Goal: Task Accomplishment & Management: Manage account settings

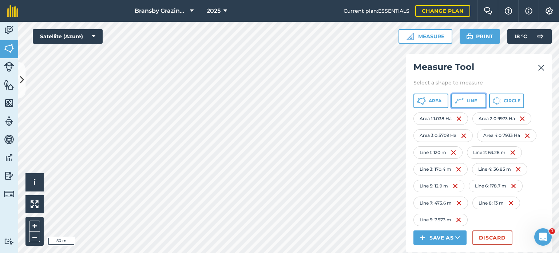
click at [457, 99] on icon at bounding box center [459, 100] width 9 height 9
click at [461, 104] on icon at bounding box center [459, 100] width 9 height 9
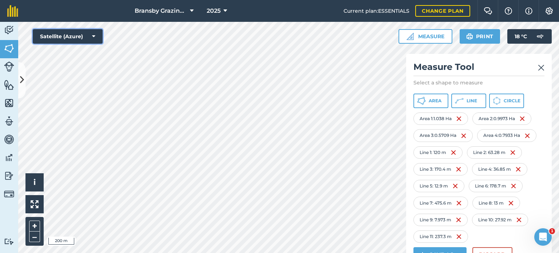
click at [88, 35] on button "Satellite (Azure)" at bounding box center [68, 36] width 70 height 15
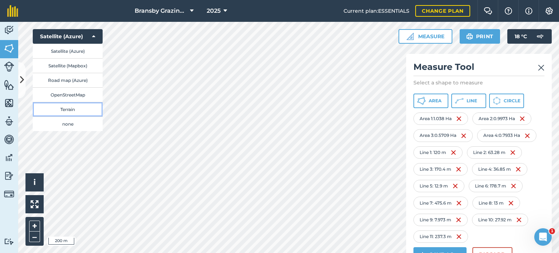
click at [73, 115] on button "Terrain" at bounding box center [68, 109] width 70 height 15
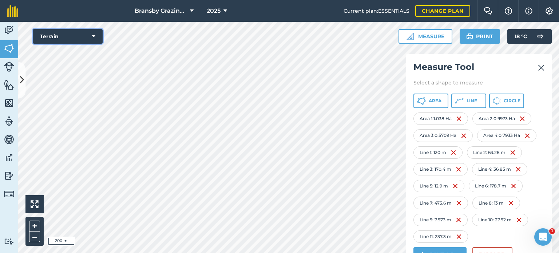
click at [91, 36] on button "Terrain" at bounding box center [68, 36] width 70 height 15
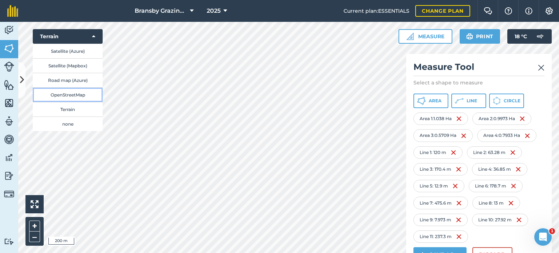
click at [70, 97] on button "OpenStreetMap" at bounding box center [68, 94] width 70 height 15
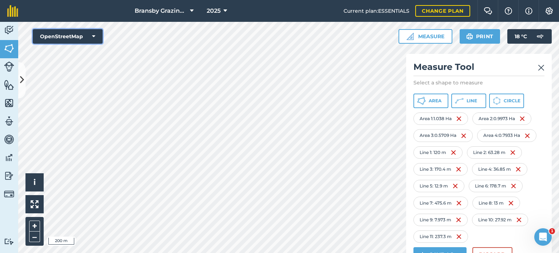
click at [92, 33] on icon at bounding box center [93, 36] width 3 height 7
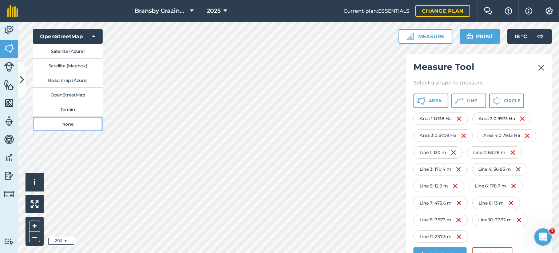
click at [65, 127] on button "none" at bounding box center [68, 123] width 70 height 15
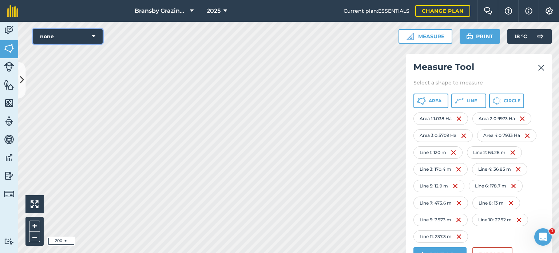
click at [93, 37] on icon at bounding box center [93, 36] width 3 height 7
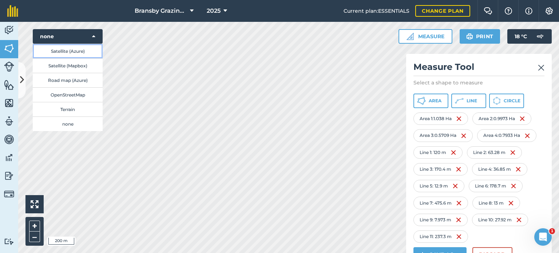
click at [86, 52] on button "Satellite (Azure)" at bounding box center [68, 51] width 70 height 15
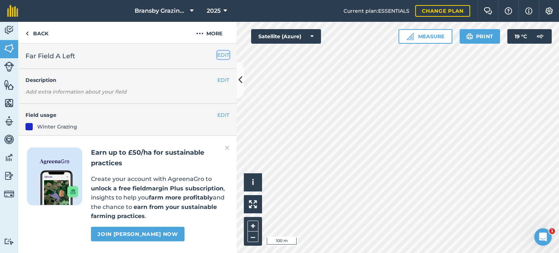
click at [218, 51] on button "EDIT" at bounding box center [223, 55] width 12 height 8
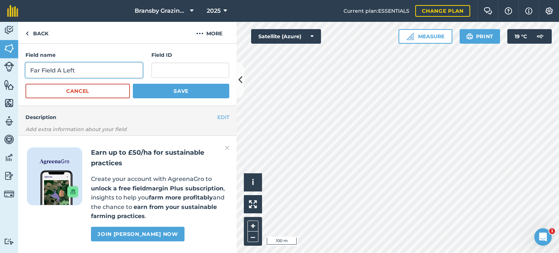
click at [87, 66] on input "Far Field A Left" at bounding box center [83, 70] width 117 height 15
type input "Far Field A"
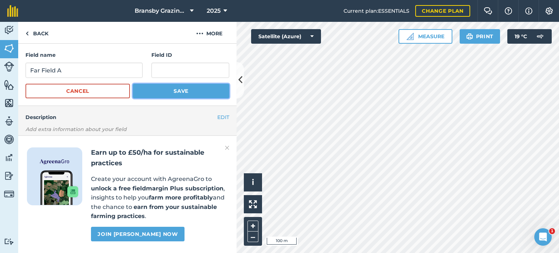
click at [171, 93] on button "Save" at bounding box center [181, 91] width 96 height 15
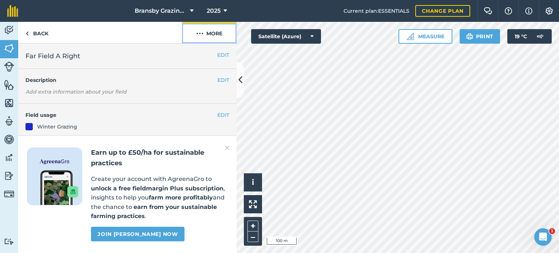
click at [198, 35] on img at bounding box center [199, 33] width 7 height 9
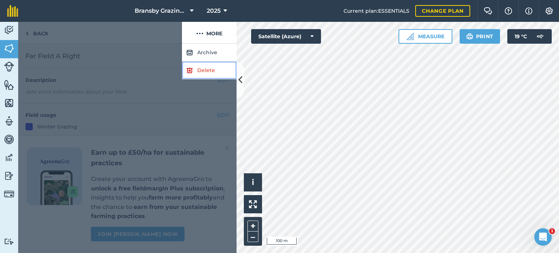
click at [203, 71] on link "Delete" at bounding box center [209, 70] width 55 height 18
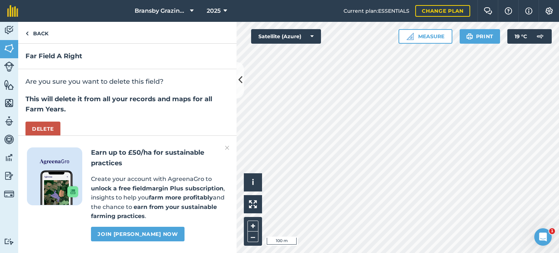
click at [47, 120] on div "Are you sure you want to delete this field? This will delete it from all your r…" at bounding box center [127, 106] width 218 height 75
click at [48, 128] on button "Delete" at bounding box center [42, 128] width 35 height 15
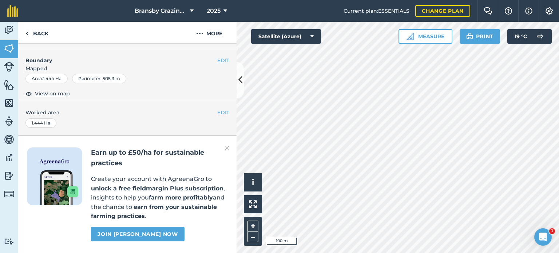
scroll to position [72, 0]
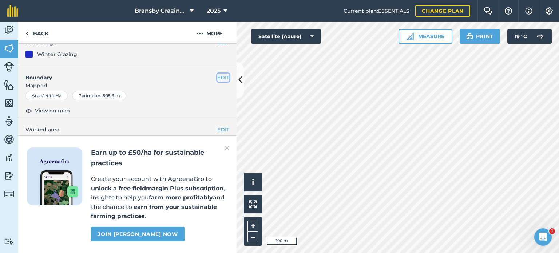
click at [218, 76] on button "EDIT" at bounding box center [223, 77] width 12 height 8
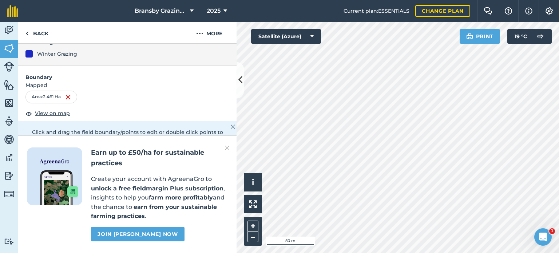
scroll to position [170, 0]
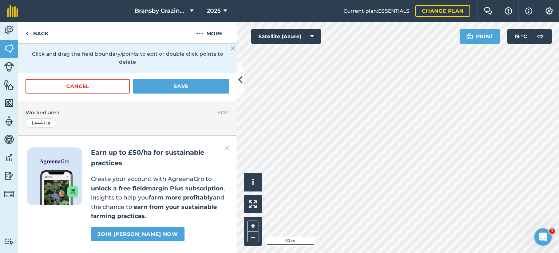
drag, startPoint x: 230, startPoint y: 145, endPoint x: 224, endPoint y: 145, distance: 5.5
click at [230, 145] on div "Earn up to £50/ha for sustainable practices Create your account with AgreenaGro…" at bounding box center [127, 193] width 218 height 117
click at [227, 147] on img at bounding box center [227, 147] width 4 height 9
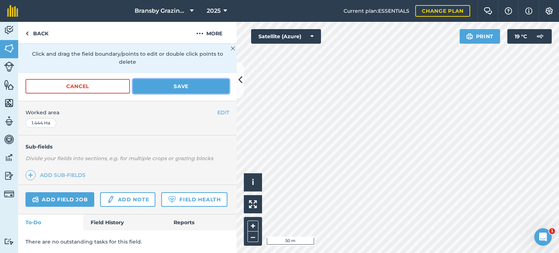
click at [170, 79] on button "Save" at bounding box center [181, 86] width 96 height 15
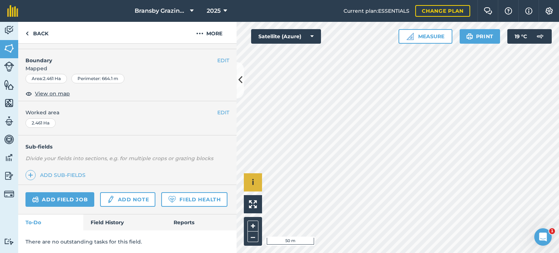
scroll to position [109, 0]
click at [434, 36] on button "Measure" at bounding box center [425, 36] width 54 height 15
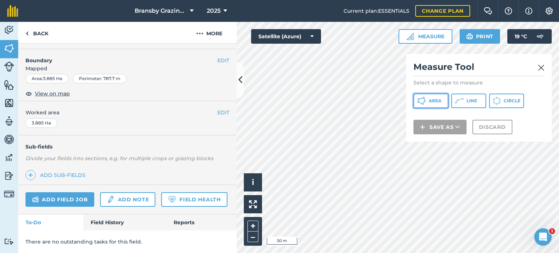
click at [432, 102] on span "Area" at bounding box center [435, 101] width 13 height 6
click at [407, 118] on div "Click to start drawing i © 2025 TomTom, Microsoft 50 m + – Satellite (Azure) Me…" at bounding box center [397, 137] width 322 height 231
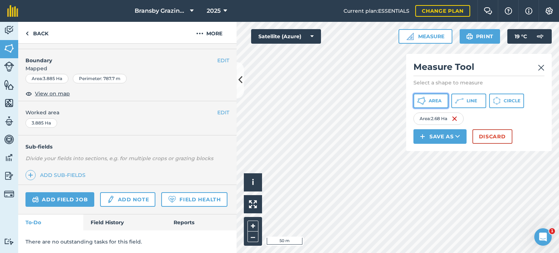
click at [423, 97] on icon at bounding box center [424, 98] width 2 height 2
click at [238, 79] on icon at bounding box center [240, 80] width 4 height 13
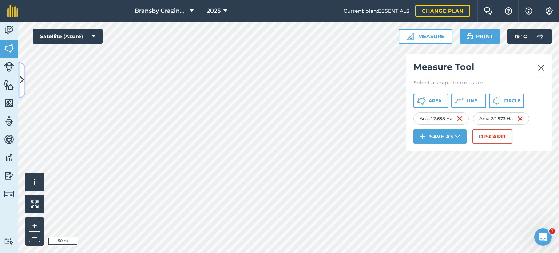
click at [21, 70] on button at bounding box center [21, 80] width 7 height 36
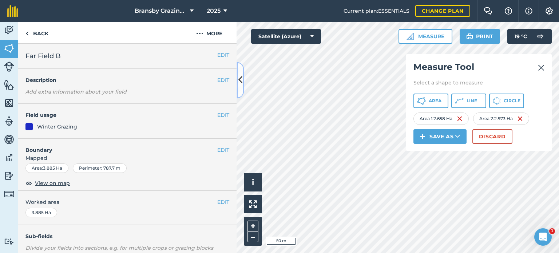
click at [241, 78] on icon at bounding box center [240, 80] width 4 height 13
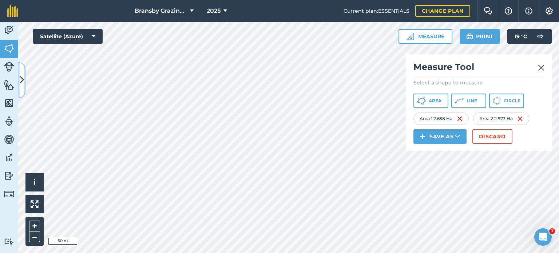
click at [24, 71] on button at bounding box center [21, 80] width 7 height 36
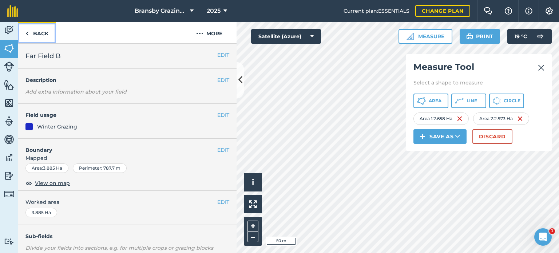
click at [31, 31] on link "Back" at bounding box center [36, 32] width 37 height 21
click at [32, 34] on link "Back" at bounding box center [36, 32] width 37 height 21
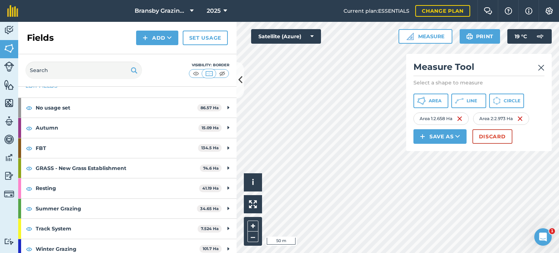
scroll to position [48, 0]
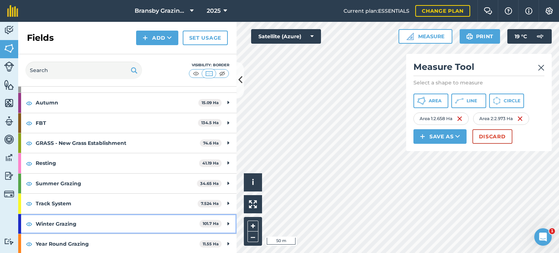
click at [221, 223] on div "Winter Grazing 101.7 Ha" at bounding box center [127, 224] width 218 height 20
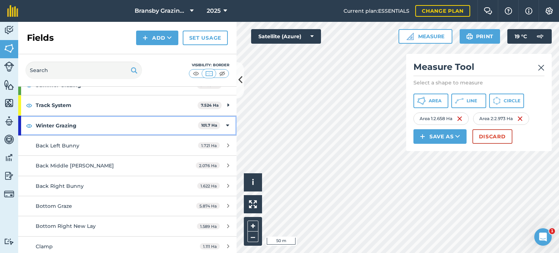
scroll to position [157, 0]
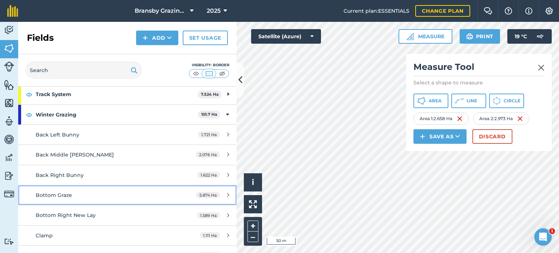
click at [55, 194] on span "Bottom Graze" at bounding box center [54, 195] width 36 height 7
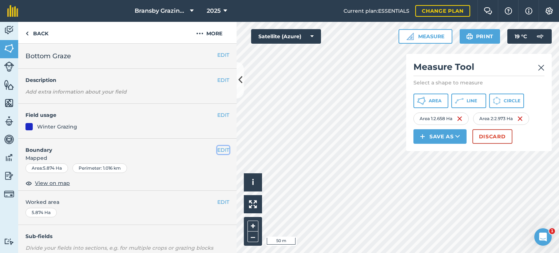
click at [217, 150] on button "EDIT" at bounding box center [223, 150] width 12 height 8
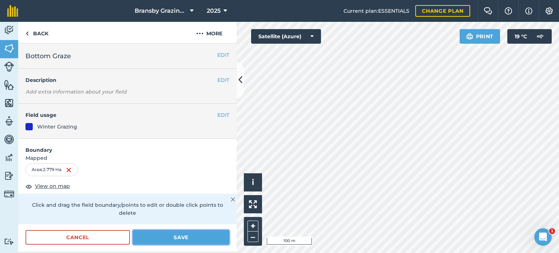
click at [172, 238] on button "Save" at bounding box center [181, 237] width 96 height 15
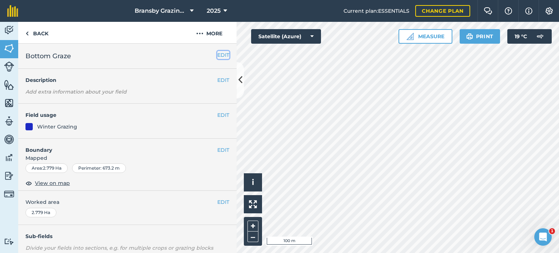
click at [217, 56] on button "EDIT" at bounding box center [223, 55] width 12 height 8
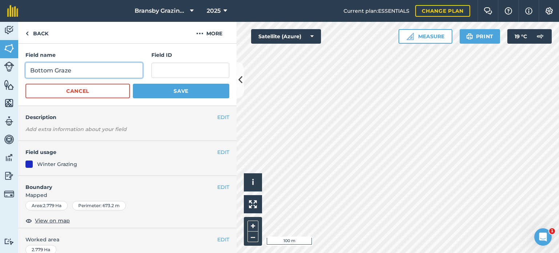
click at [73, 69] on input "Bottom Graze" at bounding box center [83, 70] width 117 height 15
type input "Bottom Graze North"
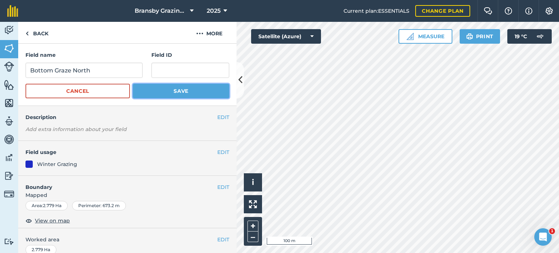
click at [162, 87] on button "Save" at bounding box center [181, 91] width 96 height 15
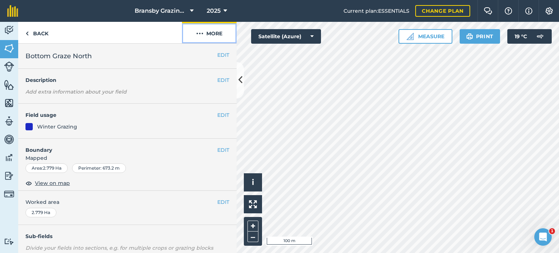
click at [206, 29] on button "More" at bounding box center [209, 32] width 55 height 21
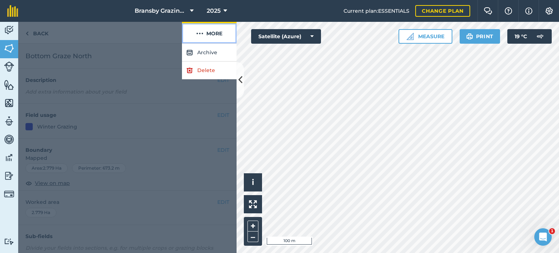
click at [199, 32] on img at bounding box center [199, 33] width 7 height 9
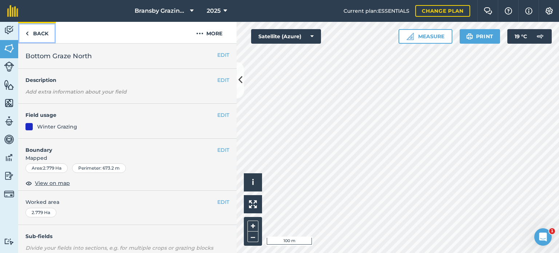
click at [35, 31] on link "Back" at bounding box center [36, 32] width 37 height 21
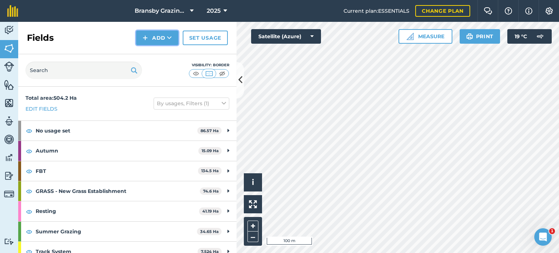
click at [154, 37] on button "Add" at bounding box center [157, 38] width 42 height 15
click at [152, 56] on link "Draw" at bounding box center [157, 54] width 40 height 16
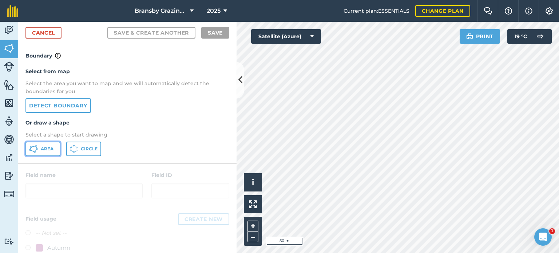
click at [50, 153] on button "Area" at bounding box center [42, 149] width 35 height 15
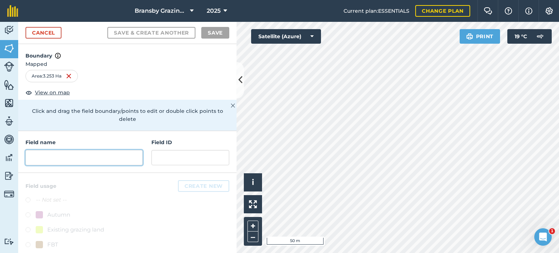
click at [60, 159] on input "text" at bounding box center [83, 157] width 117 height 15
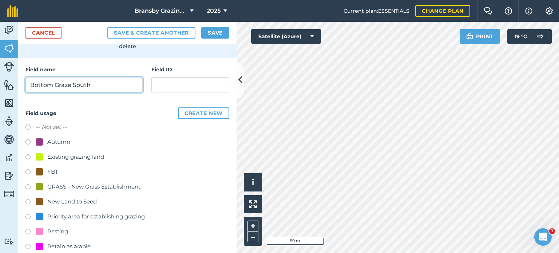
scroll to position [173, 0]
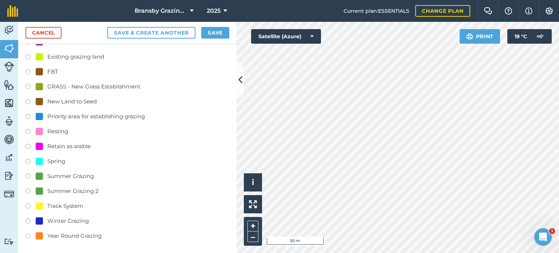
type input "Bottom Graze South"
click at [32, 218] on label at bounding box center [30, 221] width 10 height 7
radio input "true"
click at [217, 27] on button "Save" at bounding box center [215, 33] width 28 height 12
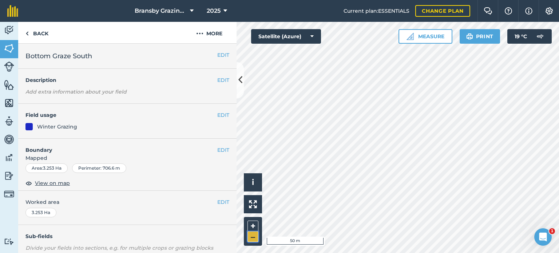
click at [254, 240] on button "–" at bounding box center [252, 236] width 11 height 11
click at [218, 147] on button "EDIT" at bounding box center [223, 150] width 12 height 8
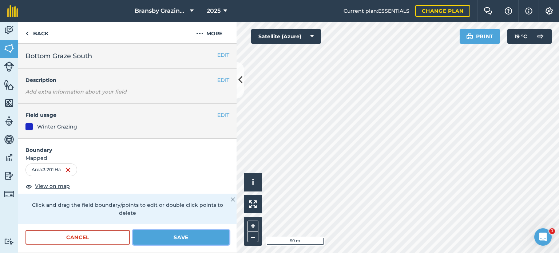
click at [208, 230] on button "Save" at bounding box center [181, 237] width 96 height 15
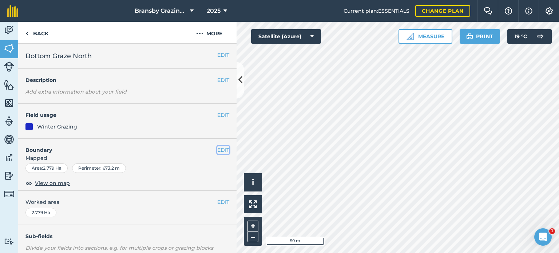
click at [217, 151] on button "EDIT" at bounding box center [223, 150] width 12 height 8
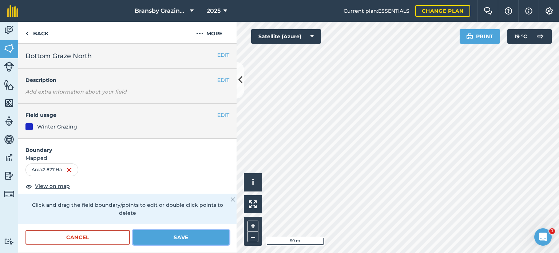
click at [178, 235] on button "Save" at bounding box center [181, 237] width 96 height 15
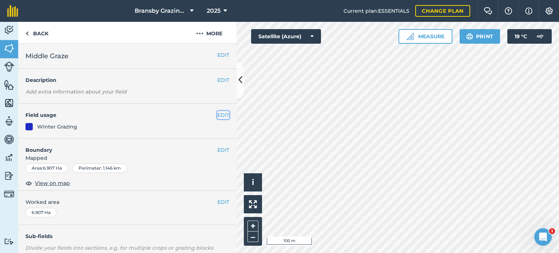
click at [217, 113] on button "EDIT" at bounding box center [223, 115] width 12 height 8
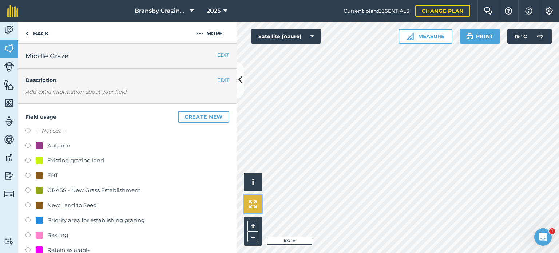
click at [255, 207] on img at bounding box center [253, 204] width 8 height 8
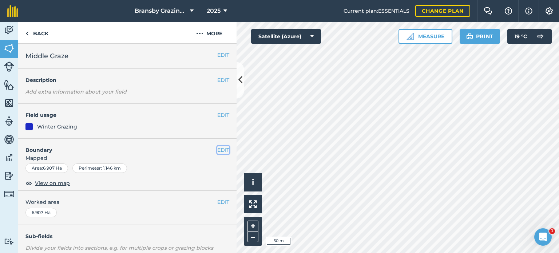
click at [218, 151] on button "EDIT" at bounding box center [223, 150] width 12 height 8
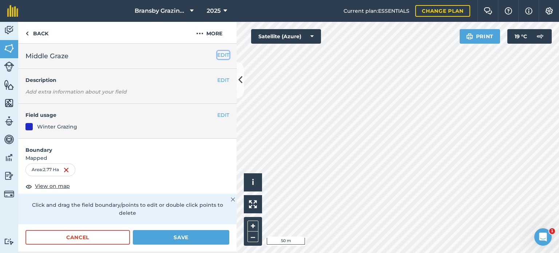
click at [219, 56] on button "EDIT" at bounding box center [223, 55] width 12 height 8
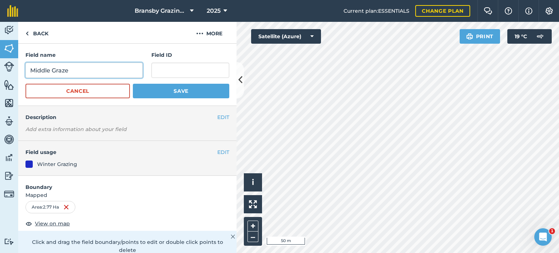
click at [96, 70] on input "Middle Graze" at bounding box center [83, 70] width 117 height 15
type input "[GEOGRAPHIC_DATA]"
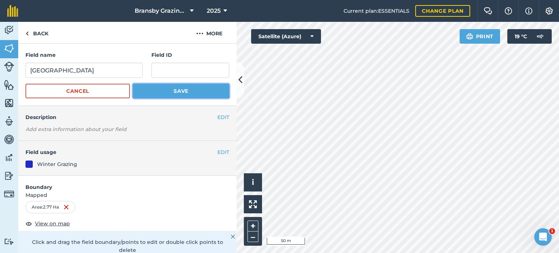
click at [159, 89] on button "Save" at bounding box center [181, 91] width 96 height 15
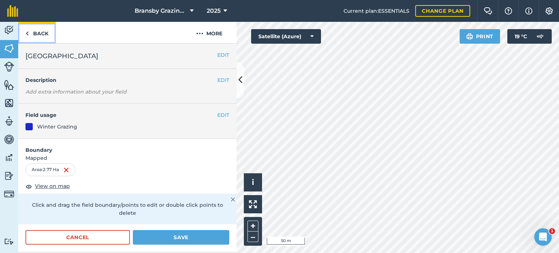
click at [35, 37] on link "Back" at bounding box center [36, 32] width 37 height 21
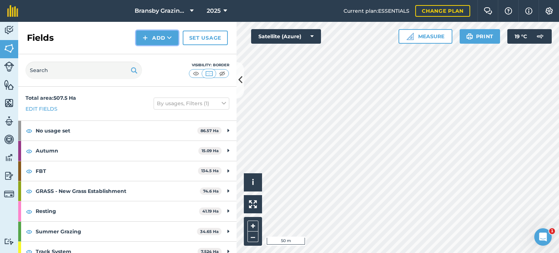
click at [153, 37] on button "Add" at bounding box center [157, 38] width 42 height 15
click at [142, 53] on link "Draw" at bounding box center [157, 54] width 40 height 16
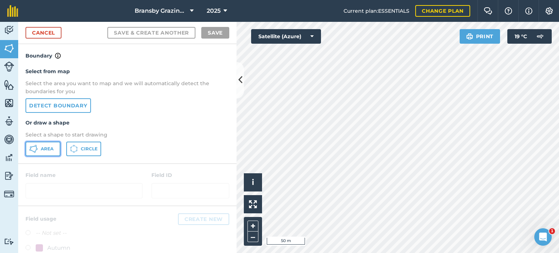
click at [54, 149] on button "Area" at bounding box center [42, 149] width 35 height 15
click at [44, 32] on link "Cancel" at bounding box center [43, 33] width 36 height 12
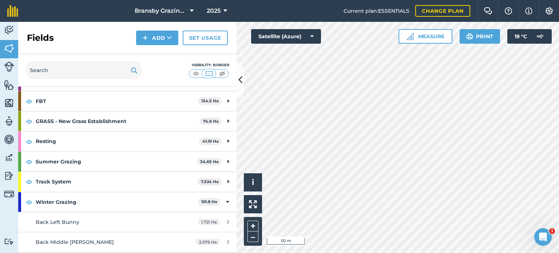
scroll to position [73, 0]
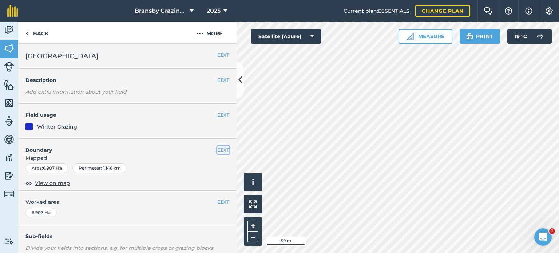
click at [217, 151] on button "EDIT" at bounding box center [223, 150] width 12 height 8
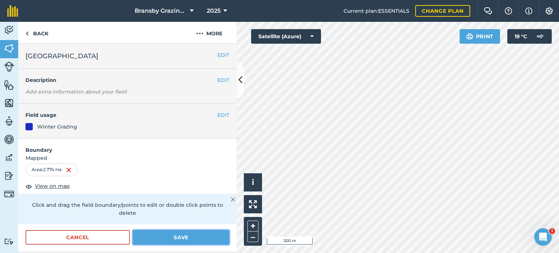
click at [134, 237] on button "Save" at bounding box center [181, 237] width 96 height 15
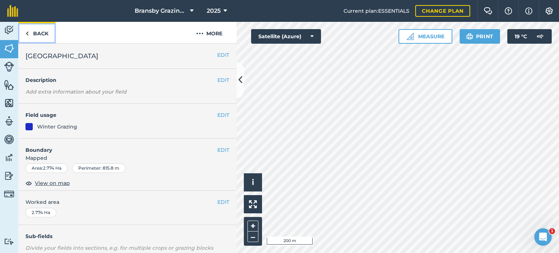
click at [44, 33] on link "Back" at bounding box center [36, 32] width 37 height 21
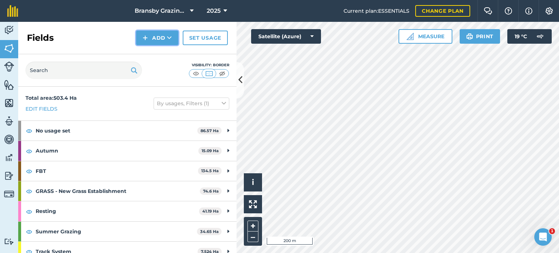
click at [154, 34] on button "Add" at bounding box center [157, 38] width 42 height 15
click at [157, 52] on link "Draw" at bounding box center [157, 54] width 40 height 16
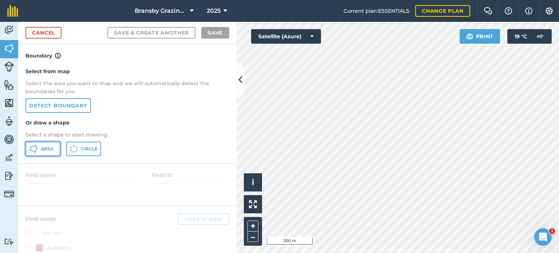
click at [55, 148] on button "Area" at bounding box center [42, 149] width 35 height 15
click at [355, 252] on html "Bransby Grazing Plans 2025 Current plan : ESSENTIALS Change plan Farm Chat Help…" at bounding box center [279, 126] width 559 height 253
click at [376, 252] on html "Bransby Grazing Plans 2025 Current plan : ESSENTIALS Change plan Farm Chat Help…" at bounding box center [279, 126] width 559 height 253
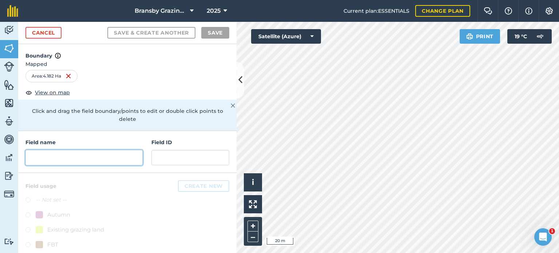
click at [97, 155] on input "text" at bounding box center [83, 157] width 117 height 15
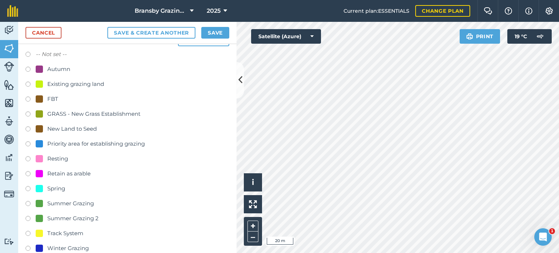
scroll to position [173, 0]
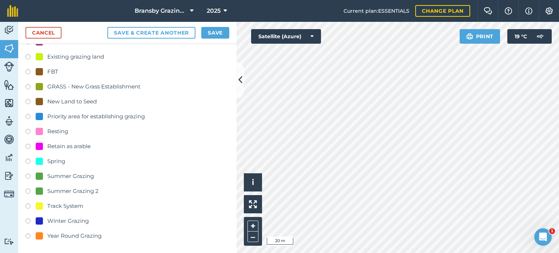
type input "[GEOGRAPHIC_DATA]"
click at [30, 218] on label at bounding box center [30, 221] width 10 height 7
radio input "true"
click at [212, 35] on button "Save" at bounding box center [215, 33] width 28 height 12
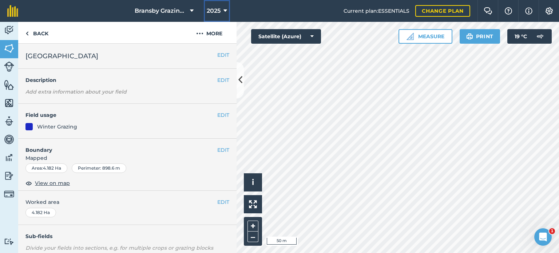
click at [227, 11] on button "2025" at bounding box center [217, 11] width 26 height 22
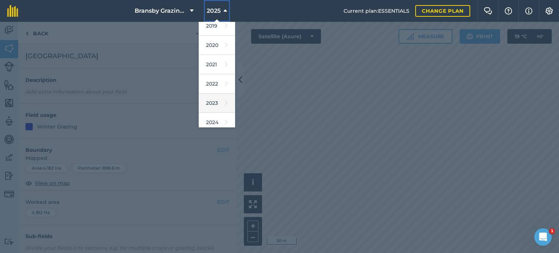
scroll to position [105, 0]
click at [215, 98] on link "2026" at bounding box center [217, 99] width 36 height 19
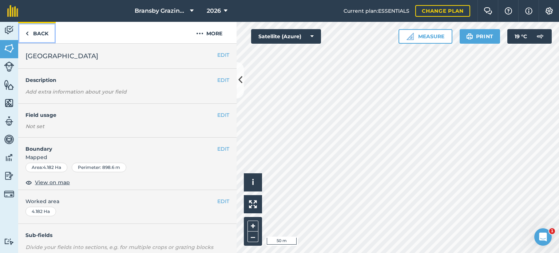
click at [41, 30] on link "Back" at bounding box center [36, 32] width 37 height 21
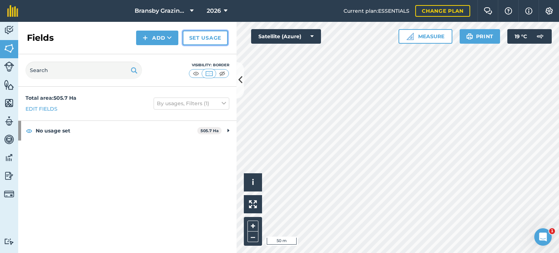
click at [212, 37] on link "Set usage" at bounding box center [205, 38] width 45 height 15
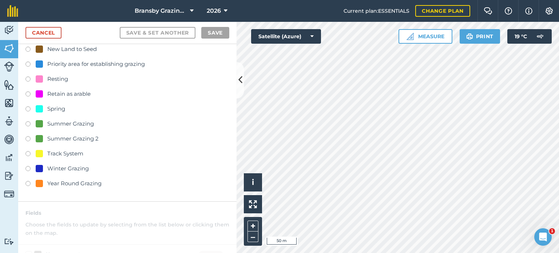
scroll to position [109, 0]
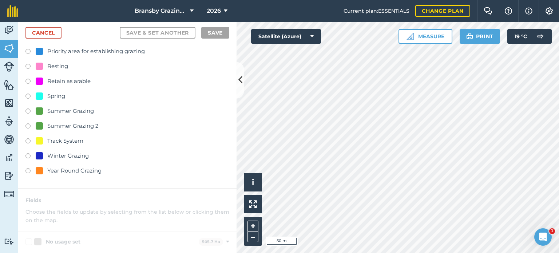
click at [28, 154] on label at bounding box center [30, 156] width 10 height 7
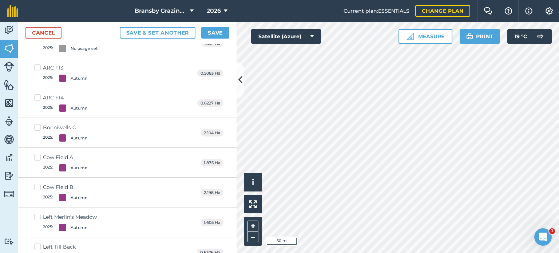
scroll to position [1855, 0]
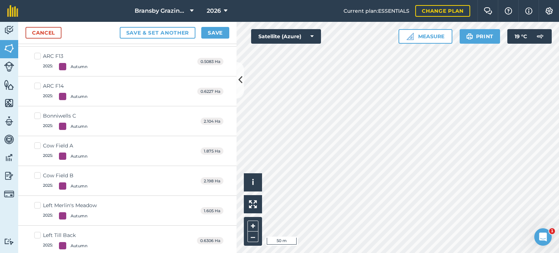
click at [38, 142] on label "Cow Field A 2025 : Autumn" at bounding box center [60, 151] width 53 height 18
click at [38, 142] on input "Cow Field A 2025 : Autumn" at bounding box center [36, 144] width 5 height 5
checkbox input "true"
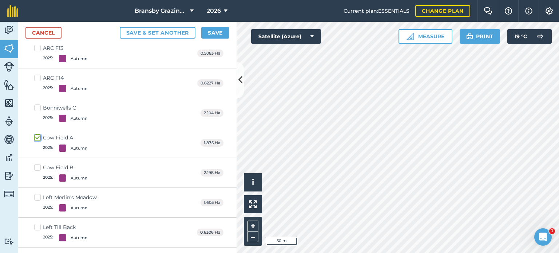
scroll to position [1847, 0]
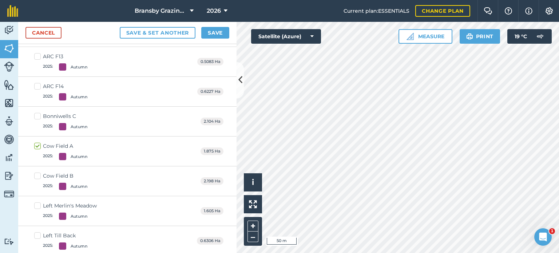
click at [39, 172] on label "Cow Field B 2025 : Autumn" at bounding box center [60, 181] width 53 height 18
click at [39, 172] on input "Cow Field B 2025 : Autumn" at bounding box center [36, 174] width 5 height 5
checkbox input "true"
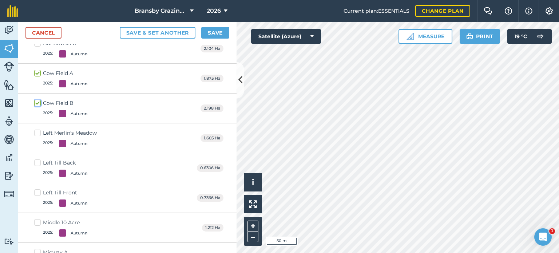
scroll to position [1956, 0]
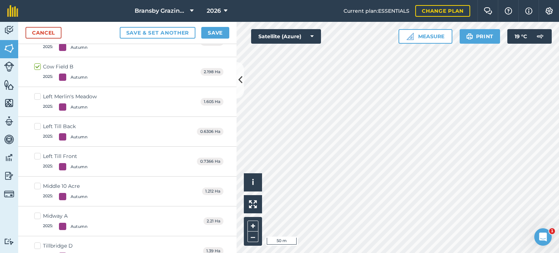
click at [35, 182] on label "Middle 10 Acre 2025 : Autumn" at bounding box center [60, 191] width 53 height 18
click at [35, 182] on input "Middle 10 Acre 2025 : Autumn" at bounding box center [36, 184] width 5 height 5
checkbox input "true"
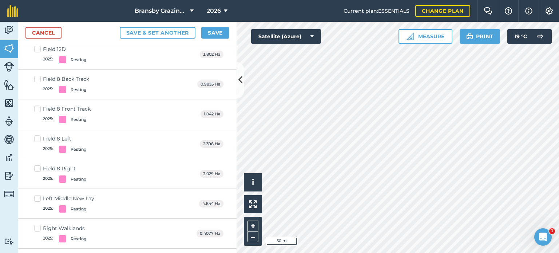
scroll to position [3084, 0]
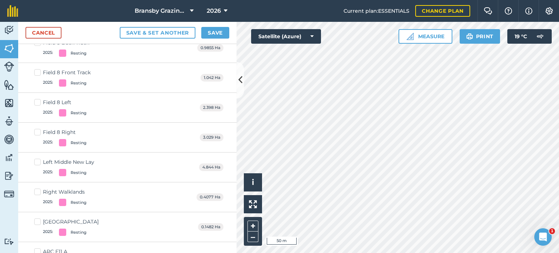
click at [37, 158] on label "Left Middle New Lay 2025 : Resting" at bounding box center [64, 167] width 60 height 18
click at [37, 158] on input "Left Middle New Lay 2025 : Resting" at bounding box center [36, 160] width 5 height 5
checkbox input "true"
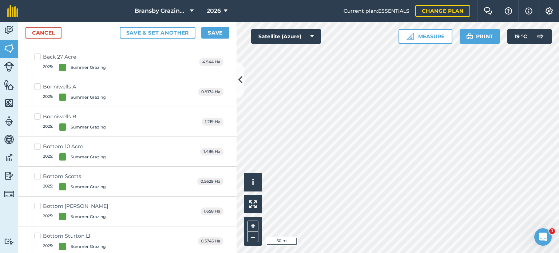
scroll to position [3338, 0]
click at [37, 172] on label "Bottom [PERSON_NAME] 2025 : Summer Grazing" at bounding box center [70, 181] width 72 height 18
click at [37, 172] on input "Bottom [PERSON_NAME] 2025 : Summer Grazing" at bounding box center [36, 174] width 5 height 5
checkbox input "true"
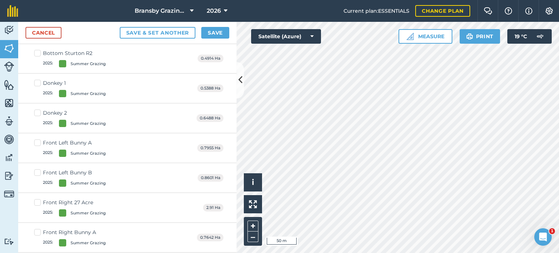
scroll to position [3593, 0]
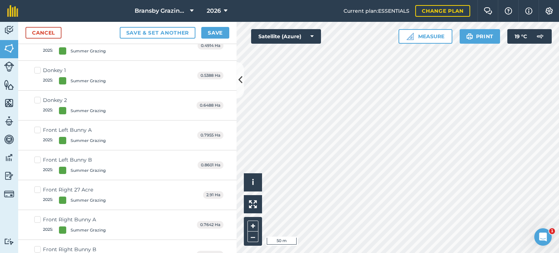
click at [37, 186] on label "Front Right 27 Acre 2025 : Summer Grazing" at bounding box center [70, 195] width 72 height 18
click at [37, 186] on input "Front Right 27 Acre 2025 : Summer Grazing" at bounding box center [36, 188] width 5 height 5
checkbox input "true"
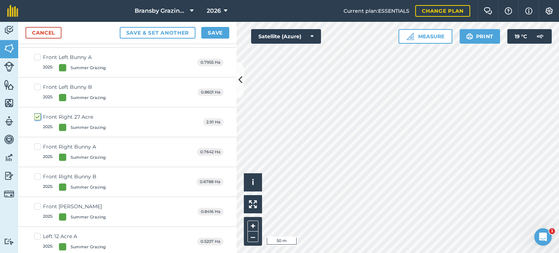
scroll to position [3702, 0]
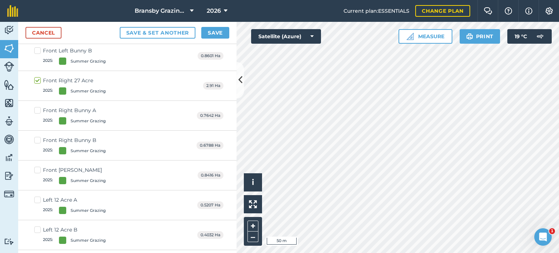
click at [37, 196] on label "Left 12 Acre A 2025 : Summer Grazing" at bounding box center [70, 205] width 72 height 18
click at [37, 196] on input "Left 12 Acre A 2025 : Summer Grazing" at bounding box center [36, 198] width 5 height 5
checkbox input "true"
click at [39, 226] on label "Left 12 Acre B 2025 : Summer Grazing" at bounding box center [70, 235] width 72 height 18
click at [39, 226] on input "Left 12 Acre B 2025 : Summer Grazing" at bounding box center [36, 228] width 5 height 5
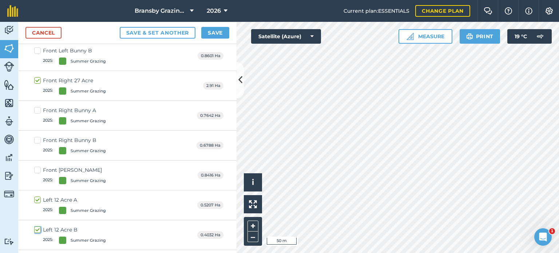
checkbox input "true"
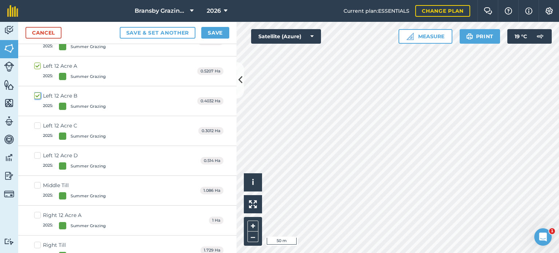
scroll to position [3848, 0]
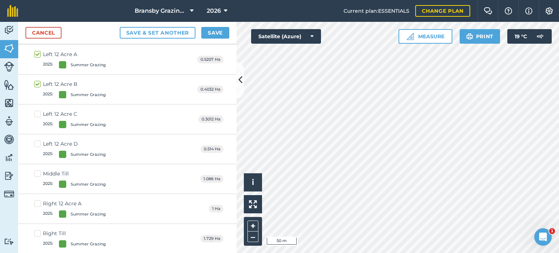
click at [39, 200] on label "Right 12 Acre A 2025 : Summer Grazing" at bounding box center [70, 209] width 72 height 18
click at [39, 200] on input "Right 12 Acre A 2025 : Summer Grazing" at bounding box center [36, 202] width 5 height 5
checkbox input "true"
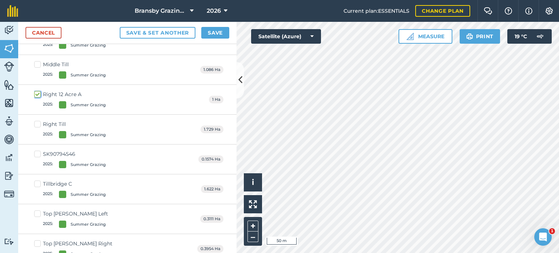
scroll to position [3993, 0]
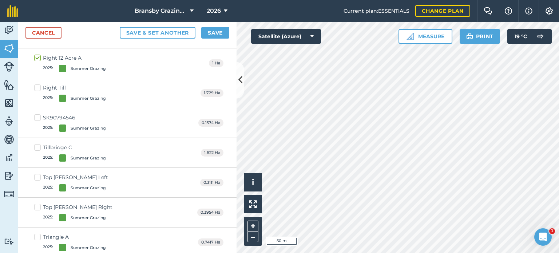
click at [37, 174] on label "Top [PERSON_NAME] Left 2025 : Summer Grazing" at bounding box center [71, 183] width 74 height 18
click at [37, 174] on input "Top [PERSON_NAME] Left 2025 : Summer Grazing" at bounding box center [36, 176] width 5 height 5
checkbox input "true"
click at [37, 203] on label "Top [PERSON_NAME] Right 2025 : Summer Grazing" at bounding box center [73, 212] width 78 height 18
click at [37, 203] on input "Top [PERSON_NAME] Right 2025 : Summer Grazing" at bounding box center [36, 205] width 5 height 5
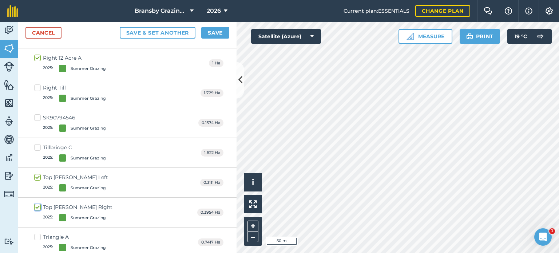
checkbox input "true"
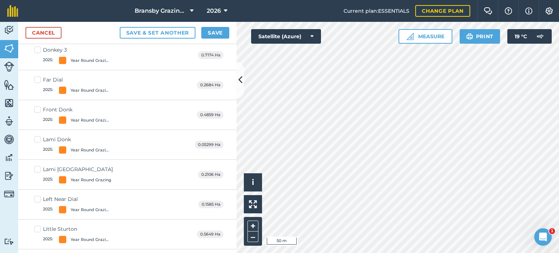
scroll to position [6758, 0]
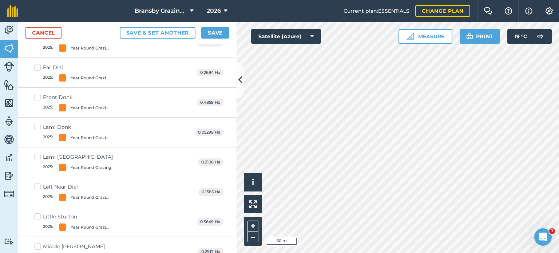
click at [40, 153] on label "Lami [GEOGRAPHIC_DATA] 2025 : Year Round Grazing" at bounding box center [73, 162] width 79 height 18
click at [39, 153] on input "Lami [GEOGRAPHIC_DATA] 2025 : Year Round Grazing" at bounding box center [36, 155] width 5 height 5
checkbox input "true"
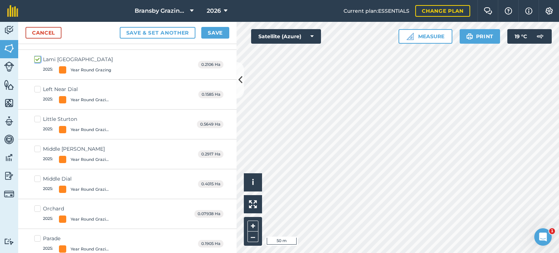
scroll to position [6867, 0]
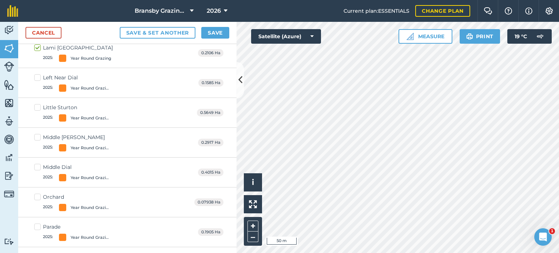
click at [38, 134] on label "Middle [PERSON_NAME] 2025 : Year Round Grazing" at bounding box center [72, 143] width 77 height 18
click at [38, 134] on input "Middle [PERSON_NAME] 2025 : Year Round Grazing" at bounding box center [36, 136] width 5 height 5
checkbox input "true"
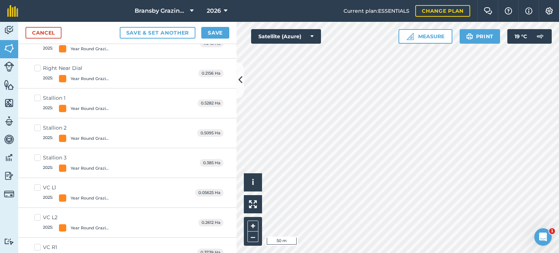
scroll to position [7111, 0]
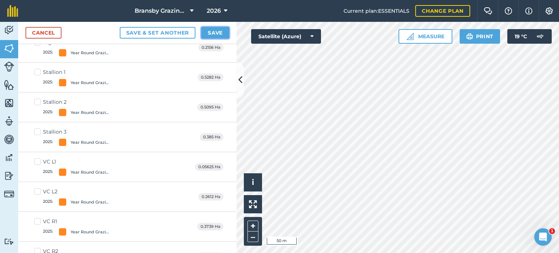
click at [215, 32] on button "Save" at bounding box center [215, 33] width 28 height 12
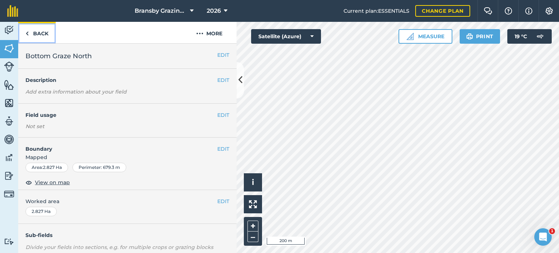
click at [45, 28] on link "Back" at bounding box center [36, 32] width 37 height 21
click at [34, 40] on link "Back" at bounding box center [36, 32] width 37 height 21
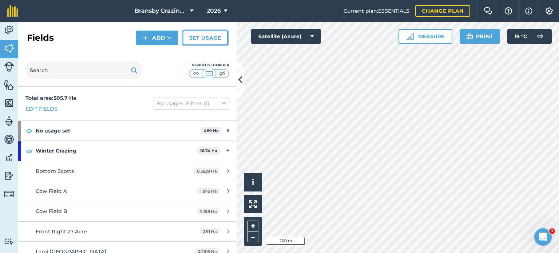
click at [198, 31] on link "Set usage" at bounding box center [205, 38] width 45 height 15
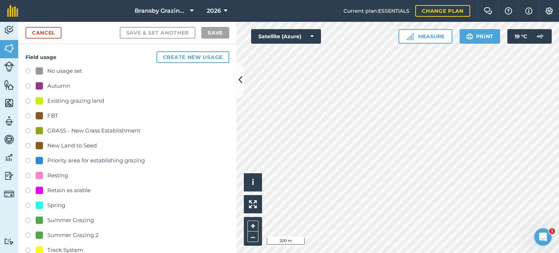
click at [25, 218] on label at bounding box center [30, 221] width 10 height 7
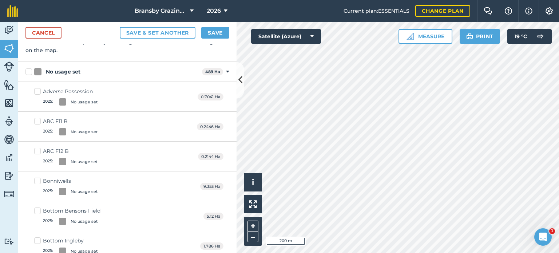
scroll to position [73, 0]
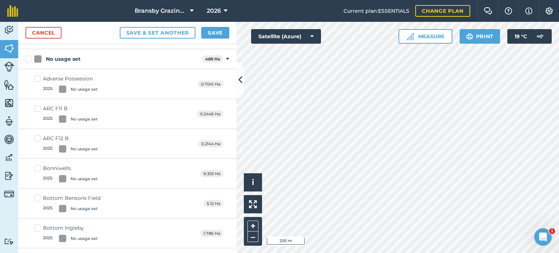
click at [35, 139] on label "ARC F12 B 2025 : No usage set" at bounding box center [66, 144] width 64 height 18
click at [35, 139] on input "ARC F12 B 2025 : No usage set" at bounding box center [36, 137] width 5 height 5
checkbox input "true"
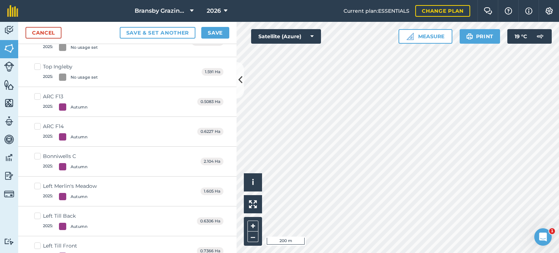
scroll to position [1819, 0]
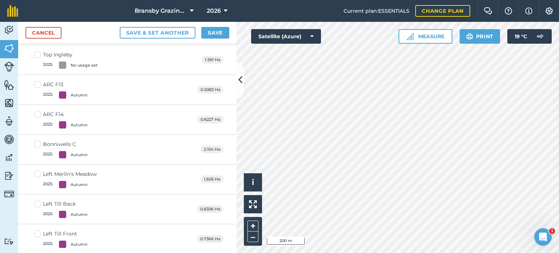
click at [39, 170] on label "Left Merlin's Meadow 2025 : Autumn" at bounding box center [65, 179] width 63 height 18
click at [39, 170] on input "Left Merlin's Meadow 2025 : Autumn" at bounding box center [36, 172] width 5 height 5
checkbox input "true"
click at [38, 200] on label "Left Till Back 2025 : Autumn" at bounding box center [60, 209] width 53 height 18
click at [38, 200] on input "Left Till Back 2025 : Autumn" at bounding box center [36, 202] width 5 height 5
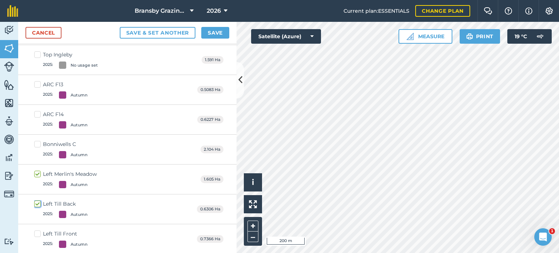
checkbox input "true"
click at [37, 232] on label "Left Till Front 2025 : Autumn" at bounding box center [60, 239] width 53 height 18
click at [37, 232] on input "Left Till Front 2025 : Autumn" at bounding box center [36, 232] width 5 height 5
checkbox input "true"
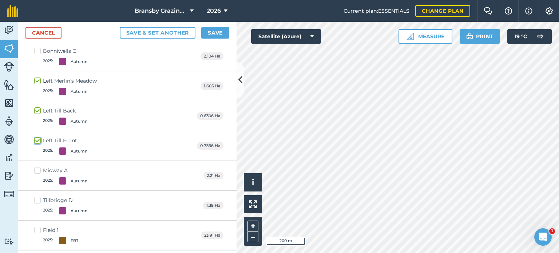
scroll to position [1928, 0]
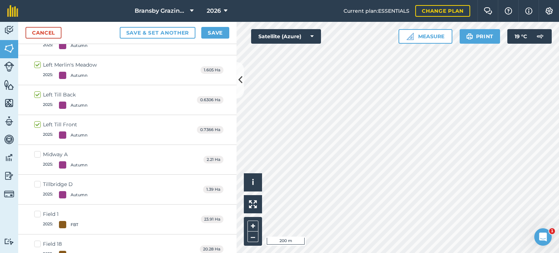
click at [39, 151] on label "Midway A 2025 : Autumn" at bounding box center [60, 160] width 53 height 18
click at [39, 151] on input "Midway A 2025 : Autumn" at bounding box center [36, 153] width 5 height 5
click at [36, 151] on label "Midway A 2025 : Autumn" at bounding box center [60, 160] width 53 height 18
click at [36, 151] on input "Midway A 2025 : Autumn" at bounding box center [36, 153] width 5 height 5
checkbox input "false"
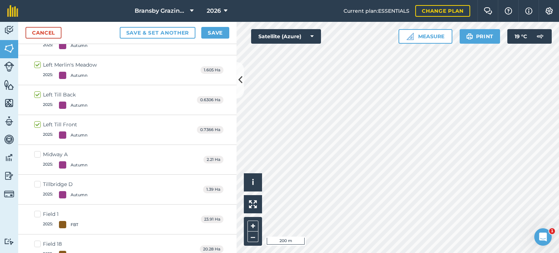
click at [37, 180] on label "Tillbridge D 2025 : Autumn" at bounding box center [60, 189] width 53 height 18
click at [37, 180] on input "Tillbridge D 2025 : Autumn" at bounding box center [36, 182] width 5 height 5
checkbox input "true"
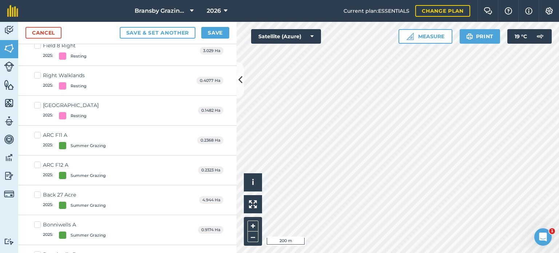
scroll to position [3092, 0]
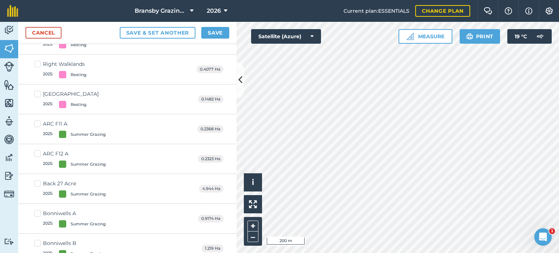
click at [37, 120] on label "ARC F11 A 2025 : Summer Grazing" at bounding box center [70, 129] width 72 height 18
click at [37, 120] on input "ARC F11 A 2025 : Summer Grazing" at bounding box center [36, 122] width 5 height 5
checkbox input "true"
click at [39, 150] on label "ARC F12 A 2025 : Summer Grazing" at bounding box center [70, 159] width 72 height 18
click at [39, 150] on input "ARC F12 A 2025 : Summer Grazing" at bounding box center [36, 152] width 5 height 5
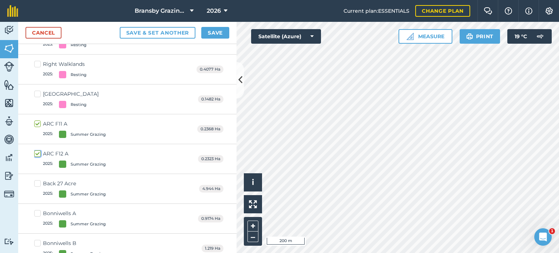
checkbox input "true"
click at [35, 180] on label "Back 27 Acre 2025 : Summer Grazing" at bounding box center [70, 189] width 72 height 18
click at [35, 180] on input "Back 27 Acre 2025 : Summer Grazing" at bounding box center [36, 182] width 5 height 5
checkbox input "true"
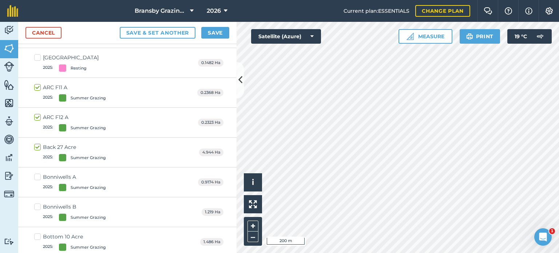
click at [39, 173] on label "Bonniwells A 2025 : Summer Grazing" at bounding box center [70, 182] width 72 height 18
click at [39, 173] on input "Bonniwells A 2025 : Summer Grazing" at bounding box center [36, 175] width 5 height 5
checkbox input "true"
click at [39, 203] on label "Bonniwells B 2025 : Summer Grazing" at bounding box center [70, 212] width 72 height 18
click at [39, 203] on input "Bonniwells B 2025 : Summer Grazing" at bounding box center [36, 205] width 5 height 5
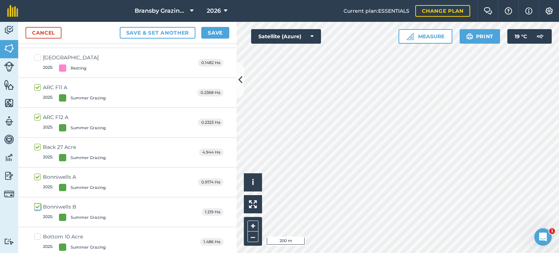
checkbox input "true"
click at [39, 233] on label "Bottom 10 Acre 2025 : Summer Grazing" at bounding box center [70, 242] width 72 height 18
click at [39, 233] on input "Bottom 10 Acre 2025 : Summer Grazing" at bounding box center [36, 235] width 5 height 5
checkbox input "true"
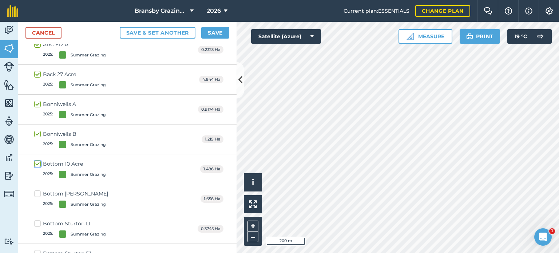
scroll to position [3238, 0]
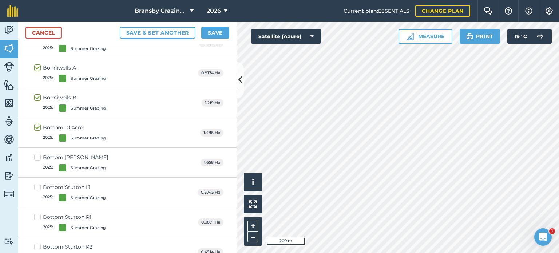
click at [37, 154] on label "Bottom [PERSON_NAME] 2025 : Summer Grazing" at bounding box center [71, 163] width 74 height 18
click at [37, 154] on input "Bottom [PERSON_NAME] 2025 : Summer Grazing" at bounding box center [36, 156] width 5 height 5
checkbox input "true"
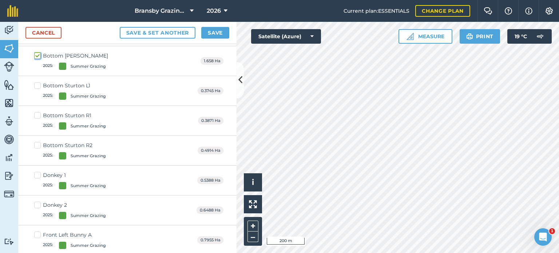
scroll to position [3347, 0]
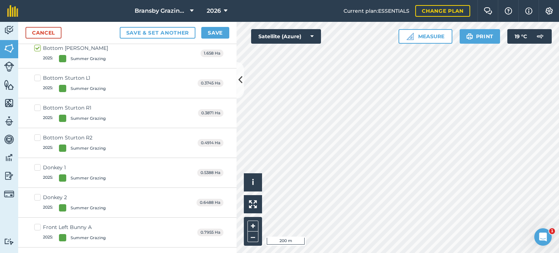
click at [36, 164] on label "Donkey 1 2025 : Summer Grazing" at bounding box center [70, 173] width 72 height 18
click at [36, 164] on input "Donkey 1 2025 : Summer Grazing" at bounding box center [36, 166] width 5 height 5
checkbox input "true"
click at [36, 194] on label "Donkey 2 2025 : Summer Grazing" at bounding box center [70, 203] width 72 height 18
click at [36, 194] on input "Donkey 2 2025 : Summer Grazing" at bounding box center [36, 196] width 5 height 5
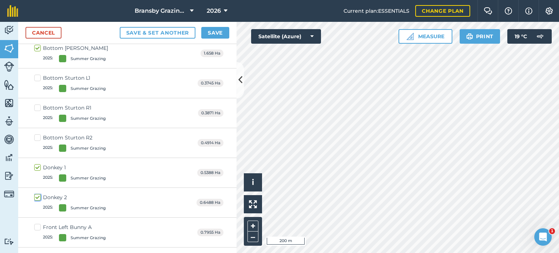
checkbox input "true"
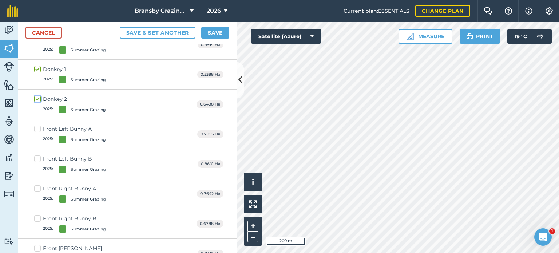
scroll to position [3456, 0]
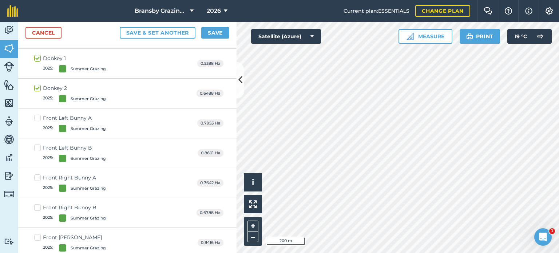
click at [38, 114] on label "Front Left Bunny A 2025 : Summer Grazing" at bounding box center [70, 123] width 72 height 18
click at [38, 114] on input "Front Left Bunny A 2025 : Summer Grazing" at bounding box center [36, 116] width 5 height 5
checkbox input "true"
click at [37, 144] on label "Front Left Bunny B 2025 : Summer Grazing" at bounding box center [70, 153] width 72 height 18
click at [37, 144] on input "Front Left Bunny B 2025 : Summer Grazing" at bounding box center [36, 146] width 5 height 5
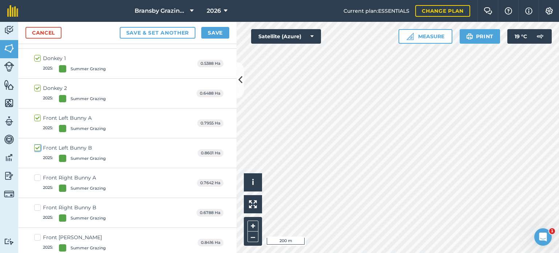
checkbox input "true"
click at [38, 174] on label "Front Right Bunny A 2025 : Summer Grazing" at bounding box center [70, 183] width 72 height 18
click at [38, 174] on input "Front Right Bunny A 2025 : Summer Grazing" at bounding box center [36, 176] width 5 height 5
checkbox input "true"
click at [37, 204] on label "Front Right Bunny B 2025 : Summer Grazing" at bounding box center [70, 213] width 72 height 18
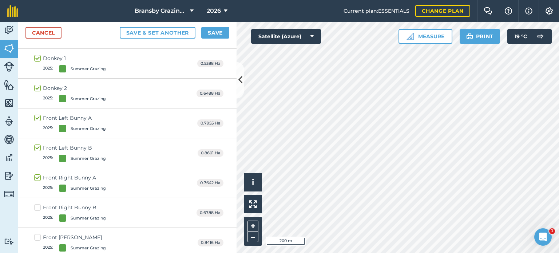
click at [37, 204] on input "Front Right Bunny B 2025 : Summer Grazing" at bounding box center [36, 206] width 5 height 5
checkbox input "true"
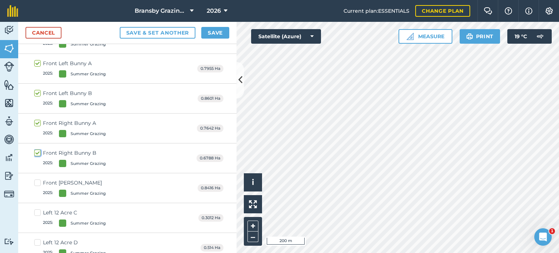
scroll to position [3529, 0]
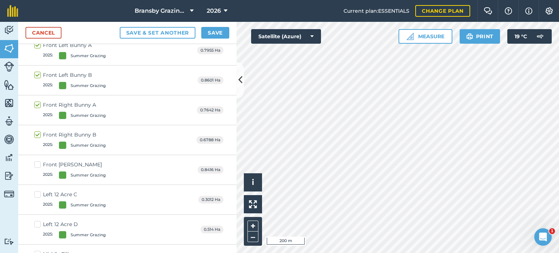
click at [37, 161] on label "Front [PERSON_NAME] 2025 : Summer Grazing" at bounding box center [70, 170] width 72 height 18
click at [37, 161] on input "Front [PERSON_NAME] 2025 : Summer Grazing" at bounding box center [36, 163] width 5 height 5
checkbox input "true"
click at [37, 191] on label "Left 12 Acre C 2025 : Summer Grazing" at bounding box center [70, 200] width 72 height 18
click at [37, 191] on input "Left 12 Acre C 2025 : Summer Grazing" at bounding box center [36, 193] width 5 height 5
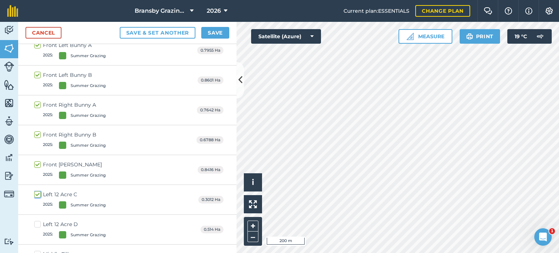
checkbox input "true"
click at [37, 220] on label "Left 12 Acre D 2025 : Summer Grazing" at bounding box center [70, 229] width 72 height 18
click at [37, 220] on input "Left 12 Acre D 2025 : Summer Grazing" at bounding box center [36, 222] width 5 height 5
checkbox input "true"
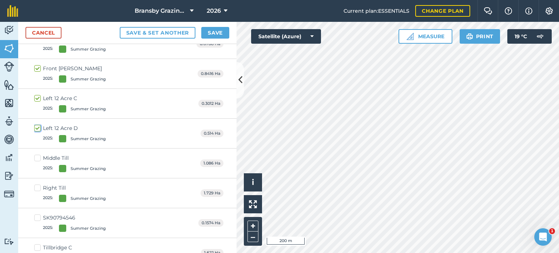
scroll to position [3638, 0]
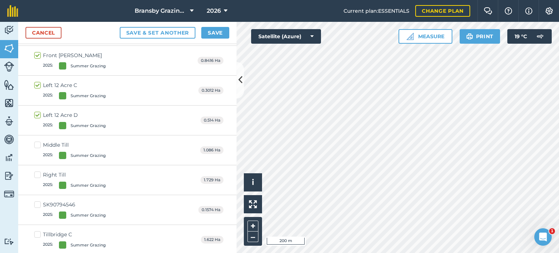
click at [38, 141] on label "Middle Till 2025 : Summer Grazing" at bounding box center [70, 150] width 72 height 18
click at [38, 141] on input "Middle Till 2025 : Summer Grazing" at bounding box center [36, 143] width 5 height 5
checkbox input "true"
click at [38, 171] on label "Right Till 2025 : Summer Grazing" at bounding box center [70, 180] width 72 height 18
click at [38, 171] on input "Right Till 2025 : Summer Grazing" at bounding box center [36, 173] width 5 height 5
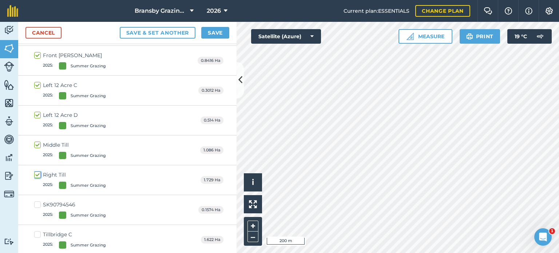
checkbox input "true"
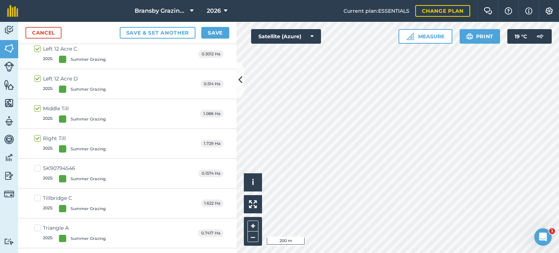
click at [38, 194] on label "Tillbridge C 2025 : Summer Grazing" at bounding box center [70, 203] width 72 height 18
click at [38, 194] on input "Tillbridge C 2025 : Summer Grazing" at bounding box center [36, 196] width 5 height 5
checkbox input "true"
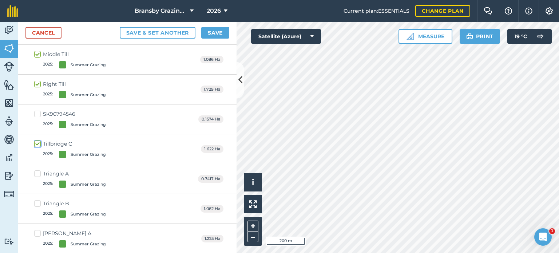
scroll to position [3747, 0]
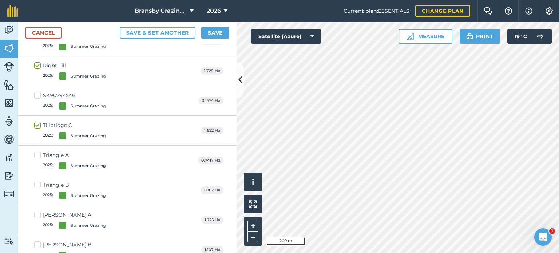
click at [39, 151] on label "Triangle A 2025 : Summer Grazing" at bounding box center [70, 160] width 72 height 18
click at [39, 151] on input "Triangle A 2025 : Summer Grazing" at bounding box center [36, 153] width 5 height 5
checkbox input "true"
click at [38, 181] on label "Triangle B 2025 : Summer Grazing" at bounding box center [70, 190] width 72 height 18
click at [38, 181] on input "Triangle B 2025 : Summer Grazing" at bounding box center [36, 183] width 5 height 5
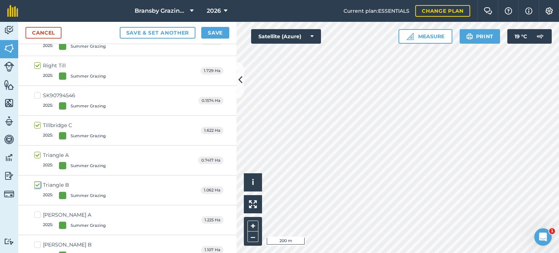
checkbox input "true"
click at [39, 211] on label "[PERSON_NAME] A 2025 : Summer Grazing" at bounding box center [70, 220] width 72 height 18
click at [39, 211] on input "[PERSON_NAME] A 2025 : Summer Grazing" at bounding box center [36, 213] width 5 height 5
checkbox input "true"
click at [36, 241] on label "[PERSON_NAME] B 2025 : Summer Grazing" at bounding box center [70, 250] width 72 height 18
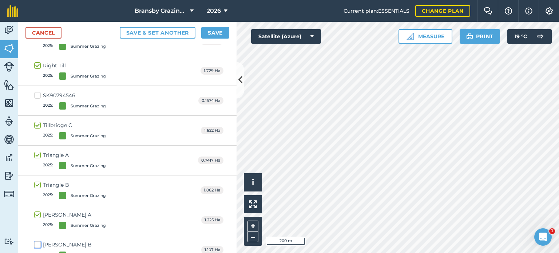
click at [36, 241] on input "[PERSON_NAME] B 2025 : Summer Grazing" at bounding box center [36, 243] width 5 height 5
checkbox input "true"
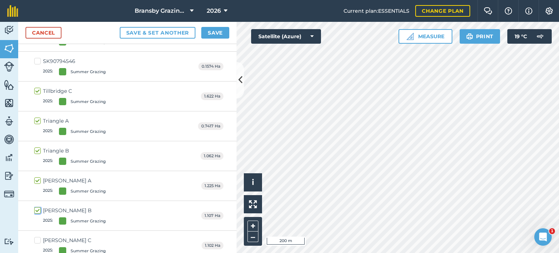
scroll to position [3820, 0]
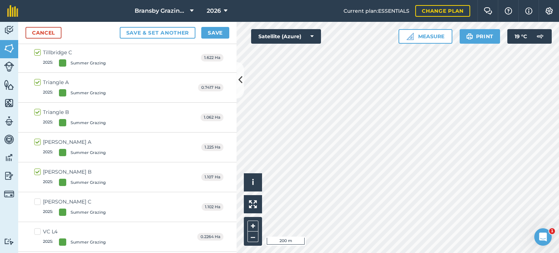
click at [38, 198] on label "[PERSON_NAME] C 2025 : Summer Grazing" at bounding box center [70, 207] width 72 height 18
click at [38, 198] on input "[PERSON_NAME] C 2025 : Summer Grazing" at bounding box center [36, 200] width 5 height 5
checkbox input "true"
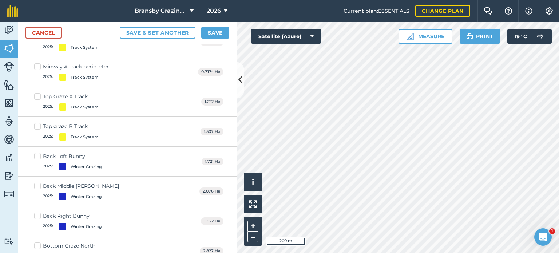
scroll to position [4183, 0]
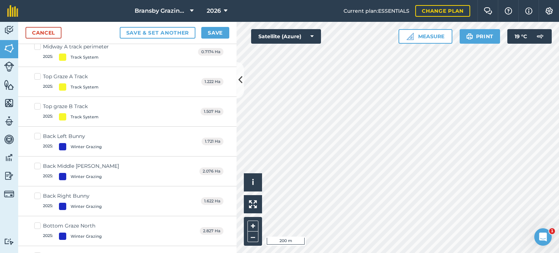
click at [37, 162] on label "Back Middle [PERSON_NAME] 2025 : Winter Grazing" at bounding box center [76, 171] width 85 height 18
click at [37, 162] on input "Back Middle [PERSON_NAME] 2025 : Winter Grazing" at bounding box center [36, 164] width 5 height 5
checkbox input "true"
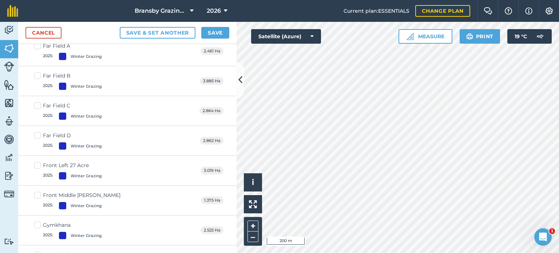
scroll to position [4547, 0]
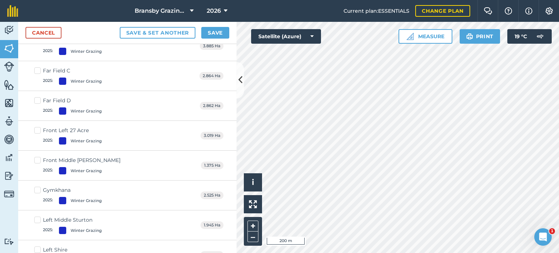
click at [38, 156] on label "Front Middle [PERSON_NAME] 2025 : Winter Grazing" at bounding box center [77, 165] width 86 height 18
click at [38, 156] on input "Front Middle [PERSON_NAME] 2025 : Winter Grazing" at bounding box center [36, 158] width 5 height 5
checkbox input "true"
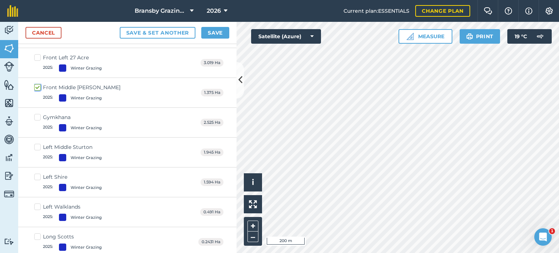
scroll to position [4656, 0]
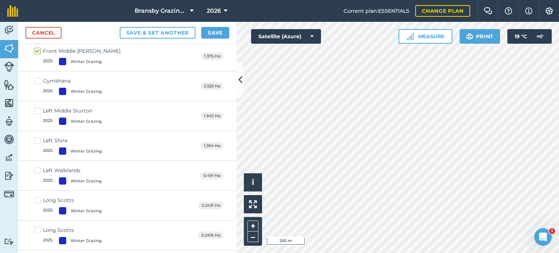
click at [37, 167] on label "Left Walklands 2025 : Winter Grazing" at bounding box center [68, 176] width 68 height 18
click at [37, 167] on input "Left Walklands 2025 : Winter Grazing" at bounding box center [36, 169] width 5 height 5
checkbox input "true"
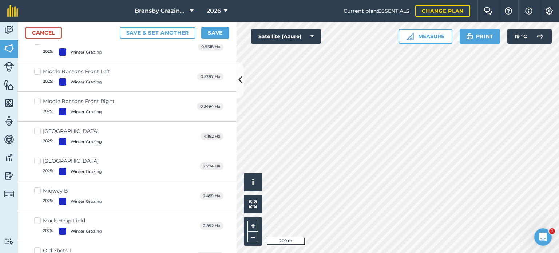
scroll to position [4911, 0]
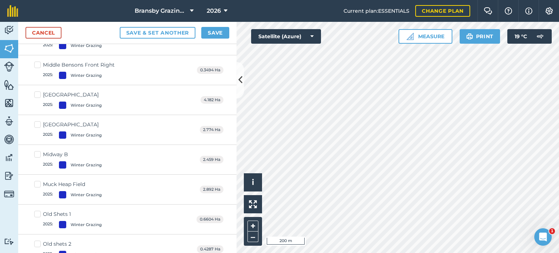
click at [39, 180] on label "Muck Heap Field 2025 : Winter Grazing" at bounding box center [68, 189] width 68 height 18
click at [39, 180] on input "Muck Heap Field 2025 : Winter Grazing" at bounding box center [36, 182] width 5 height 5
checkbox input "true"
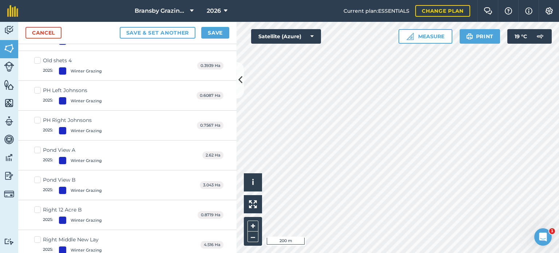
scroll to position [5166, 0]
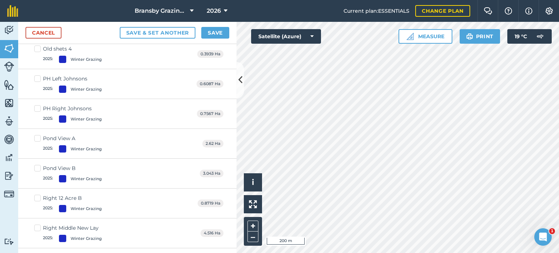
click at [39, 194] on label "Right 12 Acre B 2025 : Winter Grazing" at bounding box center [68, 203] width 68 height 18
click at [39, 194] on input "Right 12 Acre B 2025 : Winter Grazing" at bounding box center [36, 196] width 5 height 5
checkbox input "true"
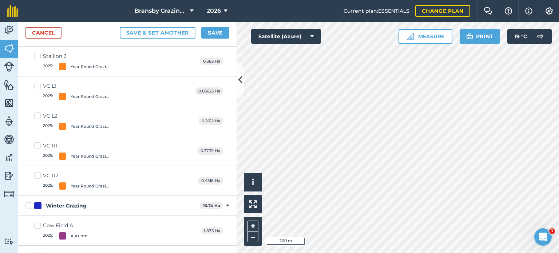
scroll to position [6803, 0]
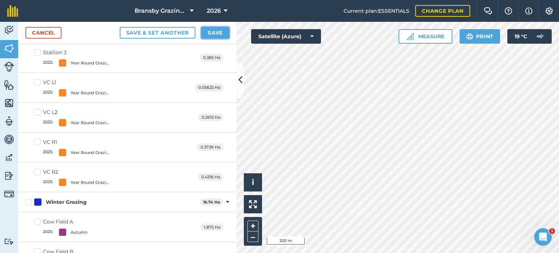
click at [211, 33] on button "Save" at bounding box center [215, 33] width 28 height 12
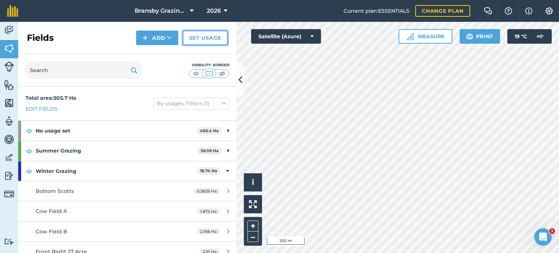
click at [207, 39] on link "Set usage" at bounding box center [205, 38] width 45 height 15
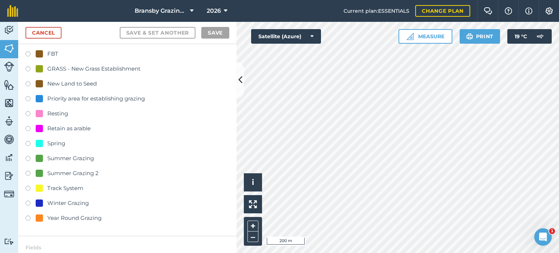
scroll to position [73, 0]
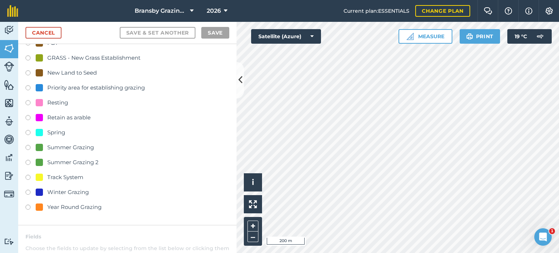
click at [28, 175] on label at bounding box center [30, 178] width 10 height 7
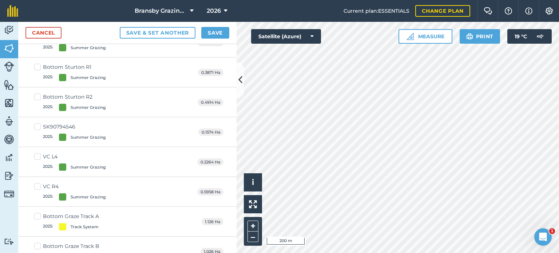
scroll to position [3128, 0]
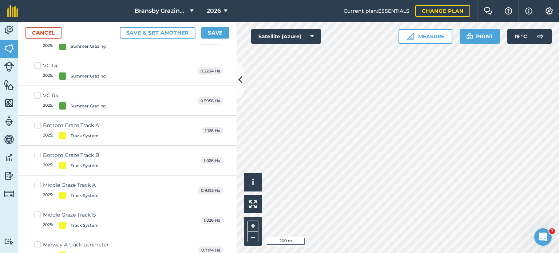
click at [38, 121] on label "Bottom Graze Track A 2025 : Track System" at bounding box center [66, 130] width 65 height 18
click at [38, 121] on input "Bottom Graze Track A 2025 : Track System" at bounding box center [36, 123] width 5 height 5
checkbox input "true"
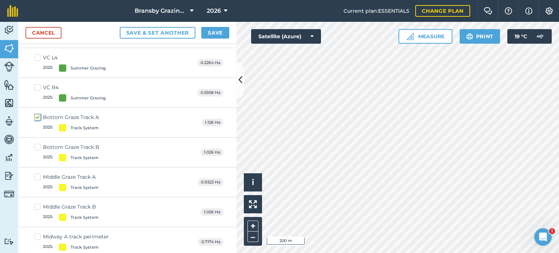
scroll to position [3120, 0]
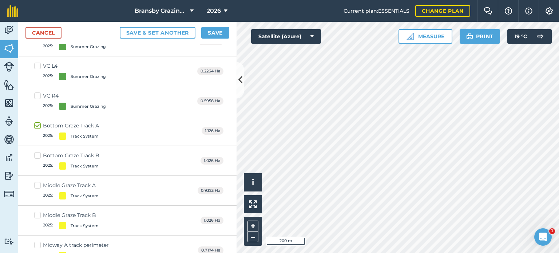
click at [37, 152] on label "Bottom Graze Track B 2025 : Track System" at bounding box center [66, 161] width 65 height 18
click at [37, 152] on input "Bottom Graze Track B 2025 : Track System" at bounding box center [36, 154] width 5 height 5
checkbox input "true"
click at [38, 182] on label "Middle Graze Track A 2025 : Track System" at bounding box center [66, 191] width 64 height 18
click at [38, 182] on input "Middle Graze Track A 2025 : Track System" at bounding box center [36, 184] width 5 height 5
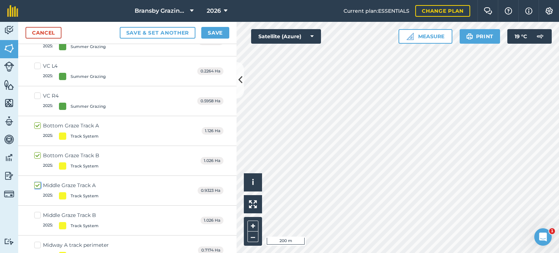
checkbox input "true"
click at [36, 211] on label "Middle Graze Track B 2025 : Track System" at bounding box center [66, 220] width 64 height 18
click at [36, 211] on input "Middle Graze Track B 2025 : Track System" at bounding box center [36, 213] width 5 height 5
checkbox input "true"
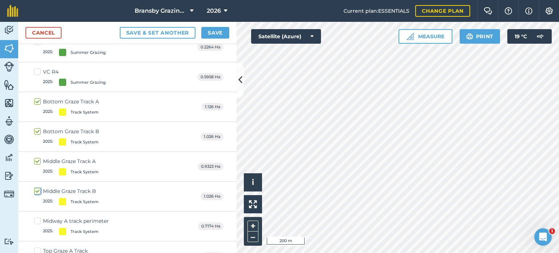
scroll to position [3156, 0]
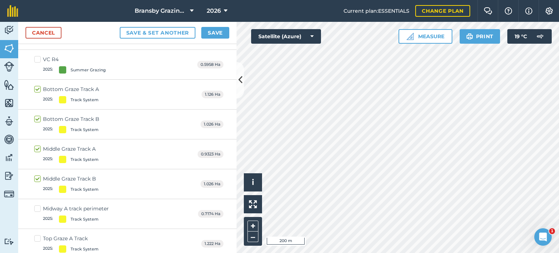
click at [36, 205] on label "Midway A track perimeter 2025 : Track System" at bounding box center [71, 214] width 75 height 18
click at [36, 205] on input "Midway A track perimeter 2025 : Track System" at bounding box center [36, 207] width 5 height 5
checkbox input "true"
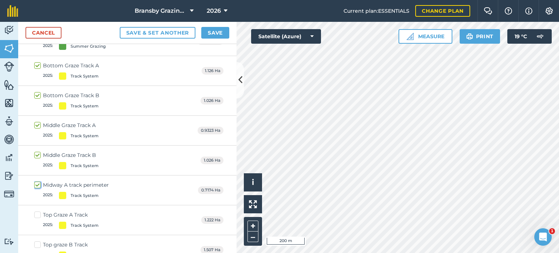
scroll to position [3193, 0]
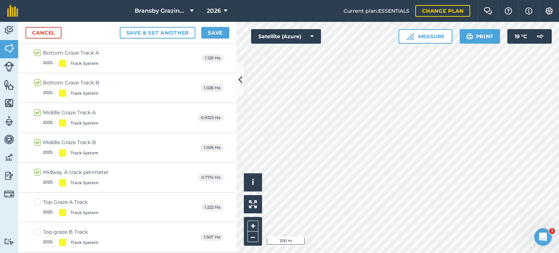
click at [37, 198] on label "Top Graze A Track 2025 : Track System" at bounding box center [66, 207] width 64 height 18
click at [37, 198] on input "Top Graze A Track 2025 : Track System" at bounding box center [36, 200] width 5 height 5
checkbox input "true"
click at [38, 228] on label "Top graze B Track 2025 : Track System" at bounding box center [66, 237] width 64 height 18
click at [38, 228] on input "Top graze B Track 2025 : Track System" at bounding box center [36, 230] width 5 height 5
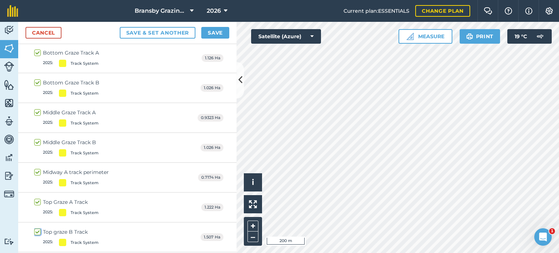
checkbox input "true"
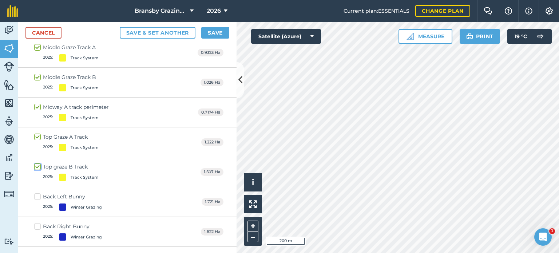
scroll to position [3302, 0]
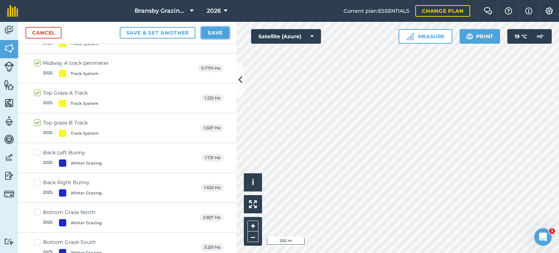
click at [210, 31] on button "Save" at bounding box center [215, 33] width 28 height 12
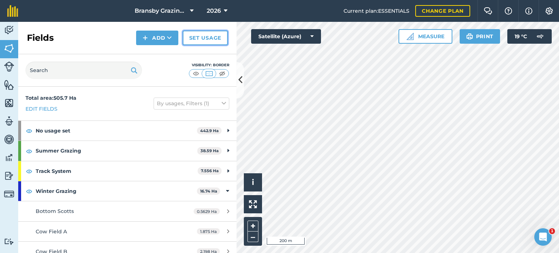
click at [203, 37] on link "Set usage" at bounding box center [205, 38] width 45 height 15
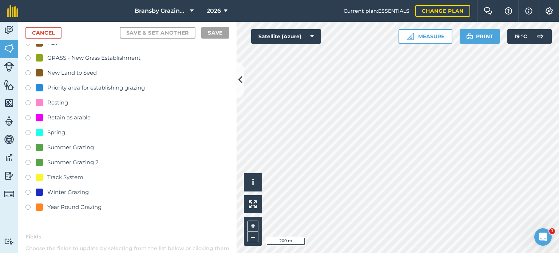
scroll to position [109, 0]
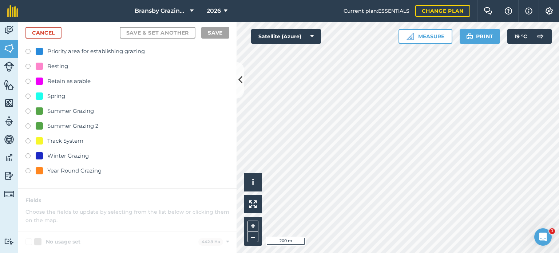
click at [28, 155] on label at bounding box center [30, 156] width 10 height 7
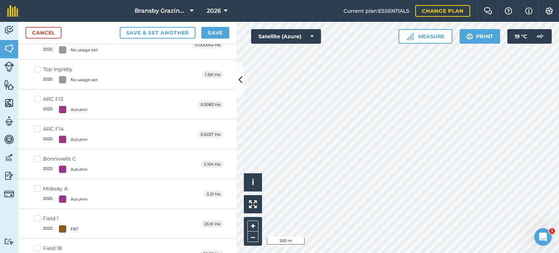
scroll to position [1819, 0]
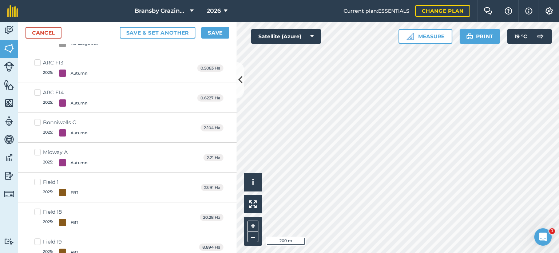
click at [37, 119] on label "Bonniwells C 2025 : Autumn" at bounding box center [60, 128] width 53 height 18
click at [37, 119] on input "Bonniwells C 2025 : Autumn" at bounding box center [36, 121] width 5 height 5
checkbox input "true"
click at [39, 149] on label "Midway A 2025 : Autumn" at bounding box center [60, 158] width 53 height 18
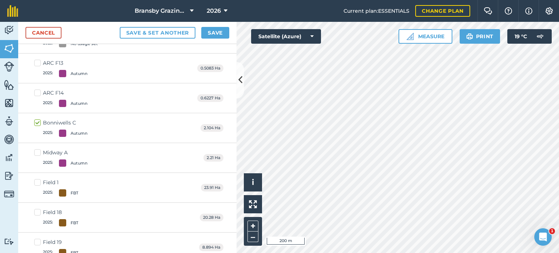
click at [39, 149] on input "Midway A 2025 : Autumn" at bounding box center [36, 151] width 5 height 5
checkbox input "true"
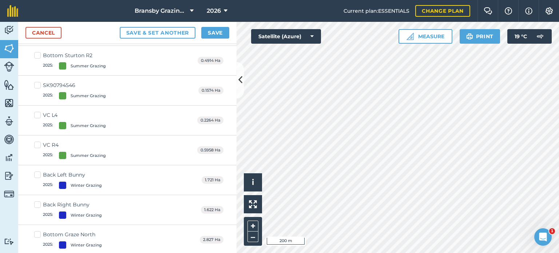
scroll to position [3084, 0]
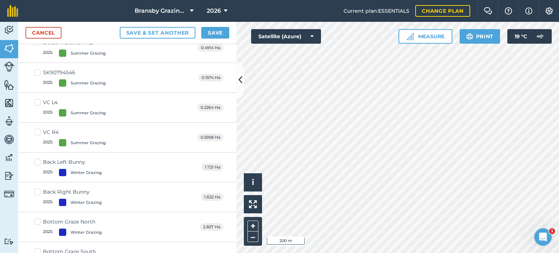
click at [38, 158] on label "Back Left Bunny 2025 : Winter Grazing" at bounding box center [68, 167] width 68 height 18
click at [38, 158] on input "Back Left Bunny 2025 : Winter Grazing" at bounding box center [36, 160] width 5 height 5
checkbox input "true"
click at [37, 188] on label "Back Right Bunny 2025 : Winter Grazing" at bounding box center [68, 197] width 68 height 18
click at [37, 188] on input "Back Right Bunny 2025 : Winter Grazing" at bounding box center [36, 190] width 5 height 5
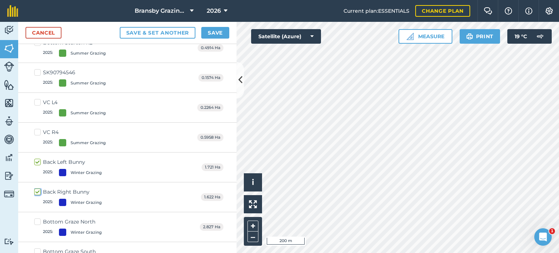
checkbox input "true"
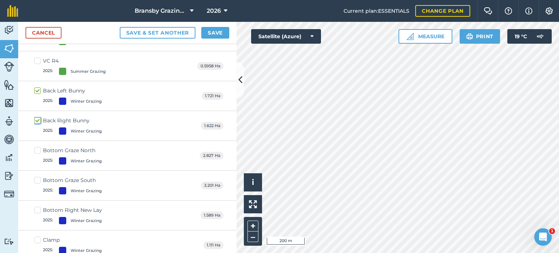
scroll to position [3156, 0]
click at [38, 145] on label "Bottom [GEOGRAPHIC_DATA] North 2025 : Winter [GEOGRAPHIC_DATA]" at bounding box center [68, 154] width 68 height 18
click at [38, 145] on input "Bottom [GEOGRAPHIC_DATA] North 2025 : Winter [GEOGRAPHIC_DATA]" at bounding box center [36, 147] width 5 height 5
checkbox input "true"
click at [36, 175] on label "Bottom [GEOGRAPHIC_DATA] South 2025 : Winter Grazing" at bounding box center [68, 184] width 68 height 18
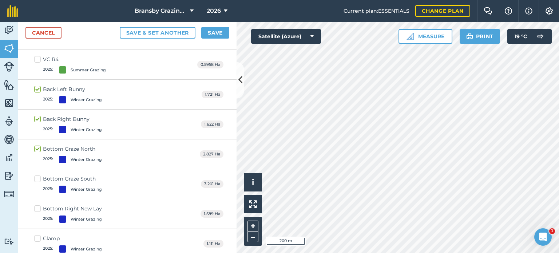
click at [36, 175] on input "Bottom [GEOGRAPHIC_DATA] South 2025 : Winter Grazing" at bounding box center [36, 177] width 5 height 5
checkbox input "true"
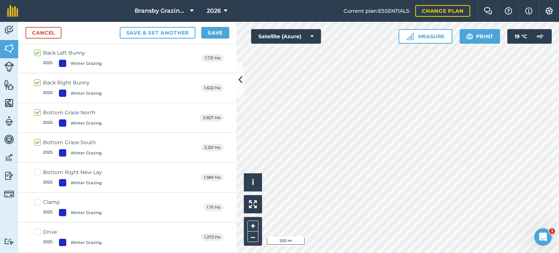
click at [36, 198] on label "Clamp 2025 : Winter Grazing" at bounding box center [68, 207] width 68 height 18
click at [36, 198] on input "Clamp 2025 : Winter Grazing" at bounding box center [36, 200] width 5 height 5
checkbox input "true"
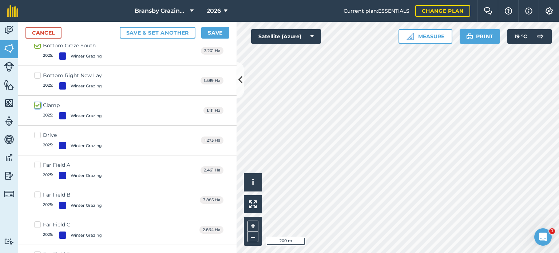
scroll to position [3302, 0]
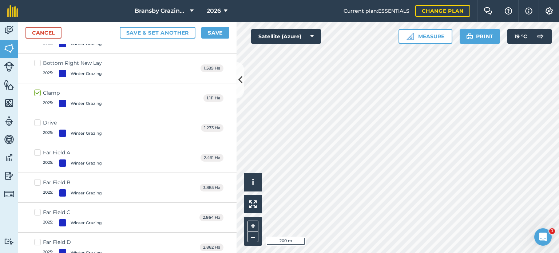
click at [38, 149] on label "Far Field A 2025 : Winter Grazing" at bounding box center [68, 158] width 68 height 18
click at [38, 149] on input "Far Field A 2025 : Winter Grazing" at bounding box center [36, 151] width 5 height 5
checkbox input "true"
click at [37, 179] on label "Far Field B 2025 : Winter Grazing" at bounding box center [68, 188] width 68 height 18
click at [37, 179] on input "Far Field B 2025 : Winter Grazing" at bounding box center [36, 181] width 5 height 5
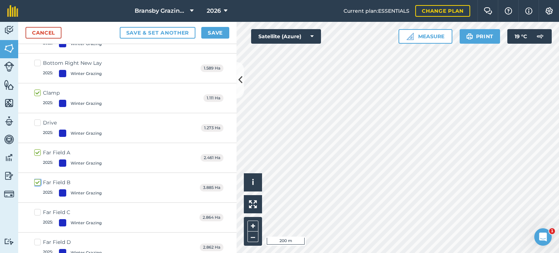
checkbox input "true"
click at [38, 208] on label "Far Field C 2025 : Winter Grazing" at bounding box center [68, 217] width 68 height 18
click at [38, 208] on input "Far Field C 2025 : Winter Grazing" at bounding box center [36, 210] width 5 height 5
checkbox input "true"
click at [35, 238] on label "Far Field D 2025 : Winter Grazing" at bounding box center [68, 247] width 68 height 18
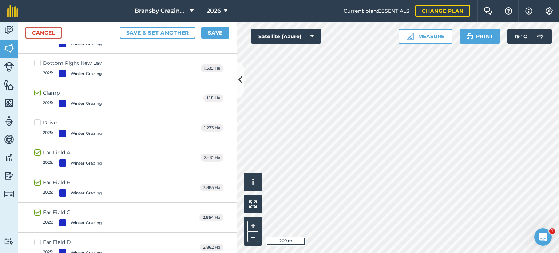
click at [35, 238] on input "Far Field D 2025 : Winter Grazing" at bounding box center [36, 240] width 5 height 5
checkbox input "true"
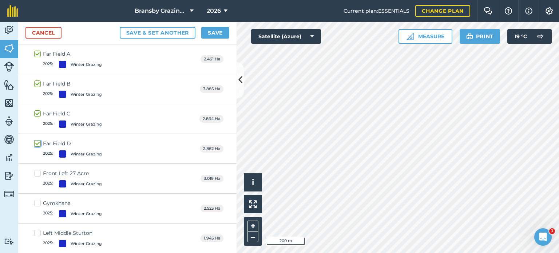
scroll to position [3411, 0]
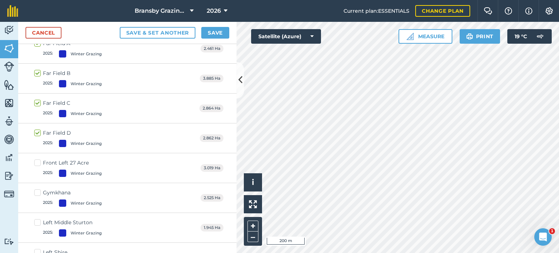
click at [38, 159] on label "Front Left 27 Acre 2025 : Winter Grazing" at bounding box center [68, 168] width 68 height 18
click at [38, 159] on input "Front Left 27 Acre 2025 : Winter Grazing" at bounding box center [36, 161] width 5 height 5
checkbox input "true"
click at [38, 189] on label "Gymkhana 2025 : Winter Grazing" at bounding box center [68, 198] width 68 height 18
click at [38, 189] on input "Gymkhana 2025 : Winter Grazing" at bounding box center [36, 191] width 5 height 5
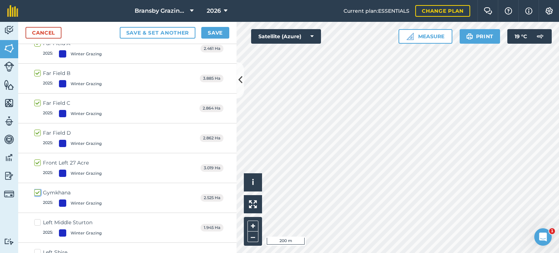
checkbox input "true"
click at [39, 219] on label "Left Middle Sturton 2025 : Winter [GEOGRAPHIC_DATA]" at bounding box center [68, 228] width 68 height 18
click at [39, 219] on input "Left Middle Sturton 2025 : Winter [GEOGRAPHIC_DATA]" at bounding box center [36, 221] width 5 height 5
checkbox input "true"
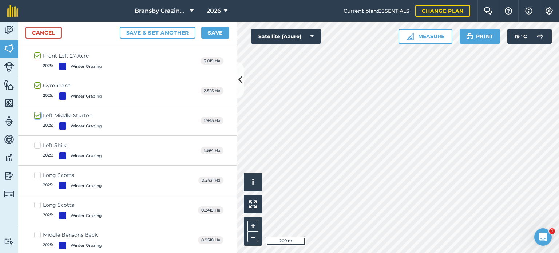
scroll to position [3520, 0]
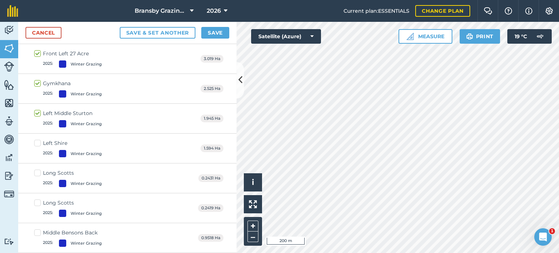
click at [38, 139] on label "Left Shire 2025 : Winter Grazing" at bounding box center [68, 148] width 68 height 18
click at [38, 139] on input "Left Shire 2025 : Winter Grazing" at bounding box center [36, 141] width 5 height 5
checkbox input "true"
click at [36, 169] on label "Long Scotts 2025 : Winter Grazing" at bounding box center [68, 178] width 68 height 18
click at [36, 169] on input "Long Scotts 2025 : Winter Grazing" at bounding box center [36, 171] width 5 height 5
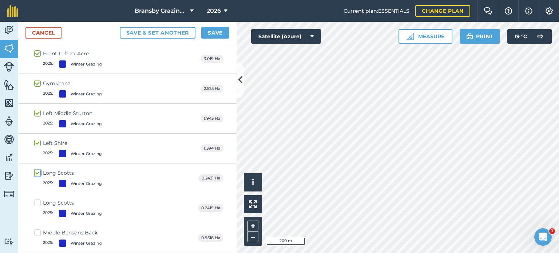
checkbox input "true"
click at [37, 199] on label "Long Scotts 2025 : Winter Grazing" at bounding box center [68, 208] width 68 height 18
click at [37, 199] on input "Long Scotts 2025 : Winter Grazing" at bounding box center [36, 201] width 5 height 5
click at [38, 199] on label "Long Scotts 2025 : Winter Grazing" at bounding box center [68, 208] width 68 height 18
click at [38, 199] on input "Long Scotts 2025 : Winter Grazing" at bounding box center [36, 201] width 5 height 5
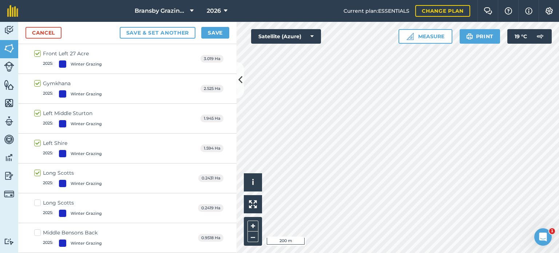
click at [38, 199] on label "Long Scotts 2025 : Winter Grazing" at bounding box center [68, 208] width 68 height 18
click at [38, 199] on input "Long Scotts 2025 : Winter Grazing" at bounding box center [36, 201] width 5 height 5
checkbox input "true"
click at [39, 169] on label "Long Scotts 2025 : Winter Grazing" at bounding box center [68, 178] width 68 height 18
click at [39, 169] on input "Long Scotts 2025 : Winter Grazing" at bounding box center [36, 171] width 5 height 5
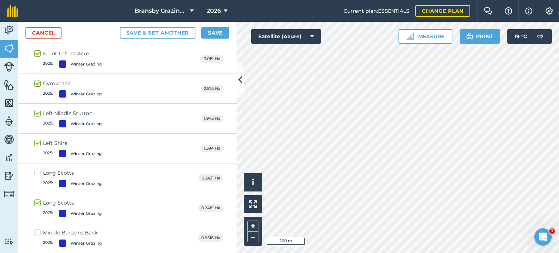
click at [39, 169] on label "Long Scotts 2025 : Winter Grazing" at bounding box center [68, 178] width 68 height 18
click at [39, 169] on input "Long Scotts 2025 : Winter Grazing" at bounding box center [36, 171] width 5 height 5
checkbox input "true"
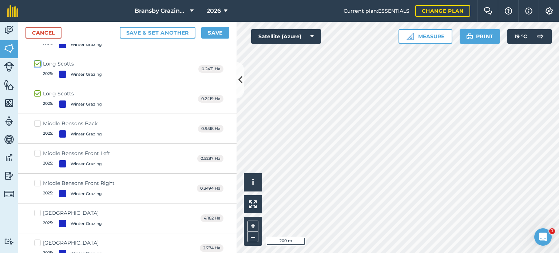
scroll to position [3666, 0]
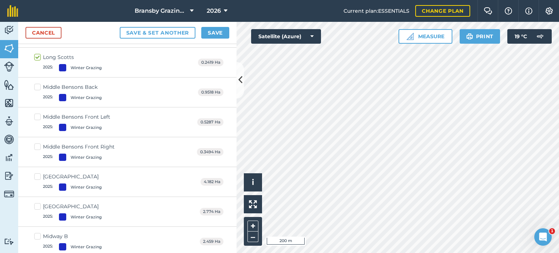
click at [35, 173] on label "[GEOGRAPHIC_DATA] 2025 : Winter [GEOGRAPHIC_DATA]" at bounding box center [68, 182] width 68 height 18
click at [35, 173] on input "[GEOGRAPHIC_DATA] 2025 : Winter [GEOGRAPHIC_DATA]" at bounding box center [36, 175] width 5 height 5
checkbox input "true"
click at [38, 203] on label "[GEOGRAPHIC_DATA] 2025 : Winter Grazing" at bounding box center [68, 212] width 68 height 18
click at [38, 203] on input "[GEOGRAPHIC_DATA] 2025 : Winter Grazing" at bounding box center [36, 205] width 5 height 5
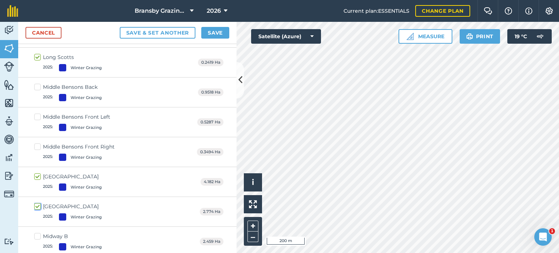
checkbox input "true"
click at [37, 232] on label "Midway B 2025 : Winter Grazing" at bounding box center [68, 241] width 68 height 18
click at [37, 232] on input "Midway B 2025 : Winter Grazing" at bounding box center [36, 234] width 5 height 5
checkbox input "true"
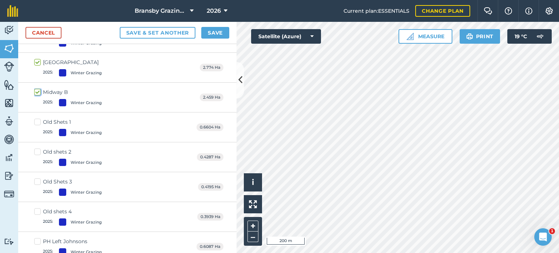
scroll to position [3811, 0]
click at [38, 117] on label "Old Shets 1 2025 : Winter Grazing" at bounding box center [68, 126] width 68 height 18
click at [38, 117] on input "Old Shets 1 2025 : Winter Grazing" at bounding box center [36, 119] width 5 height 5
checkbox input "true"
click at [38, 147] on label "Old shets 2 2025 : Winter Grazing" at bounding box center [68, 156] width 68 height 18
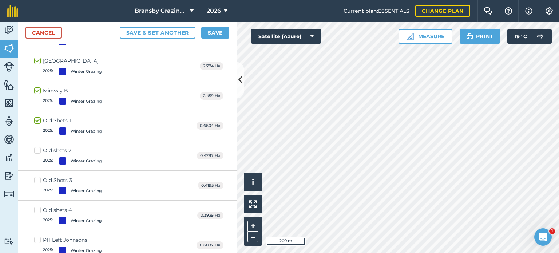
click at [38, 147] on input "Old shets 2 2025 : Winter Grazing" at bounding box center [36, 149] width 5 height 5
checkbox input "true"
click at [35, 176] on label "Old Shets 3 2025 : Winter Grazing" at bounding box center [68, 185] width 68 height 18
click at [35, 176] on input "Old Shets 3 2025 : Winter Grazing" at bounding box center [36, 178] width 5 height 5
checkbox input "true"
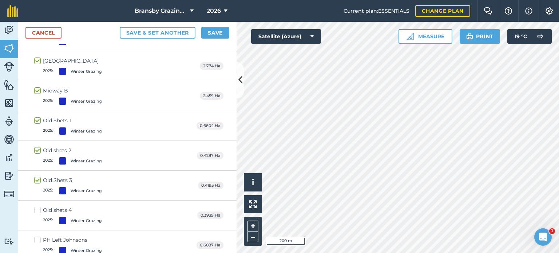
click at [36, 206] on label "Old shets 4 2025 : Winter Grazing" at bounding box center [68, 215] width 68 height 18
click at [36, 206] on input "Old shets 4 2025 : Winter Grazing" at bounding box center [36, 208] width 5 height 5
checkbox input "true"
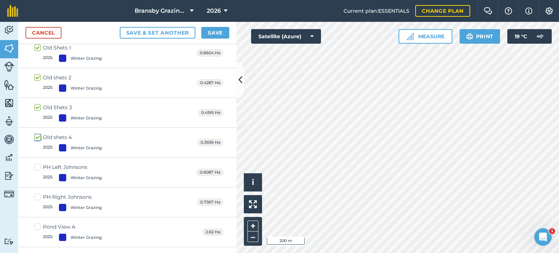
scroll to position [3957, 0]
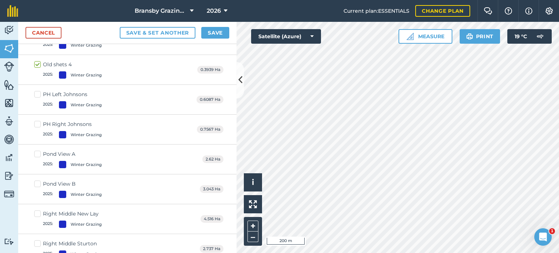
click at [37, 150] on label "Pond View A 2025 : Winter Grazing" at bounding box center [68, 159] width 68 height 18
click at [37, 150] on input "Pond View A 2025 : Winter Grazing" at bounding box center [36, 152] width 5 height 5
checkbox input "true"
click at [38, 180] on label "Pond View B 2025 : Winter Grazing" at bounding box center [68, 189] width 68 height 18
click at [38, 180] on input "Pond View B 2025 : Winter Grazing" at bounding box center [36, 182] width 5 height 5
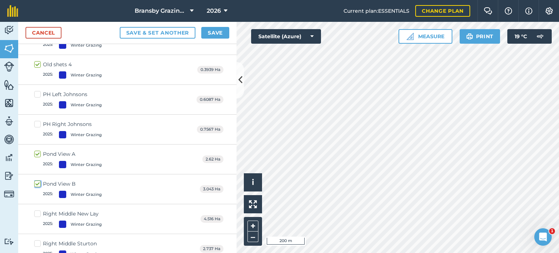
checkbox input "true"
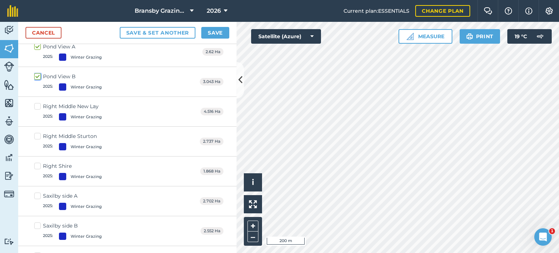
scroll to position [4066, 0]
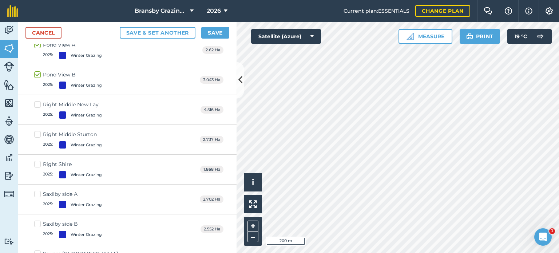
click at [37, 131] on label "Right Middle Sturton 2025 : Winter Grazing" at bounding box center [68, 140] width 68 height 18
click at [37, 131] on input "Right Middle Sturton 2025 : Winter Grazing" at bounding box center [36, 133] width 5 height 5
checkbox input "true"
click at [37, 160] on label "Right Shire 2025 : Winter Grazing" at bounding box center [68, 169] width 68 height 18
click at [37, 160] on input "Right Shire 2025 : Winter Grazing" at bounding box center [36, 162] width 5 height 5
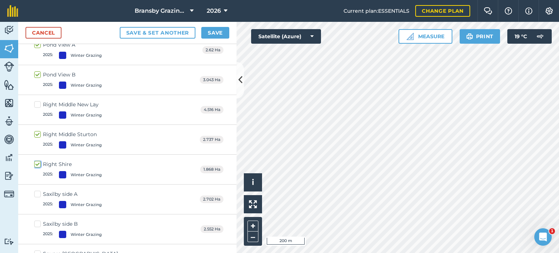
checkbox input "true"
click at [37, 190] on label "Saxilby side A 2025 : Winter Grazing" at bounding box center [68, 199] width 68 height 18
click at [37, 190] on input "Saxilby side A 2025 : Winter Grazing" at bounding box center [36, 192] width 5 height 5
checkbox input "true"
click at [39, 220] on label "Saxilby side B 2025 : Winter Grazing" at bounding box center [68, 229] width 68 height 18
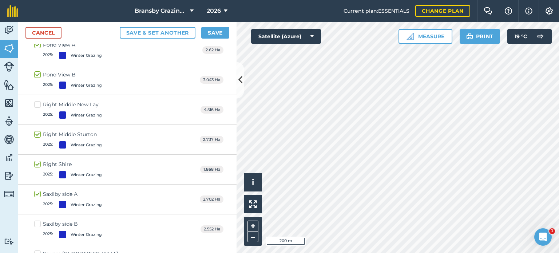
click at [39, 220] on input "Saxilby side B 2025 : Winter Grazing" at bounding box center [36, 222] width 5 height 5
checkbox input "true"
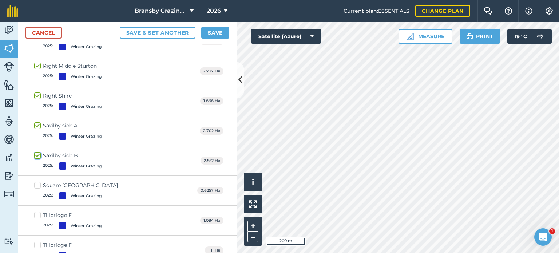
scroll to position [4139, 0]
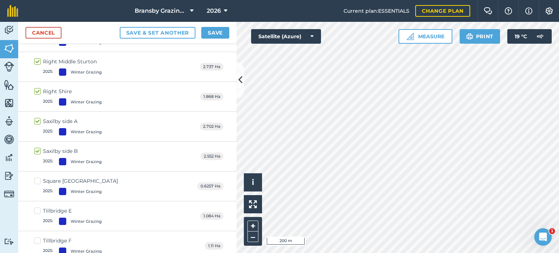
click at [35, 177] on label "Square [GEOGRAPHIC_DATA] 2025 : Winter [GEOGRAPHIC_DATA]" at bounding box center [76, 186] width 84 height 18
click at [35, 177] on input "Square [GEOGRAPHIC_DATA] 2025 : Winter [GEOGRAPHIC_DATA]" at bounding box center [36, 179] width 5 height 5
checkbox input "true"
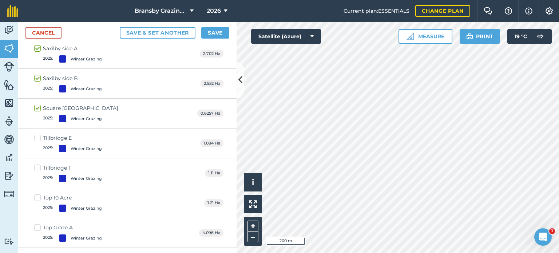
click at [37, 194] on label "Top 10 Acre 2025 : Winter Grazing" at bounding box center [68, 203] width 68 height 18
click at [37, 194] on input "Top 10 Acre 2025 : Winter Grazing" at bounding box center [36, 196] width 5 height 5
checkbox input "true"
click at [35, 224] on label "Top Graze A 2025 : Winter Grazing" at bounding box center [68, 233] width 68 height 18
click at [35, 224] on input "Top Graze A 2025 : Winter Grazing" at bounding box center [36, 226] width 5 height 5
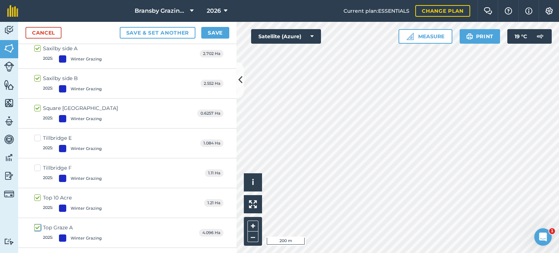
checkbox input "true"
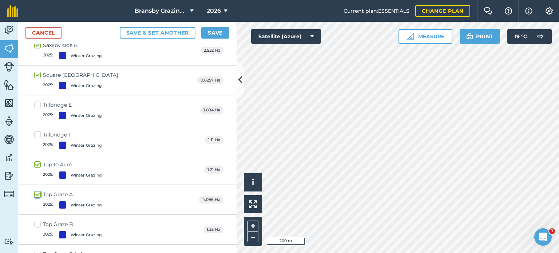
scroll to position [4284, 0]
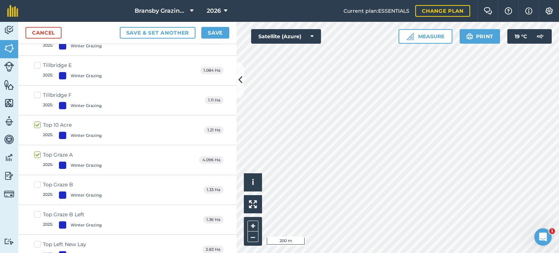
click at [38, 181] on label "Top Graze B 2025 : Winter Grazing" at bounding box center [68, 190] width 68 height 18
click at [38, 181] on input "Top Graze B 2025 : Winter Grazing" at bounding box center [36, 183] width 5 height 5
checkbox input "true"
click at [36, 211] on label "Top Graze B Left 2025 : Winter Grazing" at bounding box center [68, 220] width 68 height 18
click at [36, 211] on input "Top Graze B Left 2025 : Winter Grazing" at bounding box center [36, 213] width 5 height 5
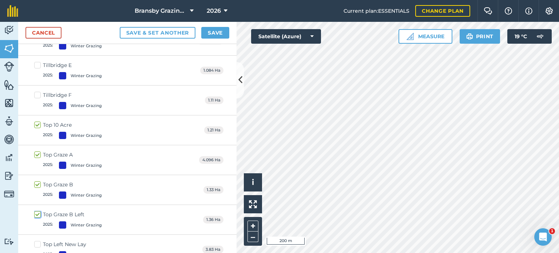
checkbox input "true"
click at [35, 240] on label "Top Left New Lay 2025 : Winter Grazing" at bounding box center [68, 249] width 68 height 18
click at [35, 240] on input "Top Left New Lay 2025 : Winter Grazing" at bounding box center [36, 242] width 5 height 5
checkbox input "true"
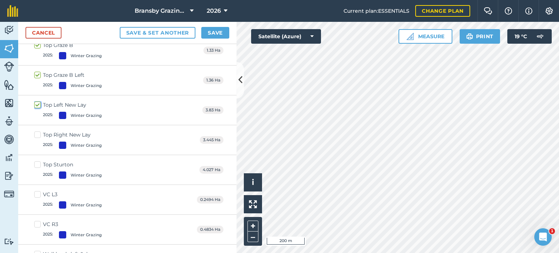
scroll to position [4430, 0]
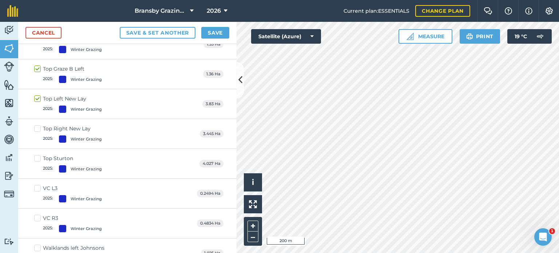
click at [39, 125] on label "Top Right New Lay 2025 : Winter Grazing" at bounding box center [68, 134] width 68 height 18
click at [39, 125] on input "Top Right New Lay 2025 : Winter Grazing" at bounding box center [36, 127] width 5 height 5
checkbox input "true"
click at [36, 155] on label "Top Sturton 2025 : Winter Grazing" at bounding box center [68, 164] width 68 height 18
click at [36, 155] on input "Top Sturton 2025 : Winter Grazing" at bounding box center [36, 157] width 5 height 5
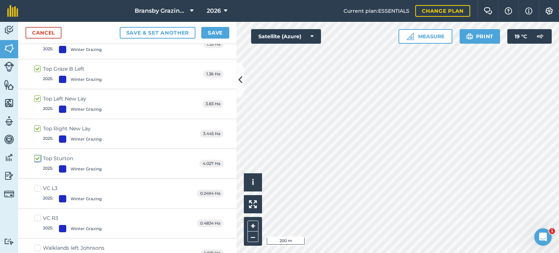
checkbox input "true"
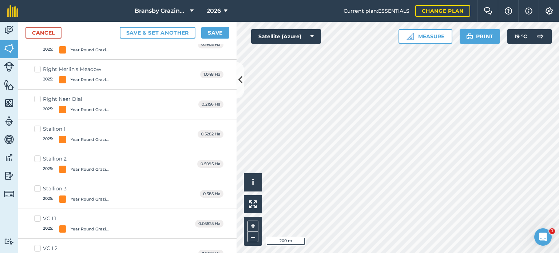
scroll to position [5485, 0]
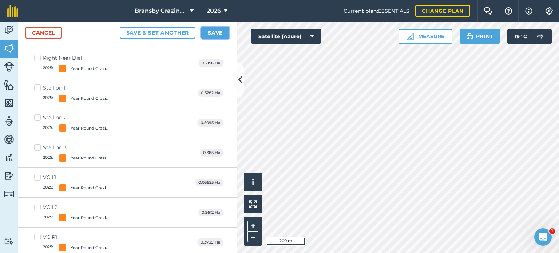
click at [208, 32] on button "Save" at bounding box center [215, 33] width 28 height 12
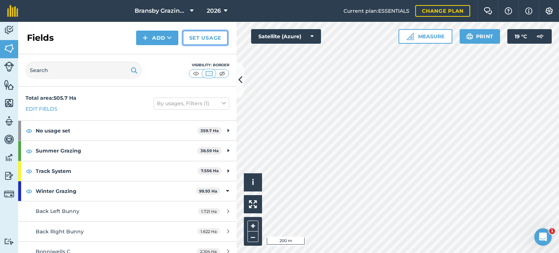
click at [207, 37] on link "Set usage" at bounding box center [205, 38] width 45 height 15
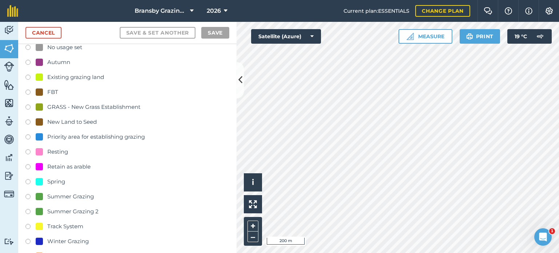
scroll to position [73, 0]
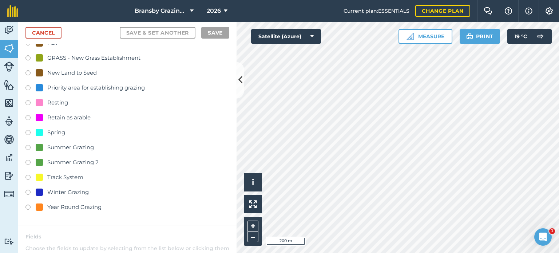
click at [27, 205] on label at bounding box center [30, 207] width 10 height 7
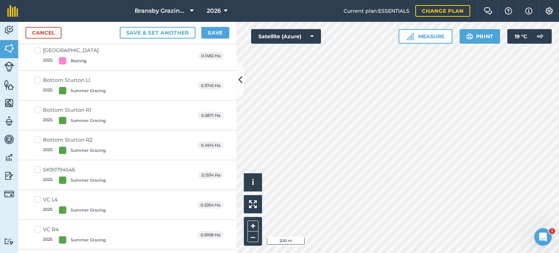
scroll to position [2947, 0]
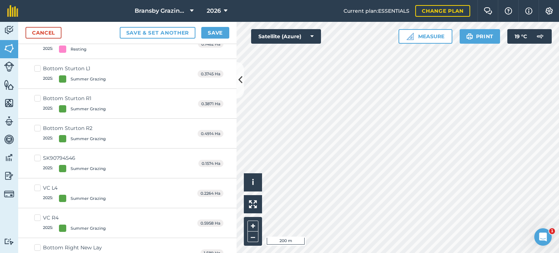
click at [40, 65] on label "Bottom Sturton L1 2025 : Summer Grazing" at bounding box center [70, 74] width 72 height 18
click at [39, 65] on input "Bottom Sturton L1 2025 : Summer Grazing" at bounding box center [36, 67] width 5 height 5
checkbox input "true"
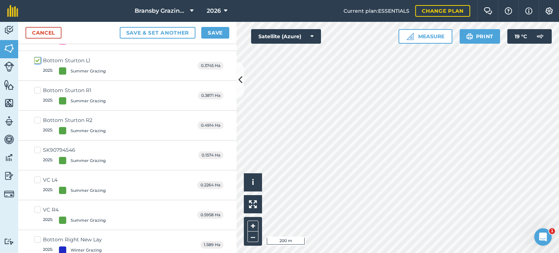
scroll to position [2938, 0]
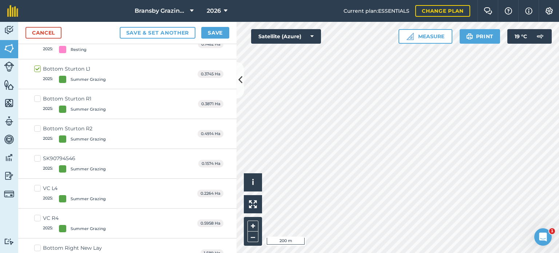
click at [36, 95] on label "Bottom Sturton R1 2025 : Summer Grazing" at bounding box center [70, 104] width 72 height 18
click at [36, 95] on input "Bottom Sturton R1 2025 : Summer Grazing" at bounding box center [36, 97] width 5 height 5
checkbox input "true"
click at [39, 125] on label "Bottom Sturton R2 2025 : Summer Grazing" at bounding box center [70, 134] width 72 height 18
click at [39, 125] on input "Bottom Sturton R2 2025 : Summer Grazing" at bounding box center [36, 127] width 5 height 5
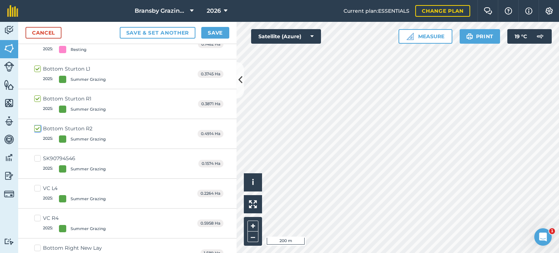
checkbox input "true"
click at [42, 184] on label "VC L4 2025 : Summer Grazing" at bounding box center [70, 193] width 72 height 18
click at [39, 184] on input "VC L4 2025 : Summer Grazing" at bounding box center [36, 186] width 5 height 5
checkbox input "true"
click at [37, 214] on label "VC R4 2025 : Summer Grazing" at bounding box center [70, 223] width 72 height 18
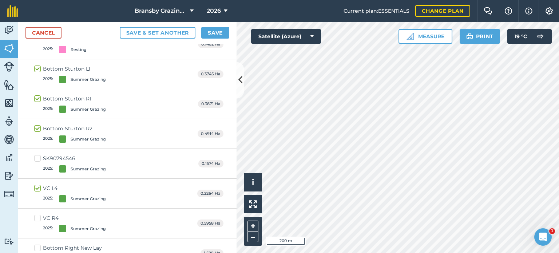
click at [37, 214] on input "VC R4 2025 : Summer Grazing" at bounding box center [36, 216] width 5 height 5
checkbox input "true"
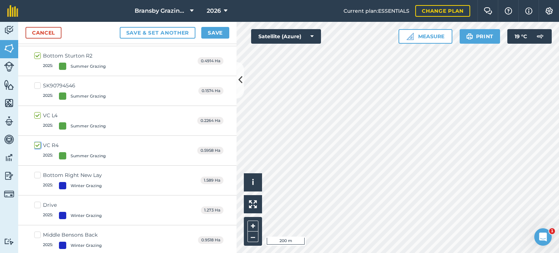
scroll to position [3047, 0]
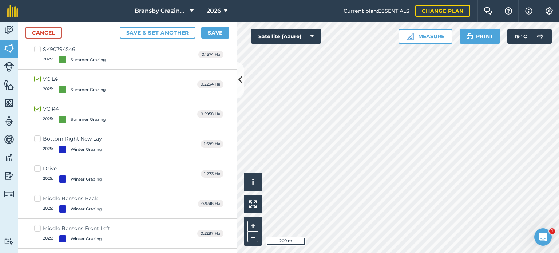
click at [39, 135] on label "Bottom Right New Lay 2025 : Winter Grazing" at bounding box center [68, 144] width 68 height 18
click at [39, 135] on input "Bottom Right New Lay 2025 : Winter Grazing" at bounding box center [36, 137] width 5 height 5
checkbox input "true"
click at [37, 165] on label "Drive 2025 : Winter Grazing" at bounding box center [68, 174] width 68 height 18
click at [37, 165] on input "Drive 2025 : Winter Grazing" at bounding box center [36, 167] width 5 height 5
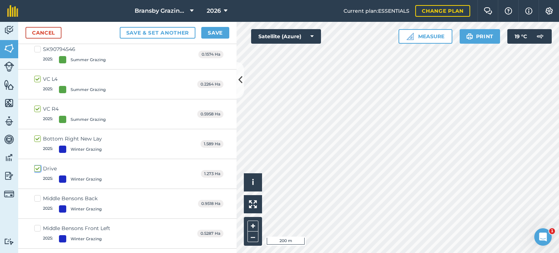
checkbox input "true"
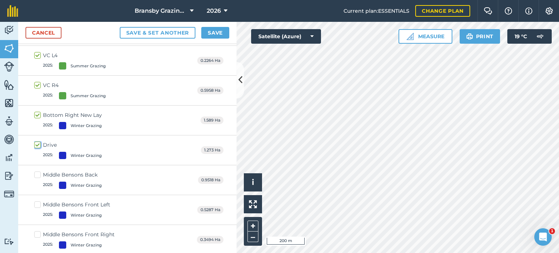
scroll to position [3120, 0]
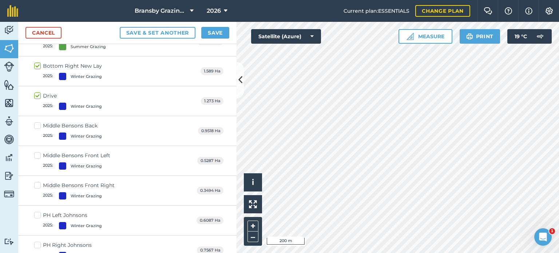
click at [38, 122] on label "Middle Bensons Back 2025 : Winter Grazing" at bounding box center [68, 131] width 68 height 18
click at [38, 122] on input "Middle Bensons Back 2025 : Winter Grazing" at bounding box center [36, 124] width 5 height 5
checkbox input "true"
click at [37, 152] on label "Middle Bensons Front Left 2025 : Winter Grazing" at bounding box center [72, 161] width 76 height 18
click at [37, 152] on input "Middle Bensons Front Left 2025 : Winter Grazing" at bounding box center [36, 154] width 5 height 5
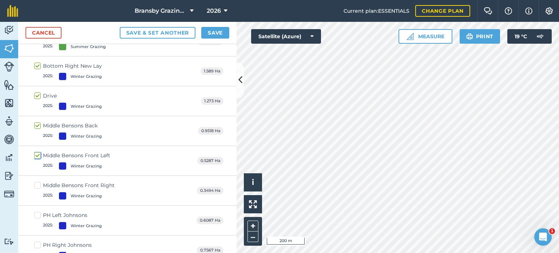
checkbox input "true"
click at [39, 182] on label "Middle Bensons Front Right 2025 : Winter Grazing" at bounding box center [74, 191] width 80 height 18
click at [39, 182] on input "Middle Bensons Front Right 2025 : Winter Grazing" at bounding box center [36, 184] width 5 height 5
checkbox input "true"
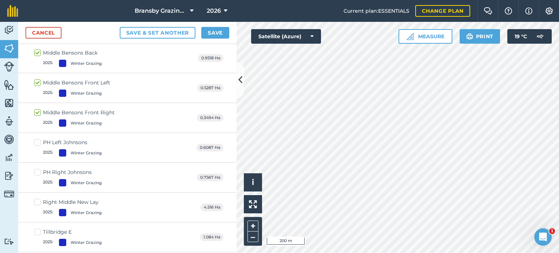
click at [38, 139] on label "PH Left Johnsons 2025 : Winter Grazing" at bounding box center [68, 148] width 68 height 18
click at [38, 139] on input "PH Left Johnsons 2025 : Winter Grazing" at bounding box center [36, 141] width 5 height 5
checkbox input "true"
click at [39, 168] on label "PH Right Johnsons 2025 : Winter Grazing" at bounding box center [68, 177] width 68 height 18
click at [39, 168] on input "PH Right Johnsons 2025 : Winter Grazing" at bounding box center [36, 170] width 5 height 5
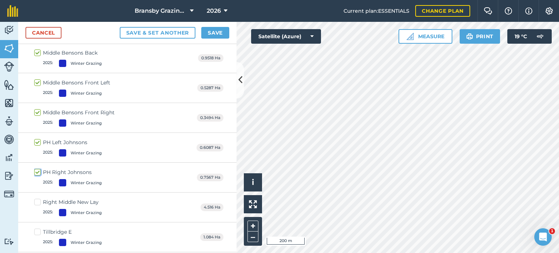
checkbox input "true"
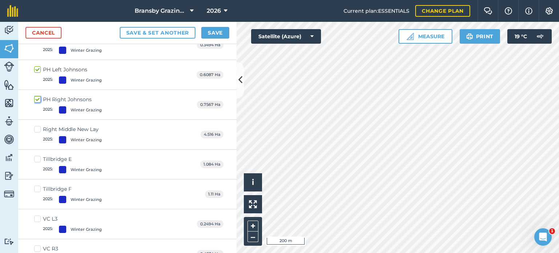
scroll to position [3302, 0]
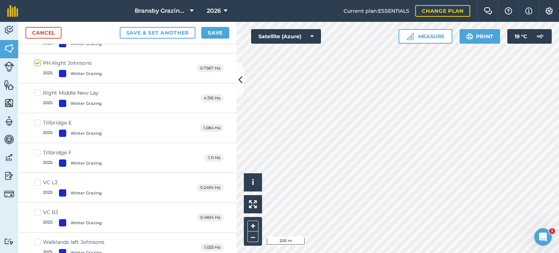
click at [39, 179] on label "VC L3 2025 : Winter Grazing" at bounding box center [68, 188] width 68 height 18
click at [39, 179] on input "VC L3 2025 : Winter Grazing" at bounding box center [36, 181] width 5 height 5
checkbox input "true"
click at [39, 208] on label "VC R3 2025 : Winter Grazing" at bounding box center [68, 217] width 68 height 18
click at [39, 208] on input "VC R3 2025 : Winter Grazing" at bounding box center [36, 210] width 5 height 5
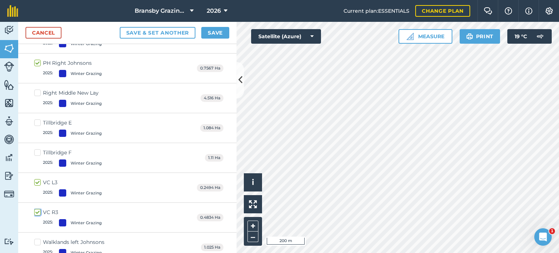
checkbox input "true"
click at [38, 238] on label "Walklands left Johnsons 2025 : Winter Grazing" at bounding box center [69, 247] width 70 height 18
click at [38, 238] on input "Walklands left Johnsons 2025 : Winter Grazing" at bounding box center [36, 240] width 5 height 5
checkbox input "true"
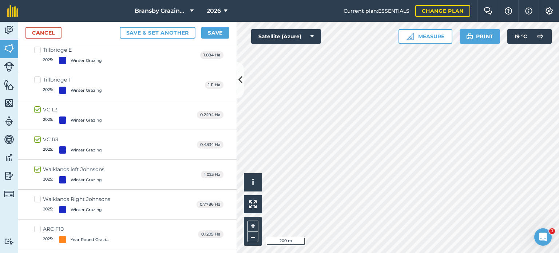
click at [40, 195] on label "Walklands Right Johnsons 2025 : Winter Grazing" at bounding box center [72, 204] width 76 height 18
click at [39, 195] on input "Walklands Right Johnsons 2025 : Winter Grazing" at bounding box center [36, 197] width 5 height 5
checkbox input "true"
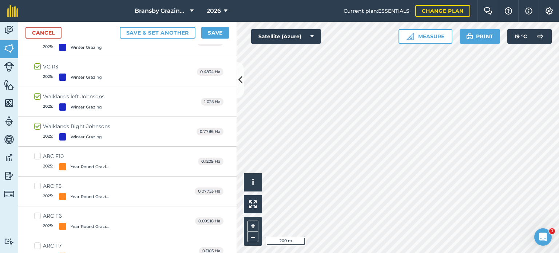
click at [38, 152] on label "ARC F10 2025 : Year Round Grazing" at bounding box center [72, 161] width 77 height 18
click at [38, 152] on input "ARC F10 2025 : Year Round Grazing" at bounding box center [36, 154] width 5 height 5
checkbox input "true"
click at [37, 182] on label "ARC F5 2025 : Year Round Grazing" at bounding box center [72, 191] width 77 height 18
click at [37, 182] on input "ARC F5 2025 : Year Round Grazing" at bounding box center [36, 184] width 5 height 5
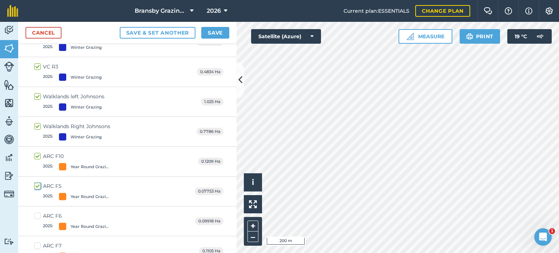
checkbox input "true"
click at [36, 212] on label "ARC F6 2025 : Year Round Grazing" at bounding box center [72, 221] width 77 height 18
click at [36, 212] on input "ARC F6 2025 : Year Round Grazing" at bounding box center [36, 214] width 5 height 5
checkbox input "true"
click at [36, 242] on label "ARC F7 2025 : Year Round Grazing" at bounding box center [72, 251] width 77 height 18
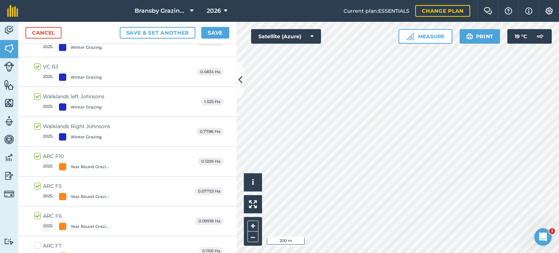
click at [36, 242] on input "ARC F7 2025 : Year Round Grazing" at bounding box center [36, 244] width 5 height 5
checkbox input "true"
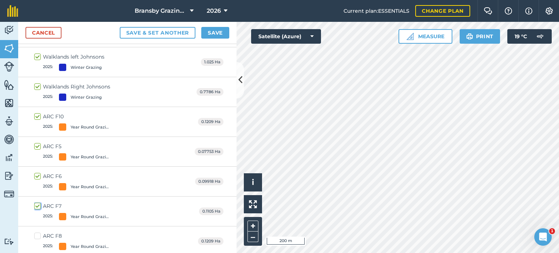
scroll to position [3557, 0]
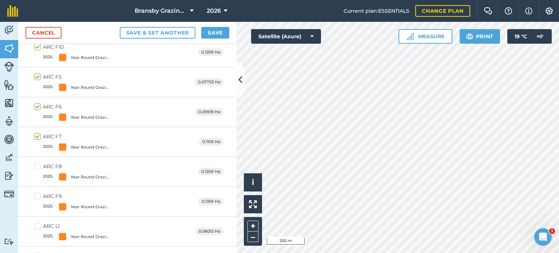
click at [40, 163] on label "ARC F8 2025 : Year Round Grazing" at bounding box center [72, 172] width 77 height 18
click at [39, 163] on input "ARC F8 2025 : Year Round Grazing" at bounding box center [36, 165] width 5 height 5
checkbox input "true"
click at [38, 192] on label "ARC F9 2025 : Year Round Grazing" at bounding box center [72, 201] width 77 height 18
click at [38, 192] on input "ARC F9 2025 : Year Round Grazing" at bounding box center [36, 194] width 5 height 5
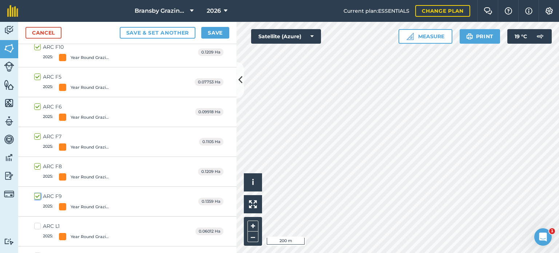
checkbox input "true"
click at [37, 222] on label "ARC L1 2025 : Year Round Grazing" at bounding box center [72, 231] width 77 height 18
click at [37, 222] on input "ARC L1 2025 : Year Round Grazing" at bounding box center [36, 224] width 5 height 5
checkbox input "true"
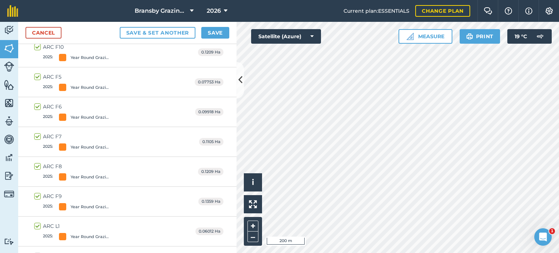
click at [37, 252] on input "ARC L2 2025 : Year Round Grazing" at bounding box center [36, 254] width 5 height 5
checkbox input "true"
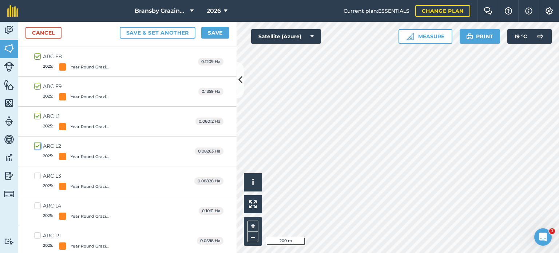
scroll to position [3702, 0]
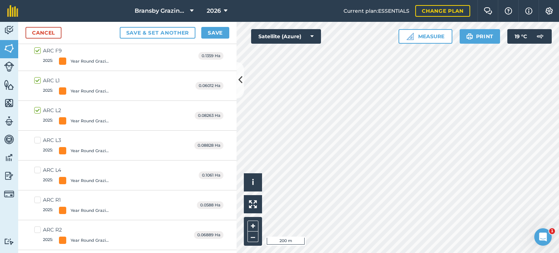
click at [36, 136] on label "ARC L3 2025 : Year Round Grazing" at bounding box center [72, 145] width 77 height 18
click at [36, 136] on input "ARC L3 2025 : Year Round Grazing" at bounding box center [36, 138] width 5 height 5
checkbox input "true"
click at [37, 166] on label "ARC L4 2025 : Year Round Grazing" at bounding box center [72, 175] width 77 height 18
click at [37, 166] on input "ARC L4 2025 : Year Round Grazing" at bounding box center [36, 168] width 5 height 5
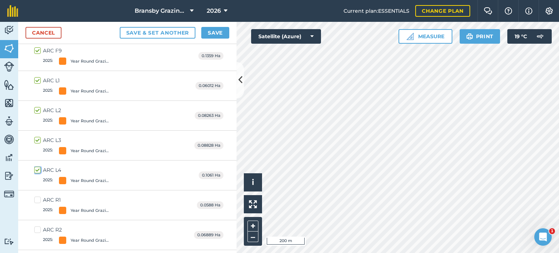
checkbox input "true"
click at [39, 196] on label "ARC R1 2025 : Year Round Grazing" at bounding box center [72, 205] width 77 height 18
click at [39, 196] on input "ARC R1 2025 : Year Round Grazing" at bounding box center [36, 198] width 5 height 5
checkbox input "true"
click at [40, 226] on label "ARC R2 2025 : Year Round Grazing" at bounding box center [72, 235] width 77 height 18
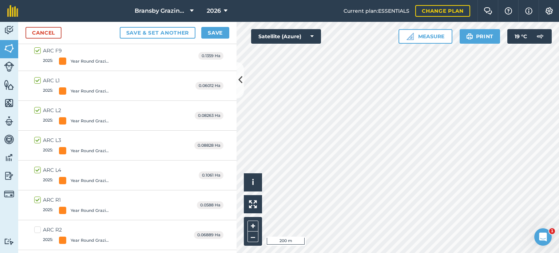
click at [39, 226] on input "ARC R2 2025 : Year Round Grazing" at bounding box center [36, 228] width 5 height 5
checkbox input "true"
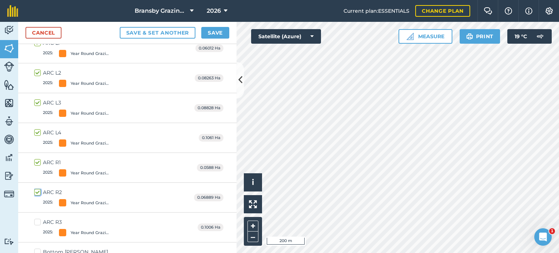
scroll to position [3775, 0]
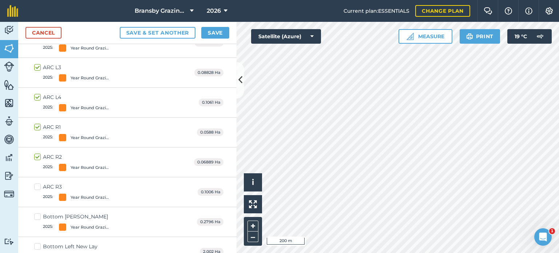
click at [38, 183] on label "ARC R3 2025 : Year Round Grazing" at bounding box center [72, 192] width 77 height 18
click at [38, 183] on input "ARC R3 2025 : Year Round Grazing" at bounding box center [36, 185] width 5 height 5
checkbox input "true"
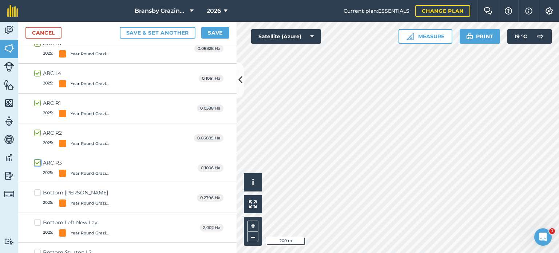
scroll to position [3811, 0]
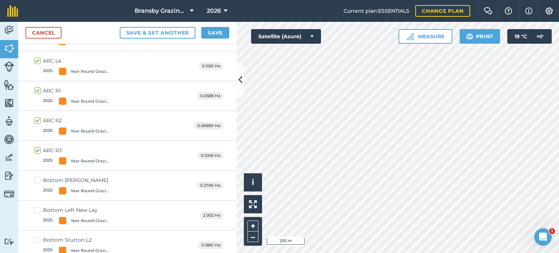
click at [35, 206] on label "Bottom Left New Lay 2025 : Year Round Grazing" at bounding box center [72, 215] width 77 height 18
click at [35, 206] on input "Bottom Left New Lay 2025 : Year Round Grazing" at bounding box center [36, 208] width 5 height 5
checkbox input "true"
click at [35, 236] on label "Bottom Sturton L2 2025 : Year Round Grazing" at bounding box center [72, 245] width 77 height 18
click at [35, 236] on input "Bottom Sturton L2 2025 : Year Round Grazing" at bounding box center [36, 238] width 5 height 5
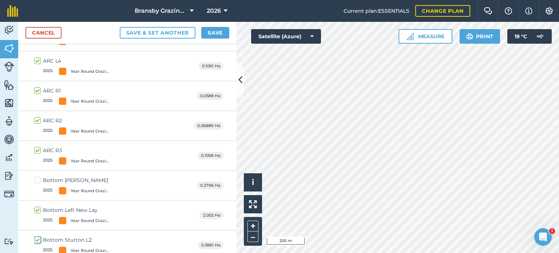
checkbox input "true"
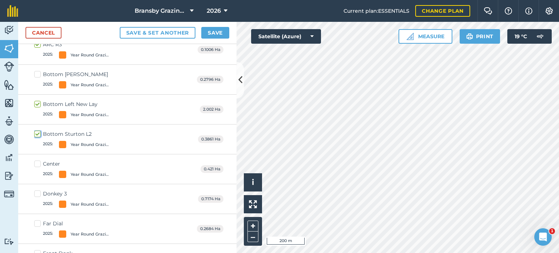
scroll to position [3920, 0]
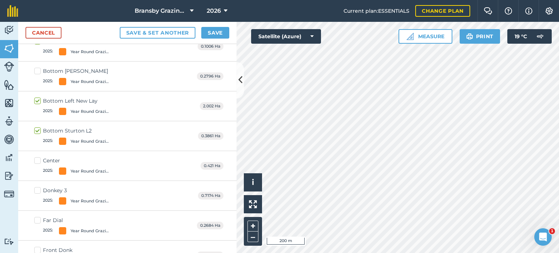
click at [36, 157] on label "Center 2025 : Year Round Grazing" at bounding box center [72, 166] width 77 height 18
click at [36, 157] on input "Center 2025 : Year Round Grazing" at bounding box center [36, 159] width 5 height 5
checkbox input "true"
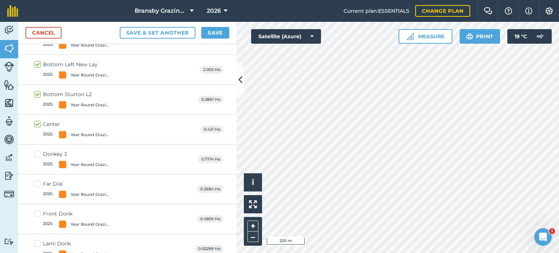
click at [36, 180] on label "Far Dial 2025 : Year Round Grazing" at bounding box center [72, 189] width 77 height 18
click at [36, 180] on input "Far Dial 2025 : Year Round Grazing" at bounding box center [36, 182] width 5 height 5
checkbox input "true"
click at [36, 210] on label "Front Donk 2025 : Year Round Grazing" at bounding box center [72, 219] width 77 height 18
click at [36, 210] on input "Front Donk 2025 : Year Round Grazing" at bounding box center [36, 212] width 5 height 5
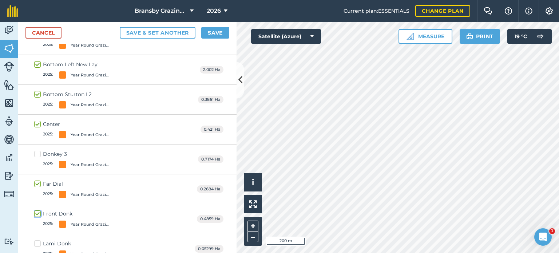
checkbox input "true"
click at [35, 240] on label "Lami Donk 2025 : Year Round Grazing" at bounding box center [72, 249] width 77 height 18
click at [35, 240] on input "Lami Donk 2025 : Year Round Grazing" at bounding box center [36, 242] width 5 height 5
checkbox input "true"
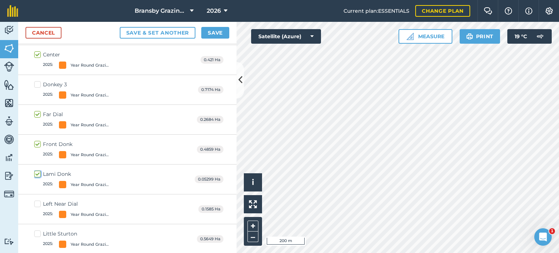
scroll to position [4030, 0]
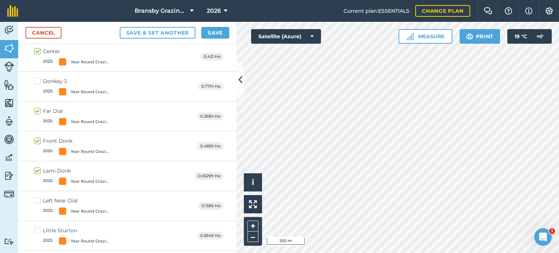
click at [38, 197] on label "Left Near Dial 2025 : Year Round Grazing" at bounding box center [72, 206] width 77 height 18
click at [38, 197] on input "Left Near Dial 2025 : Year Round Grazing" at bounding box center [36, 199] width 5 height 5
checkbox input "true"
click at [37, 227] on label "Little Sturton 2025 : Year Round Grazing" at bounding box center [72, 236] width 77 height 18
click at [37, 227] on input "Little Sturton 2025 : Year Round Grazing" at bounding box center [36, 229] width 5 height 5
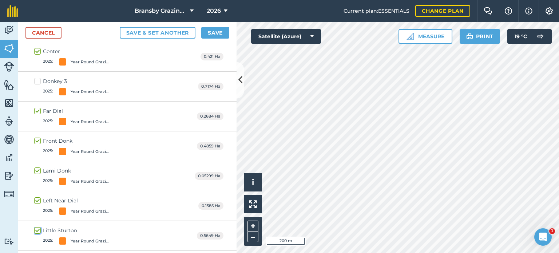
checkbox input "true"
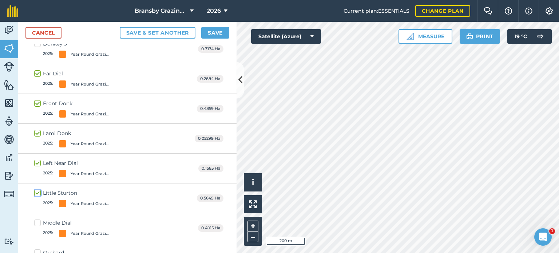
scroll to position [4102, 0]
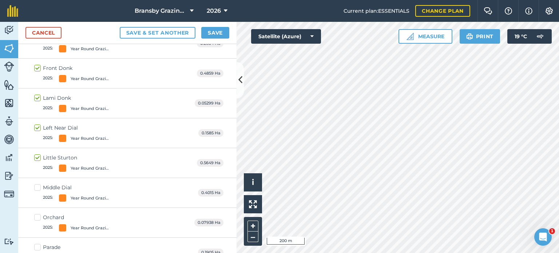
click at [38, 184] on label "Middle Dial 2025 : Year Round Grazing" at bounding box center [72, 193] width 77 height 18
click at [38, 184] on input "Middle Dial 2025 : Year Round Grazing" at bounding box center [36, 186] width 5 height 5
checkbox input "true"
click at [37, 214] on label "Orchard 2025 : Year Round Grazing" at bounding box center [72, 223] width 77 height 18
click at [37, 214] on input "Orchard 2025 : Year Round Grazing" at bounding box center [36, 216] width 5 height 5
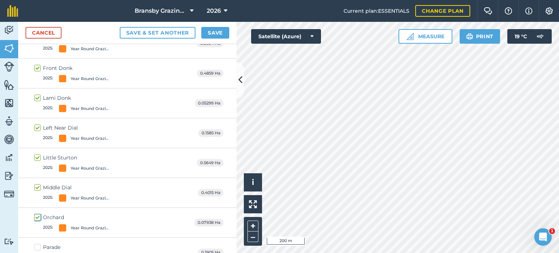
checkbox input "true"
click at [36, 243] on label "Parade 2025 : Year Round Grazing" at bounding box center [72, 252] width 77 height 18
click at [36, 243] on input "Parade 2025 : Year Round Grazing" at bounding box center [36, 245] width 5 height 5
checkbox input "true"
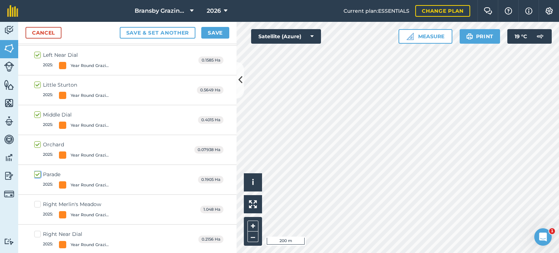
scroll to position [4248, 0]
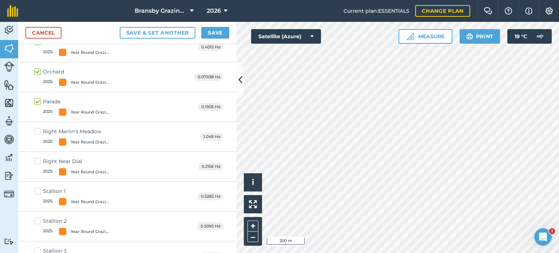
click at [40, 128] on label "Right Merlin's Meadow 2025 : Year Round Grazing" at bounding box center [72, 137] width 77 height 18
click at [39, 128] on input "Right Merlin's Meadow 2025 : Year Round Grazing" at bounding box center [36, 130] width 5 height 5
checkbox input "true"
click at [36, 158] on label "Right Near Dial 2025 : Year Round Grazing" at bounding box center [72, 167] width 77 height 18
click at [36, 158] on input "Right Near Dial 2025 : Year Round Grazing" at bounding box center [36, 160] width 5 height 5
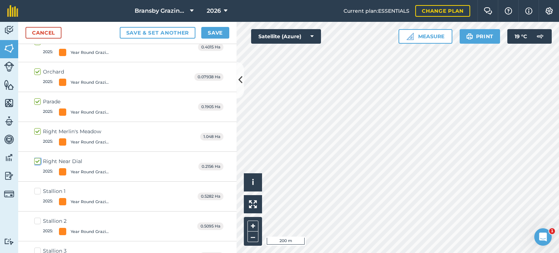
checkbox input "true"
click at [39, 187] on label "Stallion 1 2025 : Year Round Grazing" at bounding box center [72, 196] width 77 height 18
click at [39, 187] on input "Stallion 1 2025 : Year Round Grazing" at bounding box center [36, 189] width 5 height 5
checkbox input "true"
click at [40, 217] on label "Stallion 2 2025 : Year Round Grazing" at bounding box center [72, 226] width 77 height 18
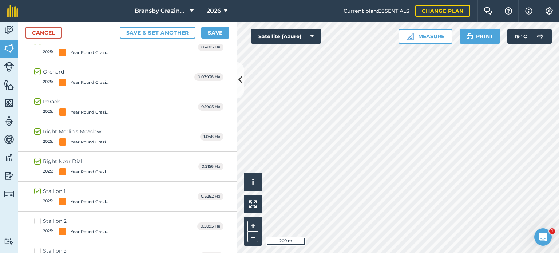
click at [39, 217] on input "Stallion 2 2025 : Year Round Grazing" at bounding box center [36, 219] width 5 height 5
checkbox input "true"
click at [38, 247] on label "Stallion 3 2025 : Year Round Grazing" at bounding box center [72, 256] width 77 height 18
click at [38, 247] on input "Stallion 3 2025 : Year Round Grazing" at bounding box center [36, 249] width 5 height 5
checkbox input "true"
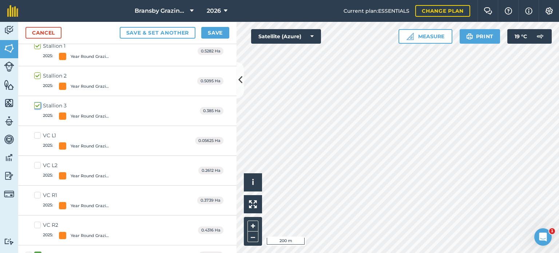
scroll to position [4393, 0]
click at [39, 131] on label "VC L1 2025 : Year Round Grazing" at bounding box center [72, 140] width 77 height 18
click at [39, 131] on input "VC L1 2025 : Year Round Grazing" at bounding box center [36, 133] width 5 height 5
checkbox input "true"
click at [39, 161] on label "VC L2 2025 : Year Round Grazing" at bounding box center [72, 170] width 77 height 18
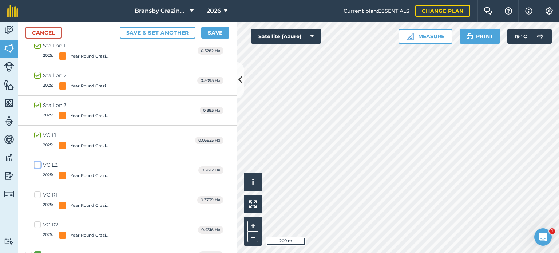
click at [39, 161] on input "VC L2 2025 : Year Round Grazing" at bounding box center [36, 163] width 5 height 5
checkbox input "true"
click at [39, 191] on label "VC R1 2025 : Year Round Grazing" at bounding box center [72, 200] width 77 height 18
click at [39, 191] on input "VC R1 2025 : Year Round Grazing" at bounding box center [36, 193] width 5 height 5
checkbox input "true"
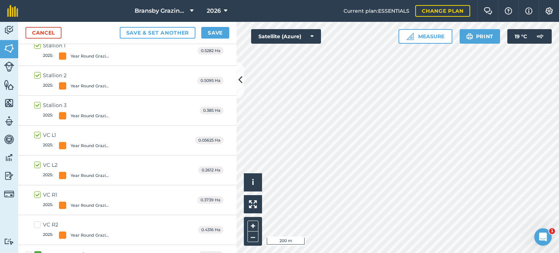
click at [38, 221] on label "VC R2 2025 : Year Round Grazing" at bounding box center [72, 230] width 77 height 18
click at [38, 221] on input "VC R2 2025 : Year Round Grazing" at bounding box center [36, 223] width 5 height 5
checkbox input "true"
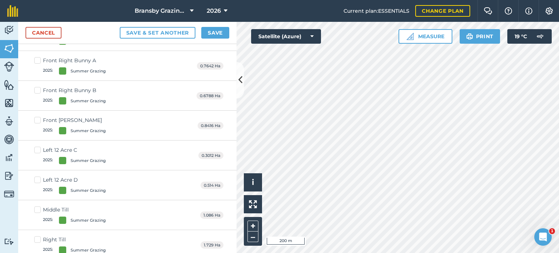
scroll to position [5157, 0]
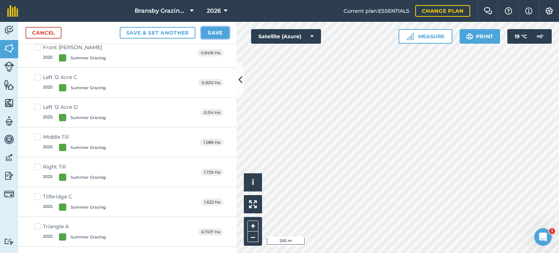
click at [211, 33] on button "Save" at bounding box center [215, 33] width 28 height 12
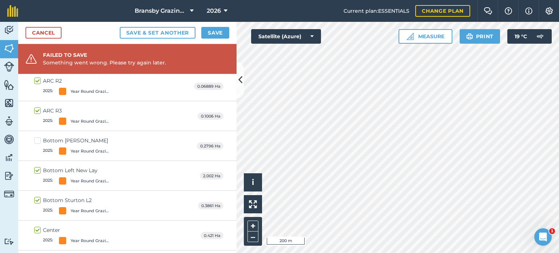
scroll to position [3775, 0]
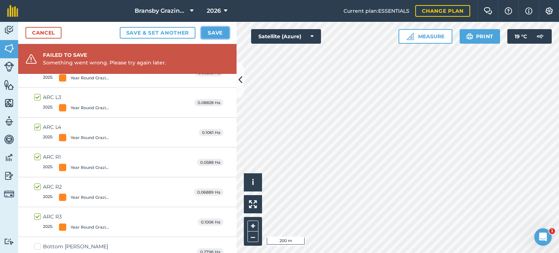
click at [219, 33] on button "Save" at bounding box center [215, 33] width 28 height 12
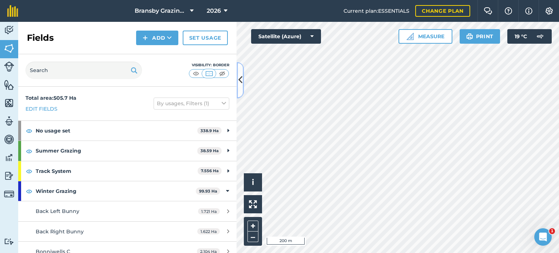
click at [239, 82] on icon at bounding box center [240, 80] width 4 height 13
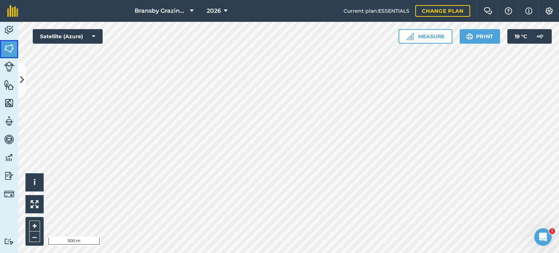
click at [8, 51] on img at bounding box center [9, 48] width 10 height 11
click at [19, 67] on button at bounding box center [21, 80] width 7 height 36
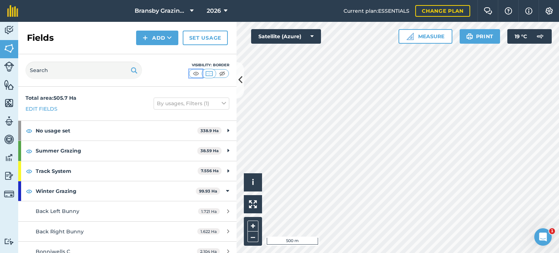
click at [195, 72] on img at bounding box center [195, 73] width 9 height 7
click at [242, 85] on button at bounding box center [239, 80] width 7 height 36
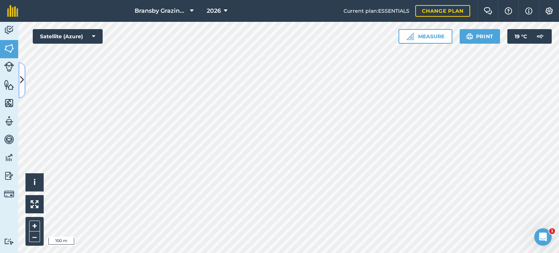
click at [21, 70] on button at bounding box center [21, 80] width 7 height 36
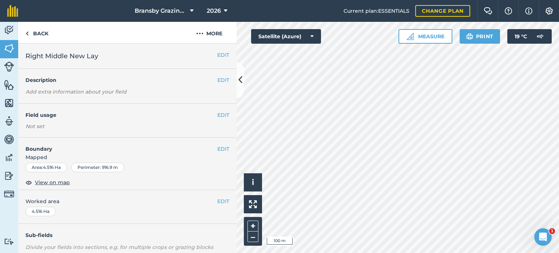
click at [102, 58] on h2 "Right Middle New Lay" at bounding box center [121, 56] width 192 height 10
click at [98, 56] on span "Right Middle New Lay" at bounding box center [61, 56] width 73 height 10
click at [217, 53] on button "EDIT" at bounding box center [223, 55] width 12 height 8
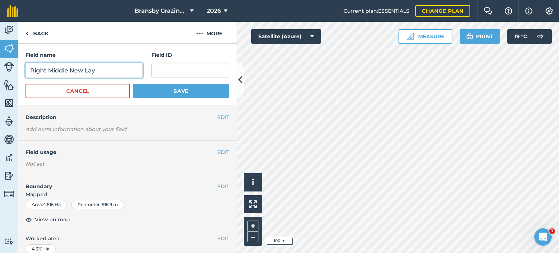
drag, startPoint x: 97, startPoint y: 71, endPoint x: 14, endPoint y: 67, distance: 83.0
click at [14, 67] on div "Activity Fields Livestock Features Maps Team Vehicles Data Reporting Billing Tu…" at bounding box center [279, 137] width 559 height 231
type input "Middle Right [GEOGRAPHIC_DATA]"
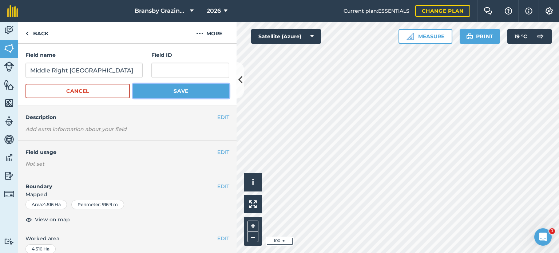
click at [166, 96] on button "Save" at bounding box center [181, 91] width 96 height 15
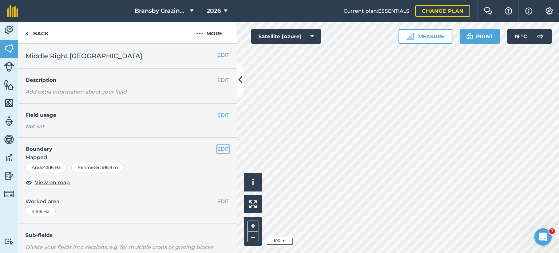
click at [217, 148] on button "EDIT" at bounding box center [223, 149] width 12 height 8
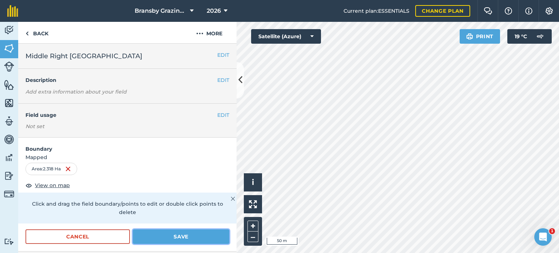
click at [181, 234] on button "Save" at bounding box center [181, 236] width 96 height 15
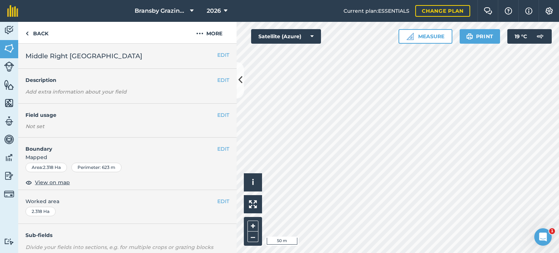
click at [211, 111] on h4 "Field usage" at bounding box center [121, 115] width 192 height 8
click at [217, 113] on button "EDIT" at bounding box center [223, 115] width 12 height 8
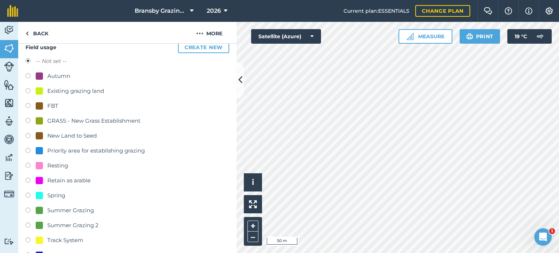
scroll to position [109, 0]
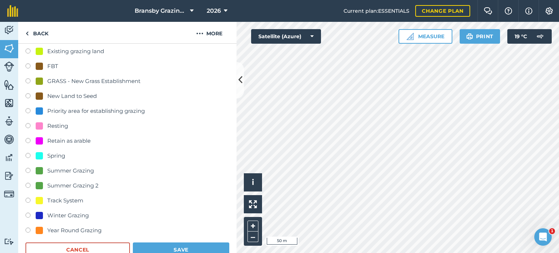
click at [27, 214] on label at bounding box center [30, 215] width 10 height 7
radio input "true"
radio input "false"
click at [186, 248] on button "Save" at bounding box center [181, 249] width 96 height 15
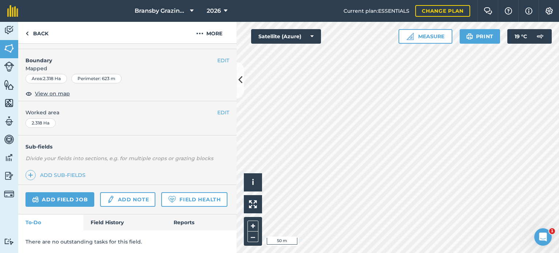
scroll to position [109, 0]
click at [36, 34] on link "Back" at bounding box center [36, 32] width 37 height 21
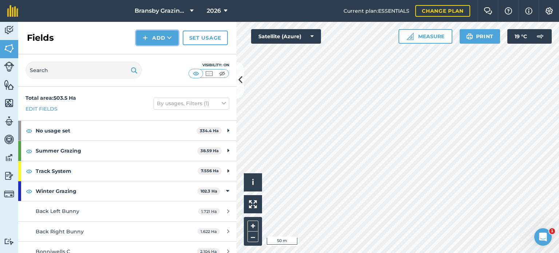
click at [163, 35] on button "Add" at bounding box center [157, 38] width 42 height 15
click at [170, 58] on link "Draw" at bounding box center [157, 54] width 40 height 16
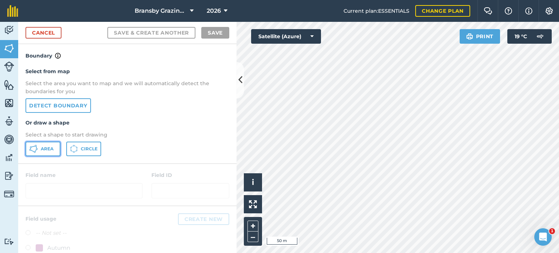
click at [47, 151] on span "Area" at bounding box center [47, 149] width 13 height 6
click at [395, 252] on html "Bransby Grazing Plans 2026 Current plan : ESSENTIALS Change plan Farm Chat Help…" at bounding box center [279, 126] width 559 height 253
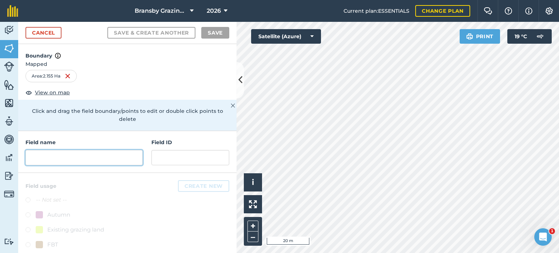
click at [52, 156] on input "text" at bounding box center [83, 157] width 117 height 15
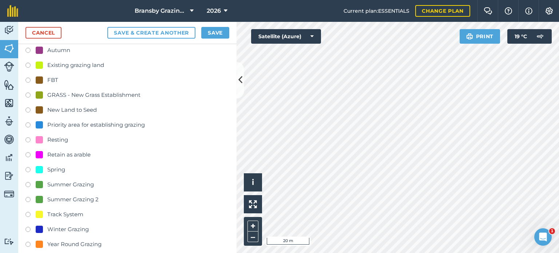
scroll to position [173, 0]
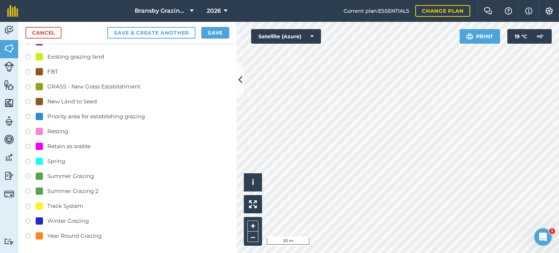
type input "Middle Right [GEOGRAPHIC_DATA]"
click at [27, 175] on label at bounding box center [30, 177] width 10 height 7
radio input "true"
click at [225, 35] on button "Save" at bounding box center [215, 33] width 28 height 12
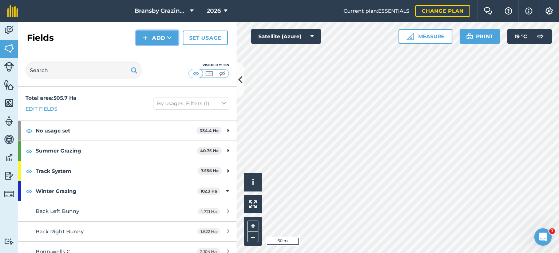
click at [148, 41] on img at bounding box center [145, 37] width 5 height 9
click at [148, 48] on link "Draw" at bounding box center [157, 54] width 40 height 16
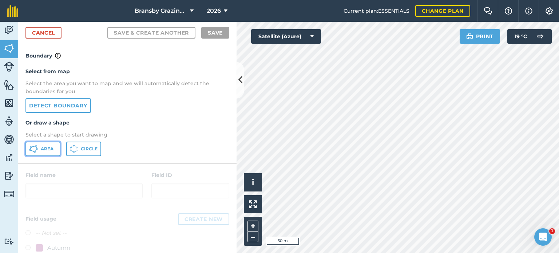
click at [51, 150] on span "Area" at bounding box center [47, 149] width 13 height 6
drag, startPoint x: 217, startPoint y: 151, endPoint x: 148, endPoint y: 123, distance: 74.2
click at [148, 123] on div "Select from map Select the area you want to map and we will automatically detec…" at bounding box center [127, 111] width 218 height 103
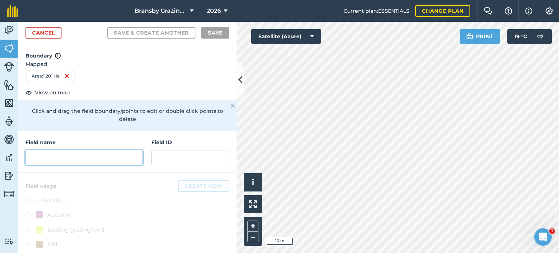
click at [85, 151] on input "text" at bounding box center [83, 157] width 117 height 15
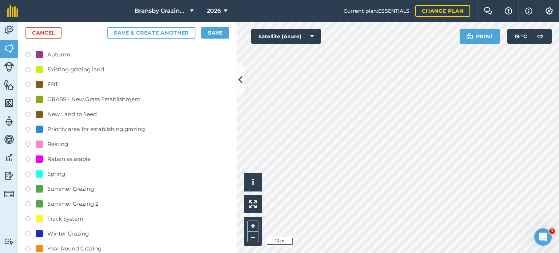
scroll to position [173, 0]
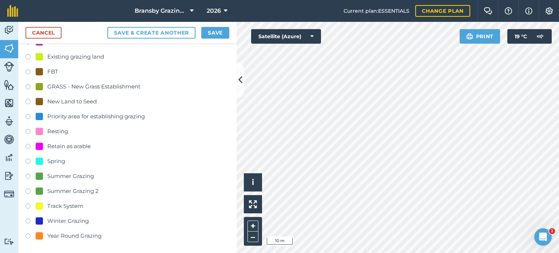
type input "Midway A Corridors"
click at [27, 203] on label at bounding box center [30, 206] width 10 height 7
radio input "true"
click at [215, 31] on button "Save" at bounding box center [215, 33] width 28 height 12
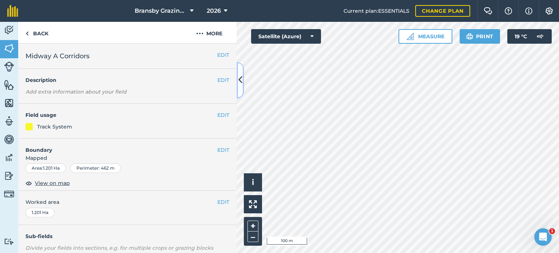
click at [239, 76] on icon at bounding box center [240, 80] width 4 height 13
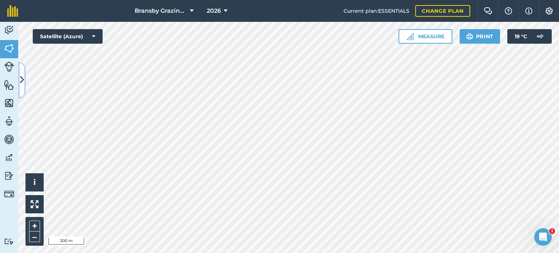
click at [24, 85] on icon at bounding box center [22, 80] width 4 height 13
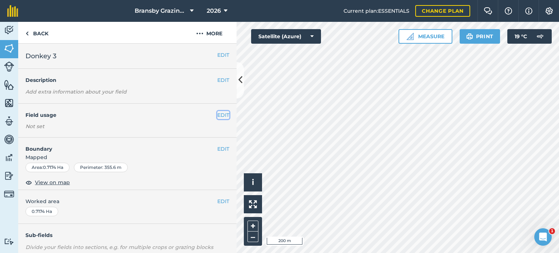
click at [219, 113] on button "EDIT" at bounding box center [223, 115] width 12 height 8
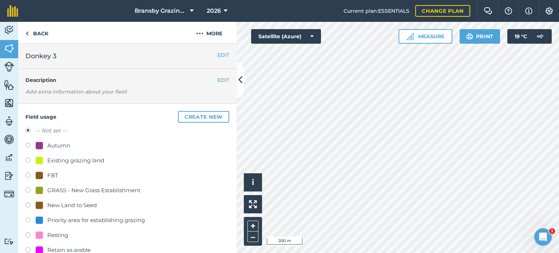
scroll to position [73, 0]
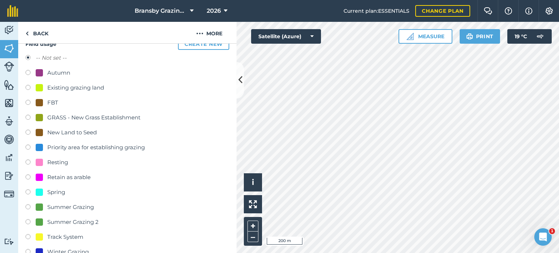
click at [27, 205] on label at bounding box center [30, 207] width 10 height 7
radio input "true"
radio input "false"
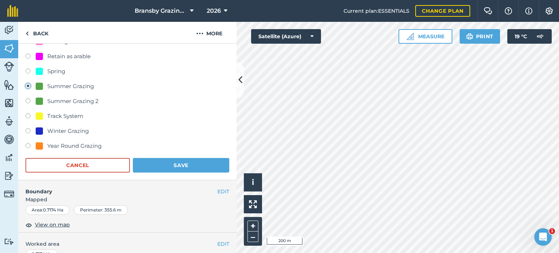
scroll to position [218, 0]
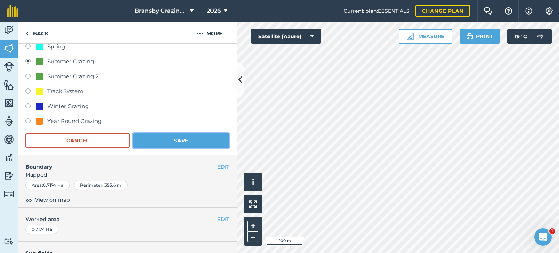
click at [160, 142] on button "Save" at bounding box center [181, 140] width 96 height 15
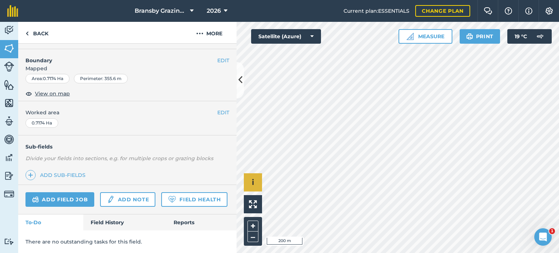
scroll to position [109, 0]
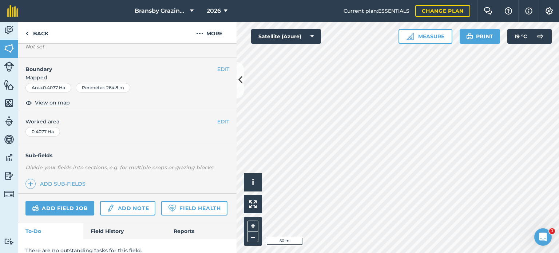
scroll to position [35, 0]
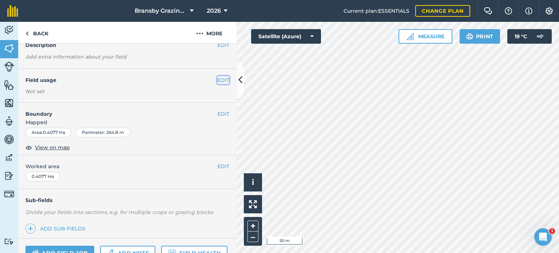
click at [217, 77] on button "EDIT" at bounding box center [223, 80] width 12 height 8
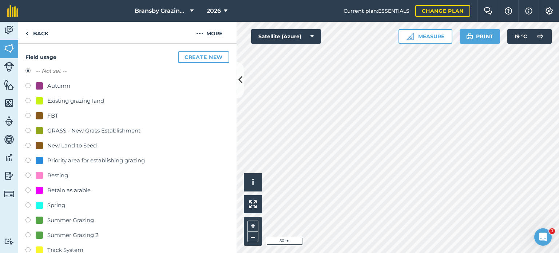
scroll to position [71, 0]
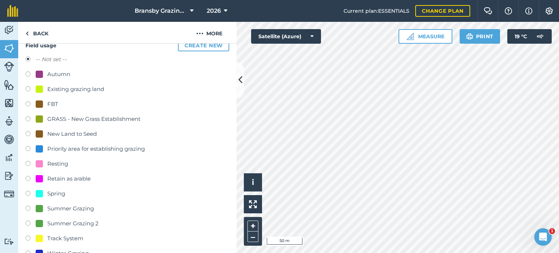
click at [27, 208] on label at bounding box center [30, 209] width 10 height 7
radio input "true"
radio input "false"
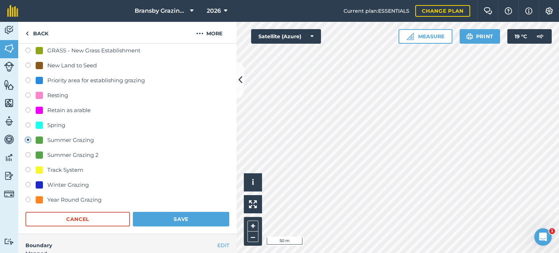
scroll to position [144, 0]
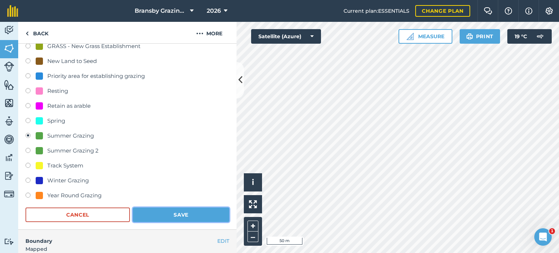
click at [164, 212] on button "Save" at bounding box center [181, 214] width 96 height 15
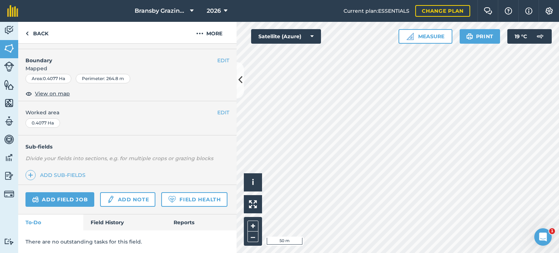
scroll to position [109, 0]
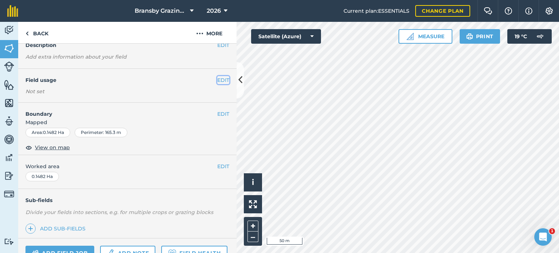
click at [217, 80] on button "EDIT" at bounding box center [223, 80] width 12 height 8
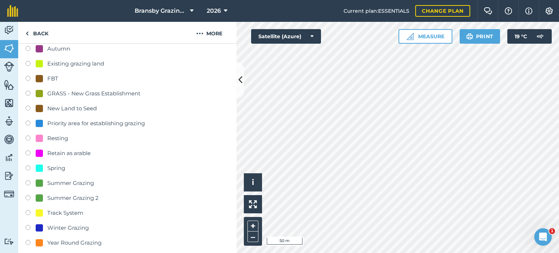
scroll to position [108, 0]
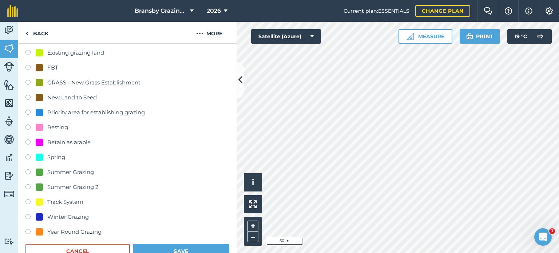
click at [26, 216] on label at bounding box center [30, 217] width 10 height 7
radio input "true"
radio input "false"
click at [182, 246] on button "Save" at bounding box center [181, 251] width 96 height 15
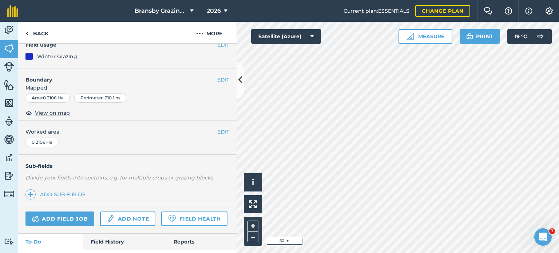
scroll to position [35, 0]
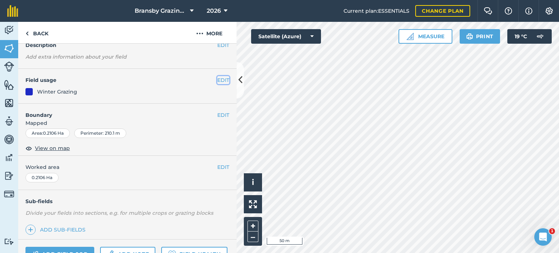
click at [218, 79] on button "EDIT" at bounding box center [223, 80] width 12 height 8
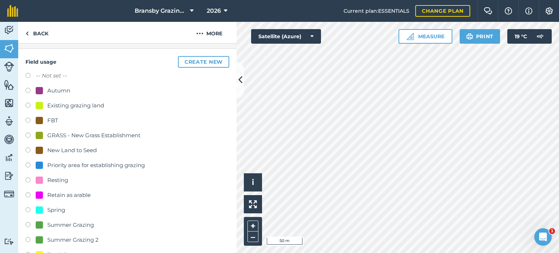
scroll to position [108, 0]
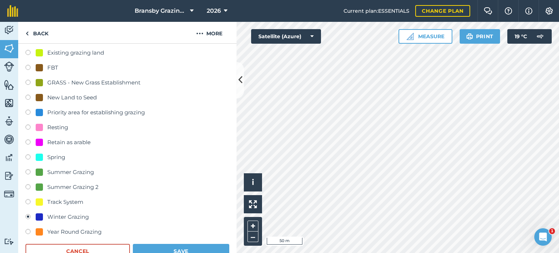
click at [28, 231] on label at bounding box center [30, 232] width 10 height 7
radio input "true"
radio input "false"
click at [194, 249] on button "Save" at bounding box center [181, 251] width 96 height 15
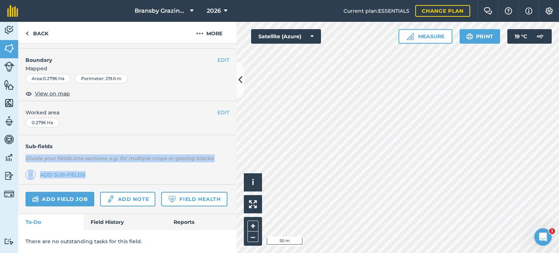
drag, startPoint x: 132, startPoint y: 117, endPoint x: 127, endPoint y: 158, distance: 41.1
click at [127, 158] on div "Sub-fields Divide your fields into sections, e.g. for multiple crops or grazing…" at bounding box center [127, 159] width 218 height 49
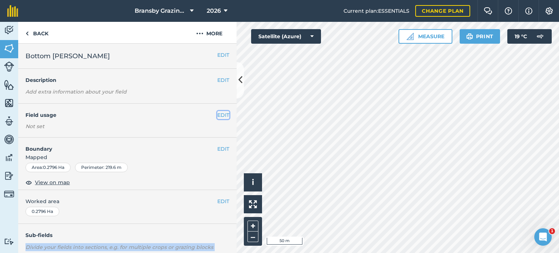
click at [217, 116] on button "EDIT" at bounding box center [223, 115] width 12 height 8
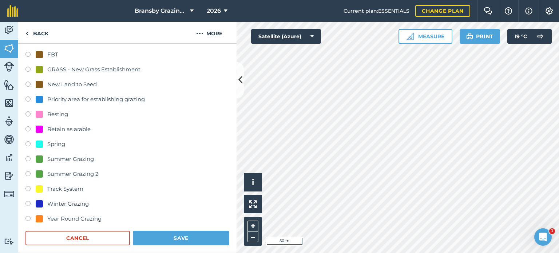
scroll to position [255, 0]
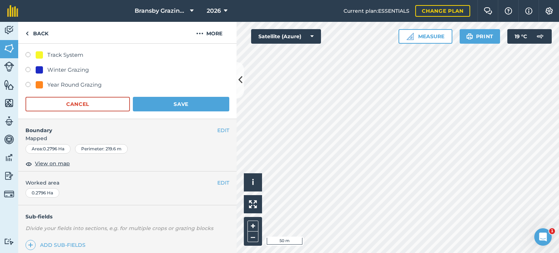
click at [25, 83] on label at bounding box center [30, 85] width 10 height 7
radio input "true"
radio input "false"
click at [151, 100] on button "Save" at bounding box center [181, 104] width 96 height 15
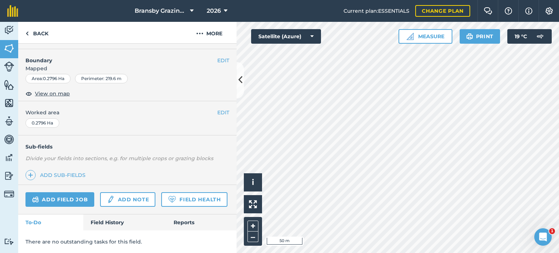
scroll to position [109, 0]
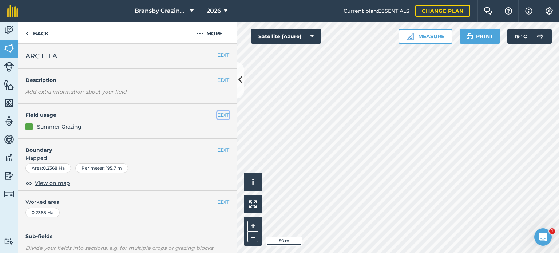
click at [220, 113] on button "EDIT" at bounding box center [223, 115] width 12 height 8
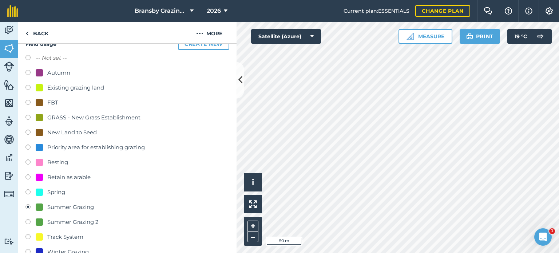
scroll to position [182, 0]
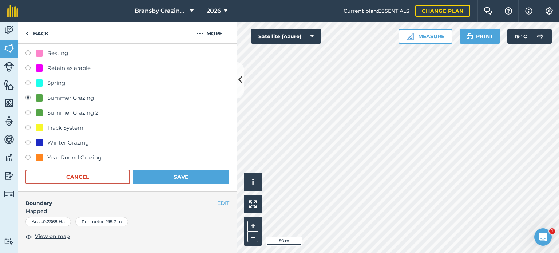
click at [28, 156] on label at bounding box center [30, 158] width 10 height 7
radio input "true"
radio input "false"
click at [191, 177] on button "Save" at bounding box center [181, 177] width 96 height 15
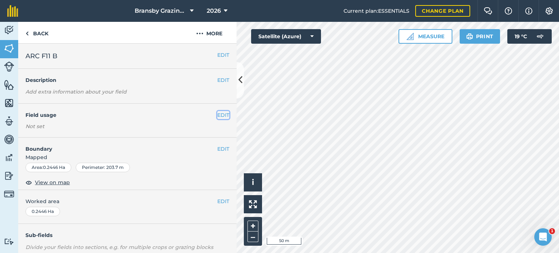
click at [217, 113] on button "EDIT" at bounding box center [223, 115] width 12 height 8
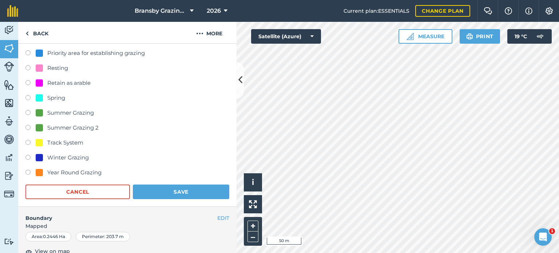
scroll to position [218, 0]
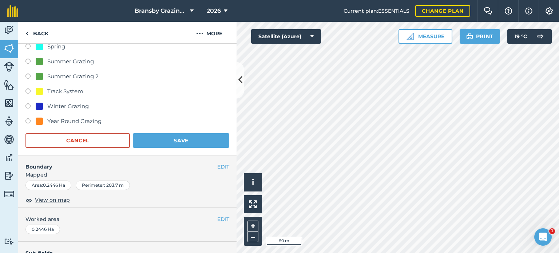
click at [26, 119] on label at bounding box center [30, 121] width 10 height 7
radio input "true"
radio input "false"
click at [170, 139] on button "Save" at bounding box center [181, 140] width 96 height 15
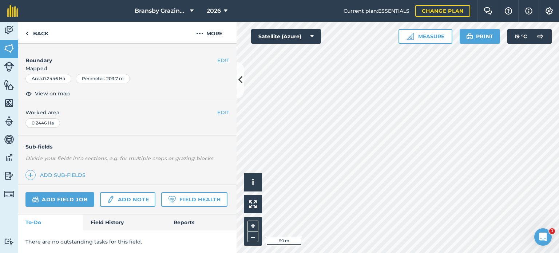
scroll to position [109, 0]
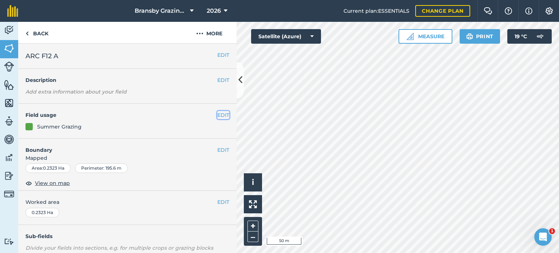
click at [220, 113] on button "EDIT" at bounding box center [223, 115] width 12 height 8
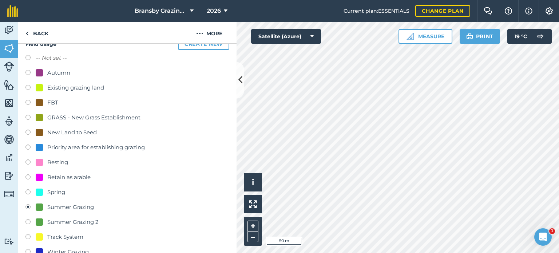
scroll to position [146, 0]
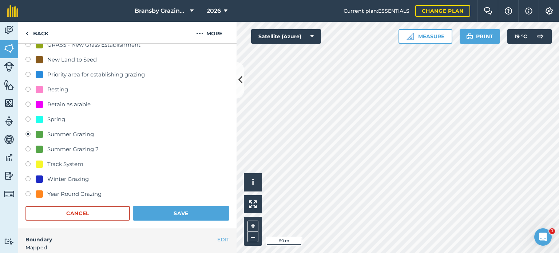
click at [28, 191] on label at bounding box center [30, 194] width 10 height 7
radio input "true"
radio input "false"
click at [168, 215] on button "Save" at bounding box center [181, 213] width 96 height 15
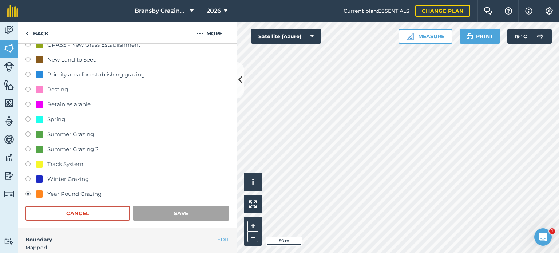
scroll to position [109, 0]
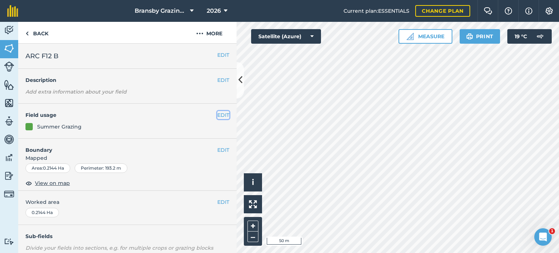
click at [218, 112] on button "EDIT" at bounding box center [223, 115] width 12 height 8
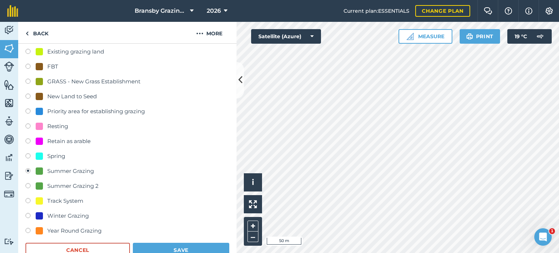
scroll to position [109, 0]
click at [27, 226] on div "Year Round Grazing" at bounding box center [127, 231] width 204 height 11
click at [28, 227] on label at bounding box center [30, 230] width 10 height 7
radio input "true"
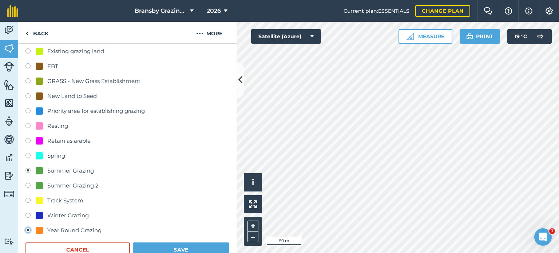
radio input "false"
click at [159, 243] on button "Save" at bounding box center [181, 249] width 96 height 15
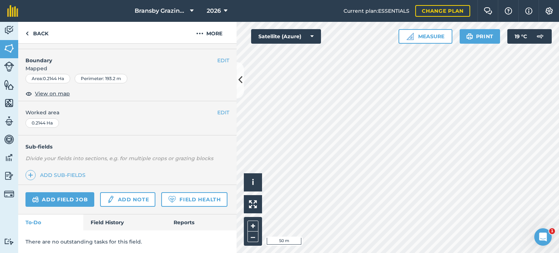
click at [198, 128] on div "Activity Fields Livestock Features Maps Team Vehicles Data Reporting Billing Tu…" at bounding box center [279, 137] width 559 height 231
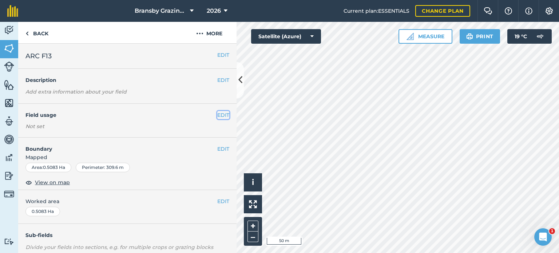
click at [217, 116] on button "EDIT" at bounding box center [223, 115] width 12 height 8
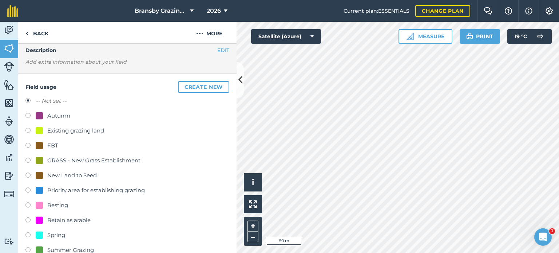
scroll to position [73, 0]
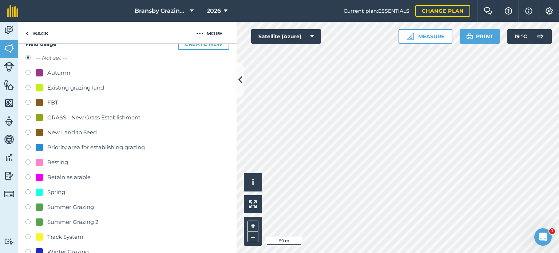
click at [28, 206] on label at bounding box center [30, 207] width 10 height 7
radio input "true"
radio input "false"
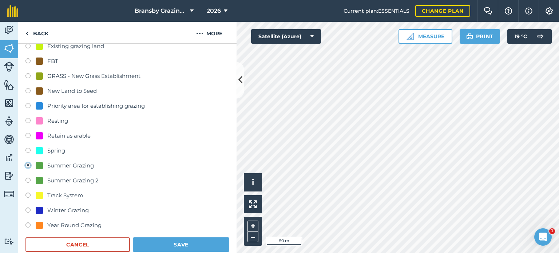
scroll to position [146, 0]
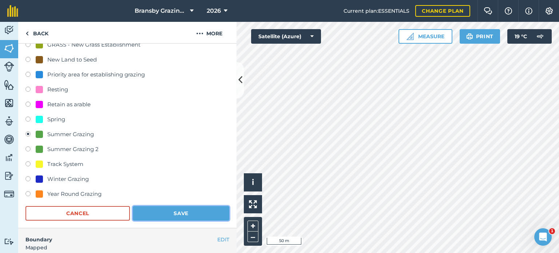
click at [170, 208] on button "Save" at bounding box center [181, 213] width 96 height 15
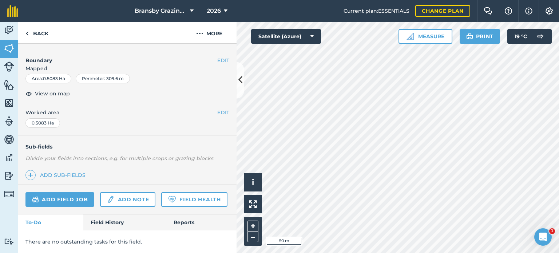
scroll to position [109, 0]
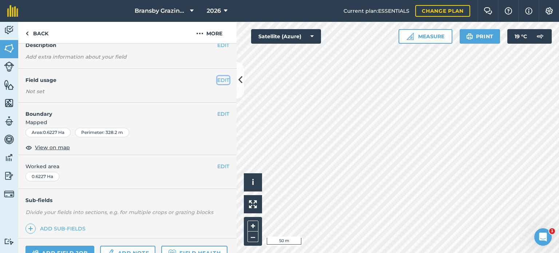
click at [220, 77] on button "EDIT" at bounding box center [223, 80] width 12 height 8
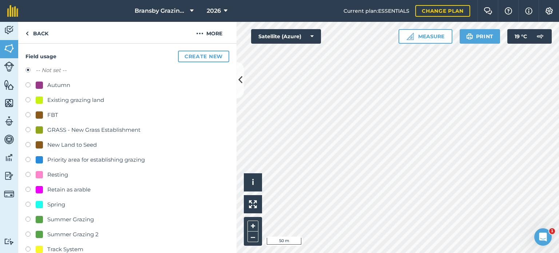
scroll to position [108, 0]
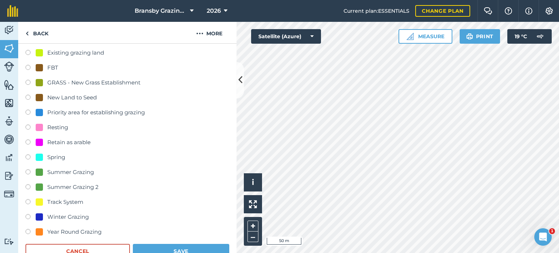
click at [27, 170] on label at bounding box center [30, 172] width 10 height 7
radio input "true"
radio input "false"
click at [206, 246] on button "Save" at bounding box center [181, 251] width 96 height 15
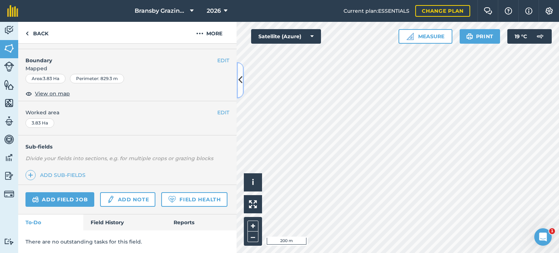
click at [239, 84] on icon at bounding box center [240, 80] width 4 height 13
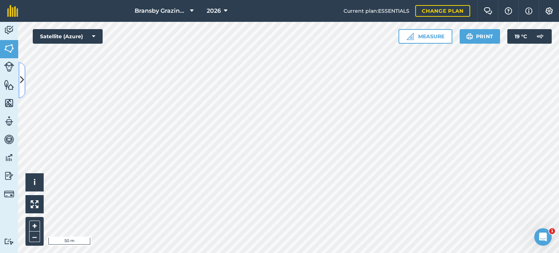
click at [21, 81] on icon at bounding box center [22, 80] width 4 height 13
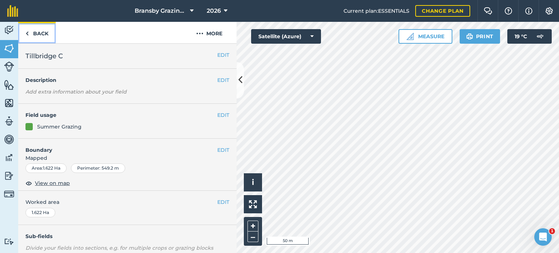
click at [34, 33] on link "Back" at bounding box center [36, 32] width 37 height 21
click at [31, 33] on link "Back" at bounding box center [36, 32] width 37 height 21
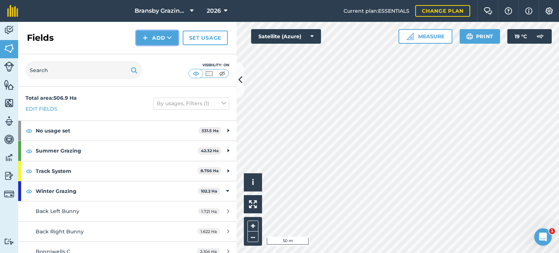
click at [170, 35] on icon at bounding box center [169, 37] width 5 height 7
click at [169, 54] on link "Draw" at bounding box center [157, 54] width 40 height 16
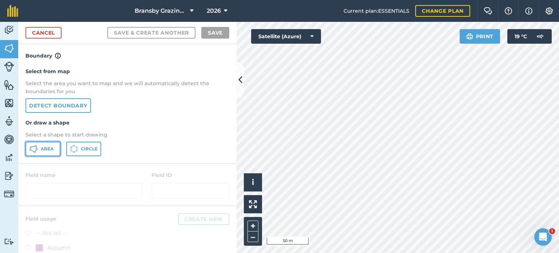
click at [42, 152] on button "Area" at bounding box center [42, 149] width 35 height 15
click at [453, 9] on div "Bransby Grazing Plans 2026 Current plan : ESSENTIALS Change plan Farm Chat Help…" at bounding box center [279, 126] width 559 height 253
click at [473, 0] on html "Bransby Grazing Plans 2026 Current plan : ESSENTIALS Change plan Farm Chat Help…" at bounding box center [279, 126] width 559 height 253
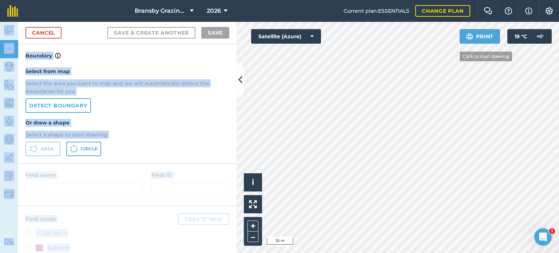
click at [454, 56] on div "Bransby Grazing Plans 2026 Current plan : ESSENTIALS Change plan Farm Chat Help…" at bounding box center [279, 126] width 559 height 253
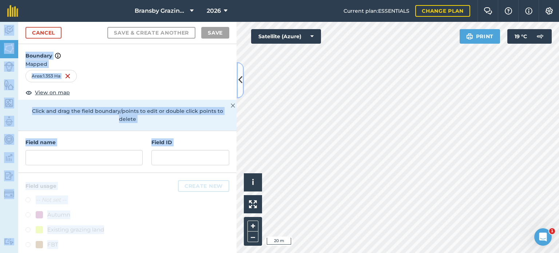
click at [236, 81] on button at bounding box center [239, 80] width 7 height 36
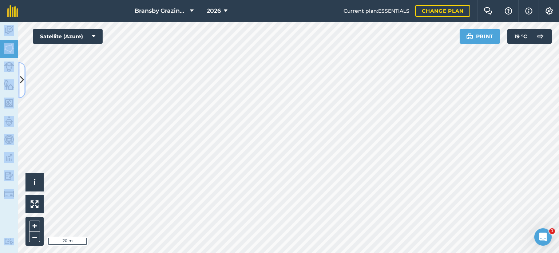
click at [23, 83] on icon at bounding box center [22, 80] width 4 height 13
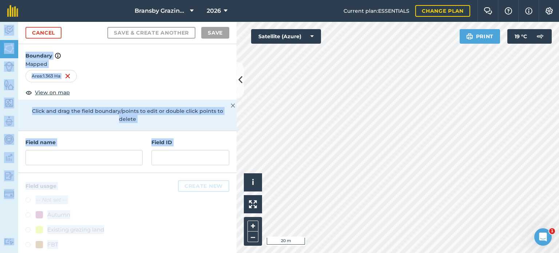
click at [159, 55] on h4 "Boundary" at bounding box center [127, 52] width 218 height 16
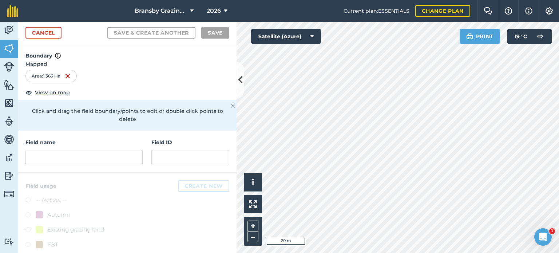
click at [65, 74] on div "Area : 1.363 Ha" at bounding box center [50, 76] width 51 height 12
click at [68, 76] on img at bounding box center [68, 76] width 6 height 9
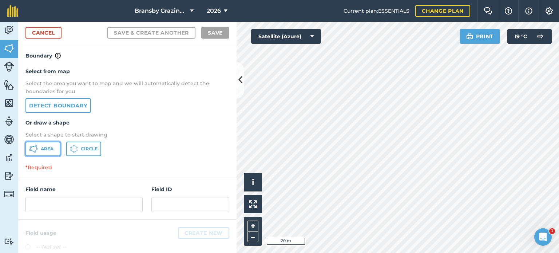
click at [51, 146] on span "Area" at bounding box center [47, 149] width 13 height 6
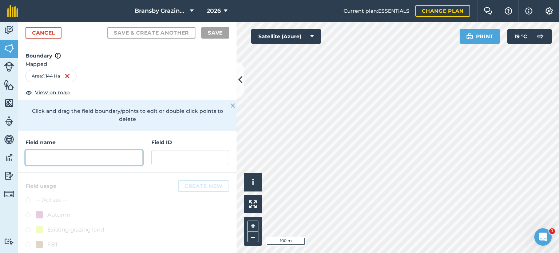
click at [91, 150] on input "text" at bounding box center [83, 157] width 117 height 15
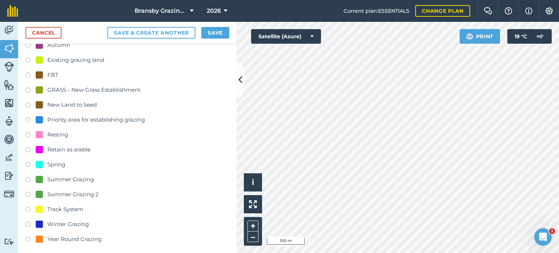
scroll to position [173, 0]
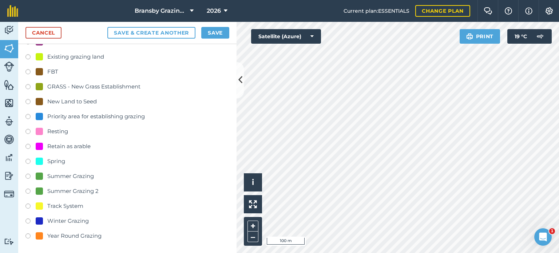
type input "Tillbridge Track"
click at [29, 207] on label at bounding box center [30, 206] width 10 height 7
radio input "true"
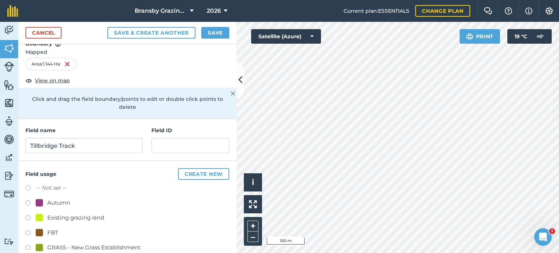
scroll to position [0, 0]
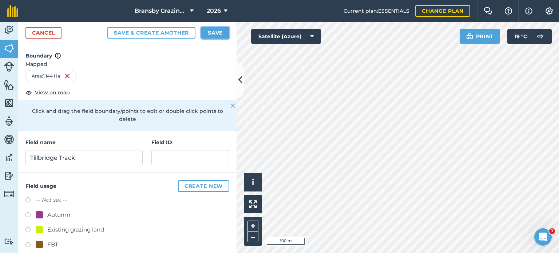
click at [210, 34] on button "Save" at bounding box center [215, 33] width 28 height 12
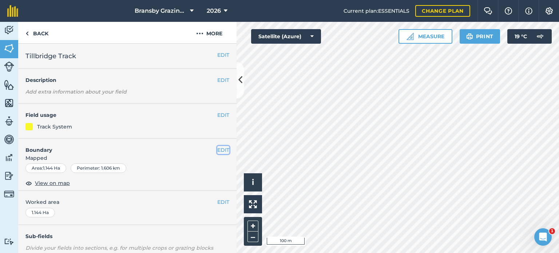
click at [217, 150] on button "EDIT" at bounding box center [223, 150] width 12 height 8
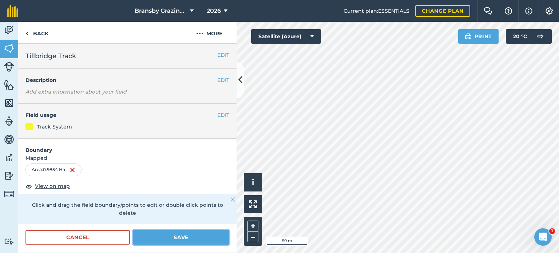
click at [199, 234] on button "Save" at bounding box center [181, 237] width 96 height 15
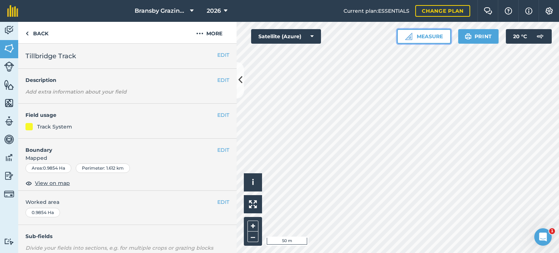
click at [407, 42] on button "Measure" at bounding box center [424, 36] width 54 height 15
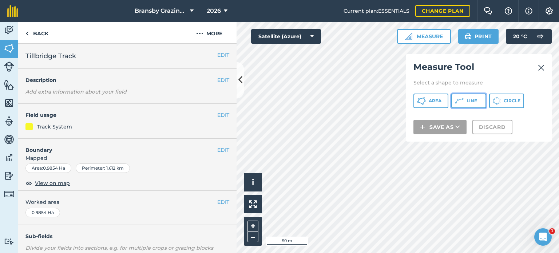
click at [461, 103] on icon at bounding box center [459, 100] width 9 height 9
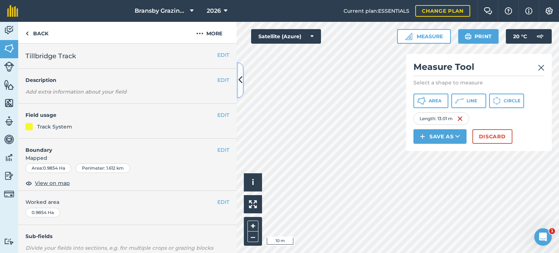
click at [240, 89] on button at bounding box center [239, 80] width 7 height 36
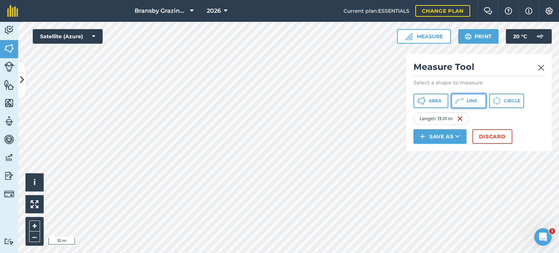
click at [458, 100] on icon at bounding box center [459, 100] width 9 height 9
click at [458, 102] on icon at bounding box center [459, 100] width 9 height 9
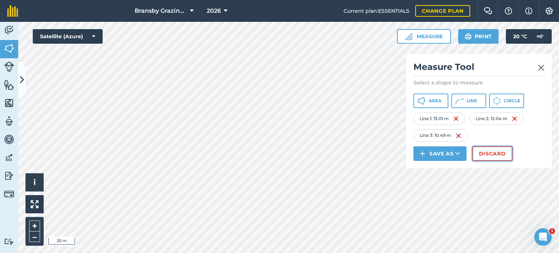
click at [493, 152] on button "Discard" at bounding box center [492, 153] width 40 height 15
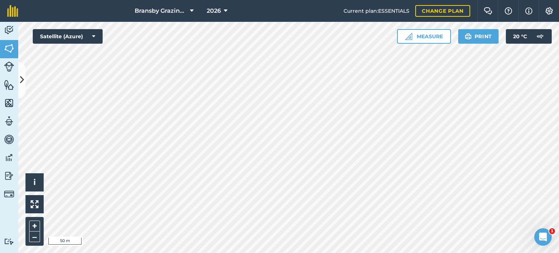
click at [18, 78] on div at bounding box center [288, 137] width 541 height 231
click at [18, 85] on button at bounding box center [21, 80] width 7 height 36
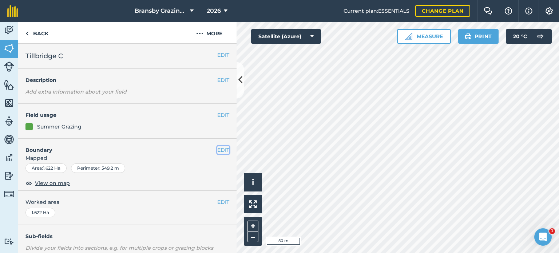
click at [217, 147] on button "EDIT" at bounding box center [223, 150] width 12 height 8
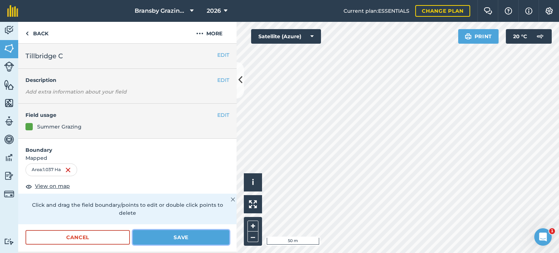
click at [174, 242] on button "Save" at bounding box center [181, 237] width 96 height 15
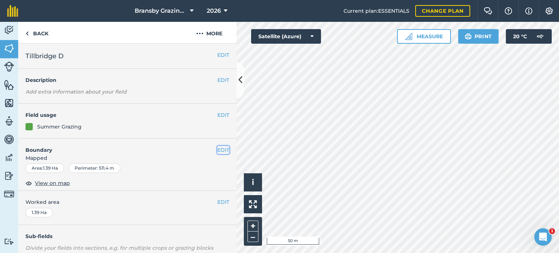
click at [220, 146] on button "EDIT" at bounding box center [223, 150] width 12 height 8
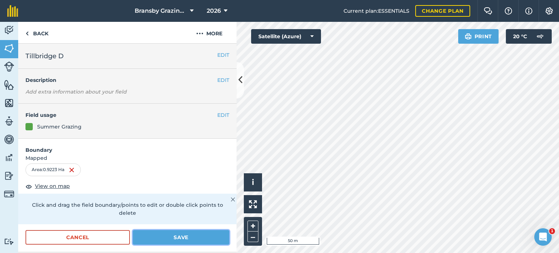
click at [191, 235] on button "Save" at bounding box center [181, 237] width 96 height 15
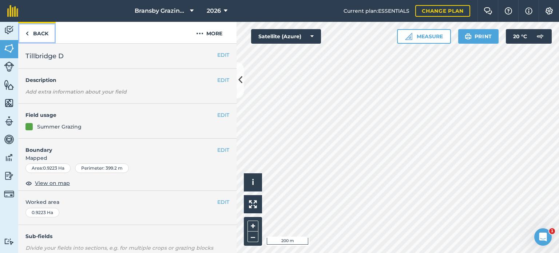
click at [36, 33] on link "Back" at bounding box center [36, 32] width 37 height 21
click at [44, 32] on link "Back" at bounding box center [36, 32] width 37 height 21
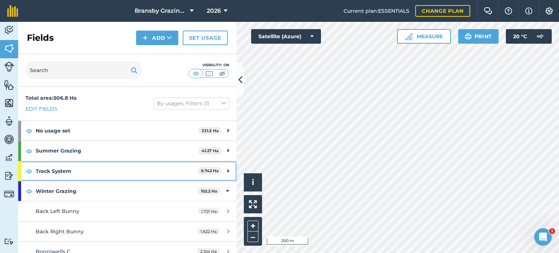
click at [227, 169] on icon at bounding box center [228, 171] width 2 height 8
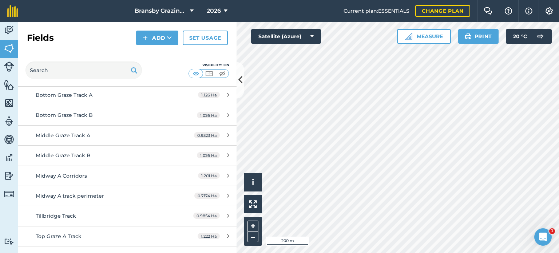
scroll to position [109, 0]
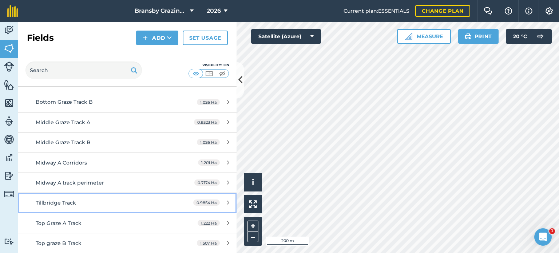
click at [227, 204] on icon at bounding box center [228, 202] width 2 height 5
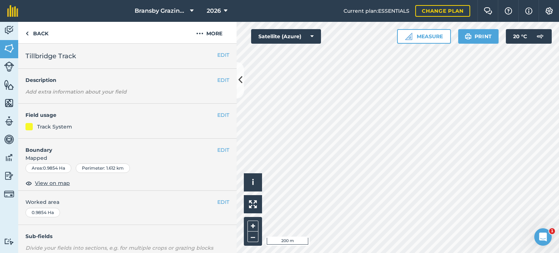
click at [90, 168] on div "Perimeter : 1.612 km" at bounding box center [103, 167] width 54 height 9
click at [242, 85] on icon at bounding box center [240, 80] width 4 height 13
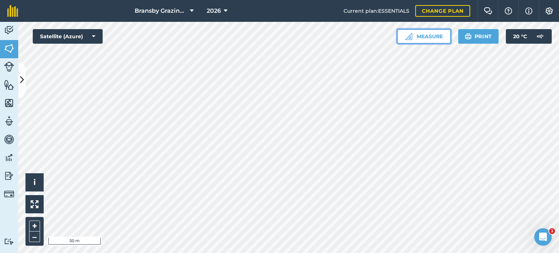
click at [416, 38] on button "Measure" at bounding box center [424, 36] width 54 height 15
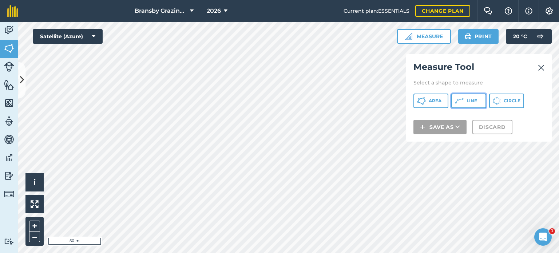
click at [462, 97] on icon at bounding box center [459, 100] width 9 height 9
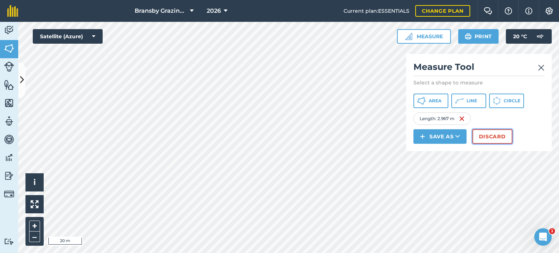
click at [486, 135] on button "Discard" at bounding box center [492, 136] width 40 height 15
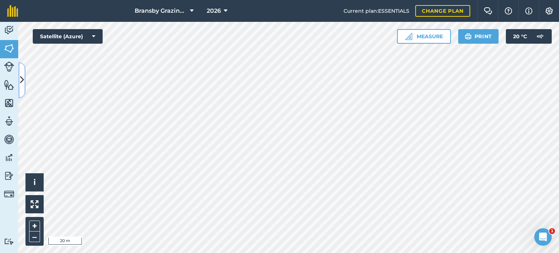
click at [22, 74] on icon at bounding box center [22, 80] width 4 height 13
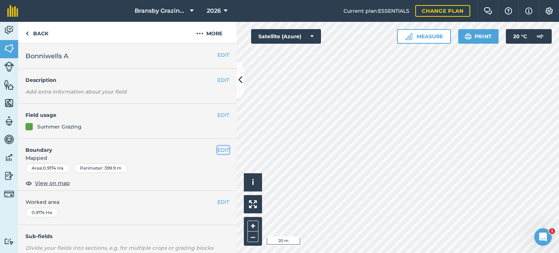
click at [222, 147] on button "EDIT" at bounding box center [223, 150] width 12 height 8
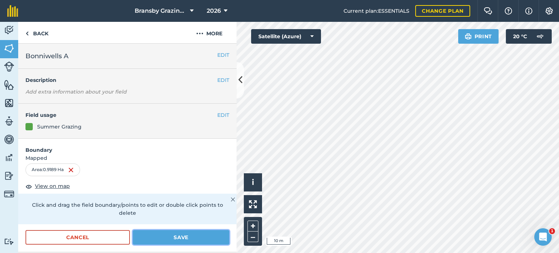
click at [185, 238] on button "Save" at bounding box center [181, 237] width 96 height 15
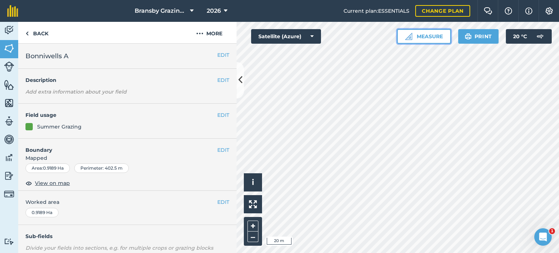
click at [435, 32] on button "Measure" at bounding box center [424, 36] width 54 height 15
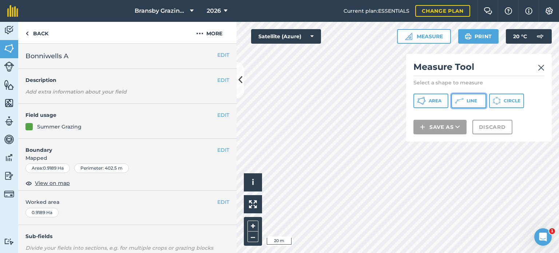
click at [459, 97] on icon at bounding box center [459, 100] width 9 height 9
click at [427, 79] on div "Click to start drawing i © 2025 TomTom, Microsoft 10 m + – Satellite (Azure) Me…" at bounding box center [397, 137] width 322 height 231
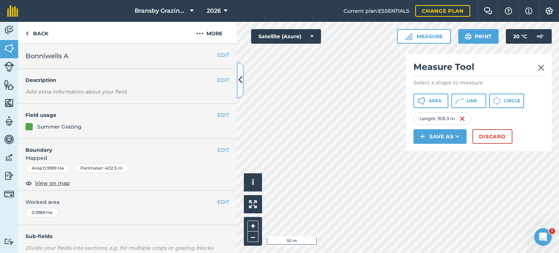
click at [239, 78] on icon at bounding box center [240, 80] width 4 height 13
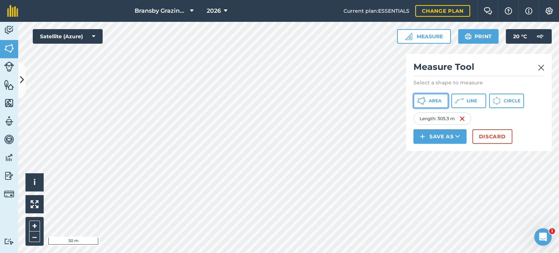
click at [433, 100] on span "Area" at bounding box center [435, 101] width 13 height 6
click at [458, 119] on img at bounding box center [456, 118] width 6 height 9
click at [423, 101] on icon at bounding box center [421, 100] width 9 height 9
click at [461, 117] on img at bounding box center [460, 118] width 6 height 9
click at [434, 101] on span "Area" at bounding box center [435, 101] width 13 height 6
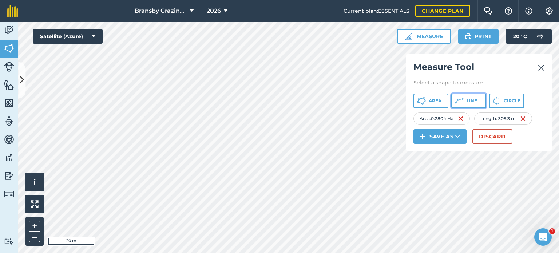
click at [480, 102] on button "Line" at bounding box center [468, 100] width 35 height 15
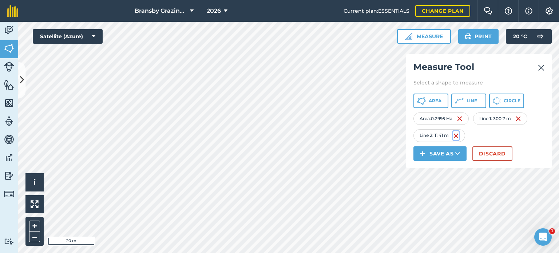
drag, startPoint x: 457, startPoint y: 137, endPoint x: 446, endPoint y: 136, distance: 10.6
click at [457, 136] on img at bounding box center [456, 135] width 6 height 9
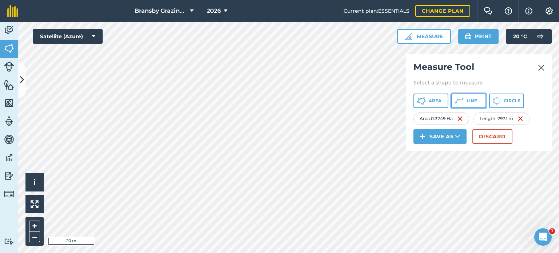
click at [465, 98] on button "Line" at bounding box center [468, 100] width 35 height 15
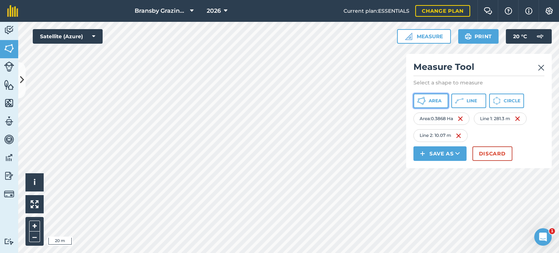
click at [426, 102] on button "Area" at bounding box center [430, 100] width 35 height 15
click at [529, 116] on img at bounding box center [526, 118] width 6 height 9
click at [23, 76] on icon at bounding box center [22, 80] width 4 height 13
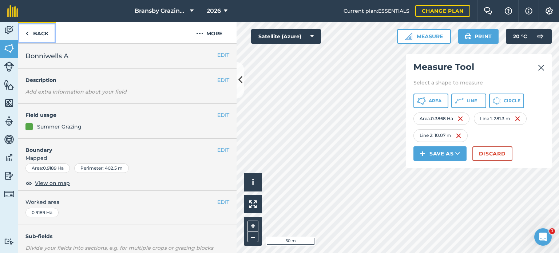
click at [36, 33] on link "Back" at bounding box center [36, 32] width 37 height 21
click at [29, 29] on link "Back" at bounding box center [36, 32] width 37 height 21
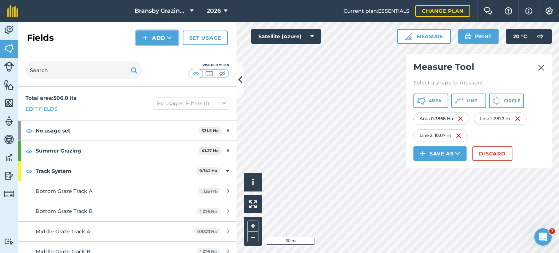
click at [152, 37] on button "Add" at bounding box center [157, 38] width 42 height 15
click at [166, 54] on link "Draw" at bounding box center [157, 54] width 40 height 16
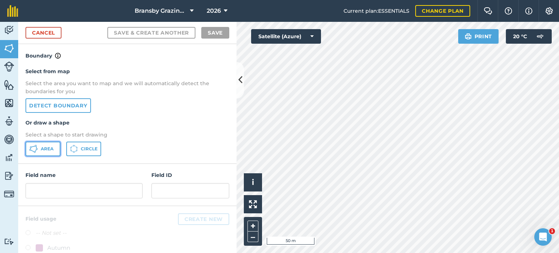
click at [55, 149] on button "Area" at bounding box center [42, 149] width 35 height 15
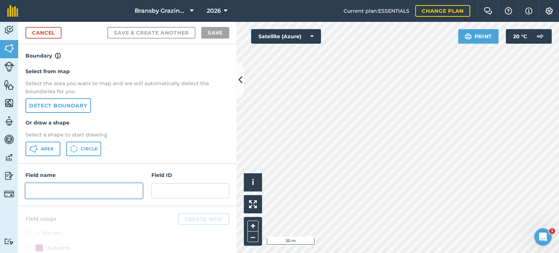
click at [61, 191] on input "text" at bounding box center [83, 190] width 117 height 15
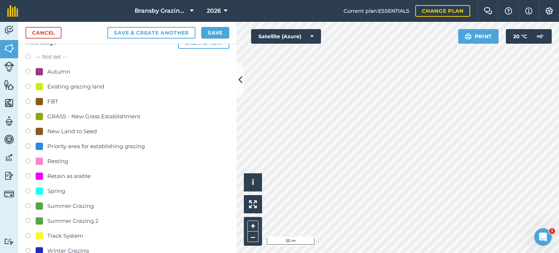
scroll to position [206, 0]
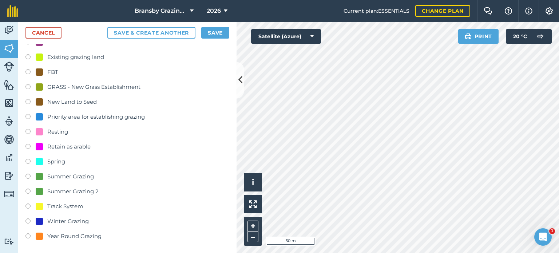
type input "Left Merlins Track"
click at [26, 205] on label at bounding box center [30, 206] width 10 height 7
radio input "true"
click at [217, 36] on button "Save" at bounding box center [215, 33] width 28 height 12
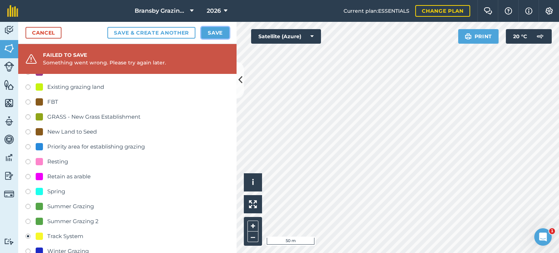
click at [215, 35] on button "Save" at bounding box center [215, 33] width 28 height 12
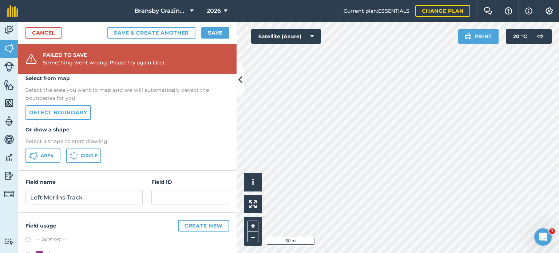
scroll to position [36, 0]
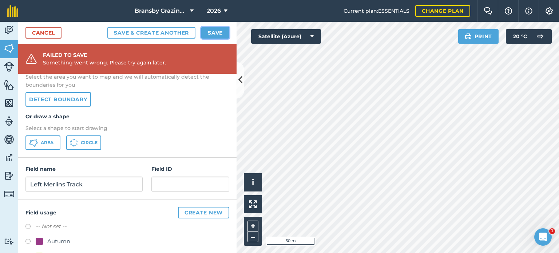
click at [223, 34] on button "Save" at bounding box center [215, 33] width 28 height 12
click at [241, 78] on icon at bounding box center [240, 80] width 4 height 13
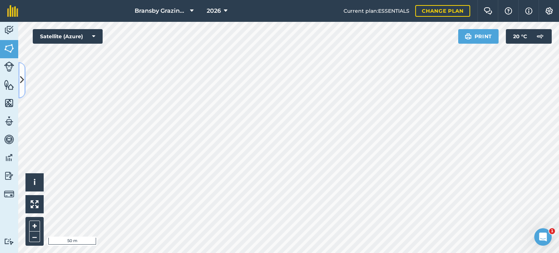
click at [19, 77] on button at bounding box center [21, 80] width 7 height 36
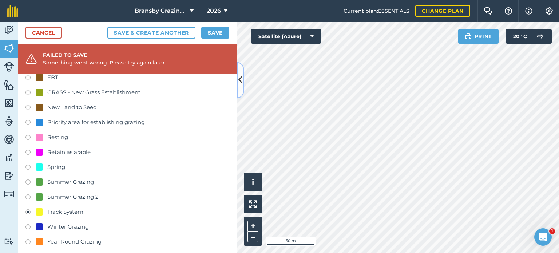
scroll to position [236, 0]
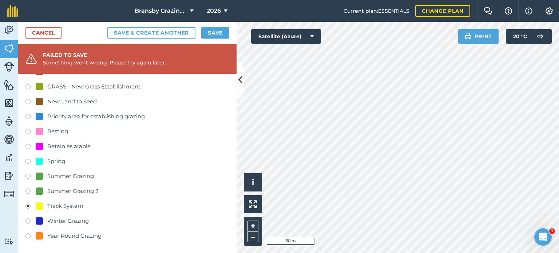
click at [28, 223] on label at bounding box center [30, 221] width 10 height 7
radio input "true"
click at [27, 204] on label at bounding box center [30, 206] width 10 height 7
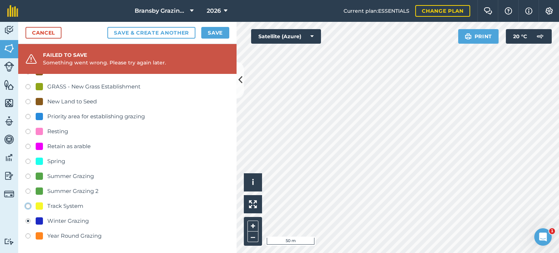
radio input "true"
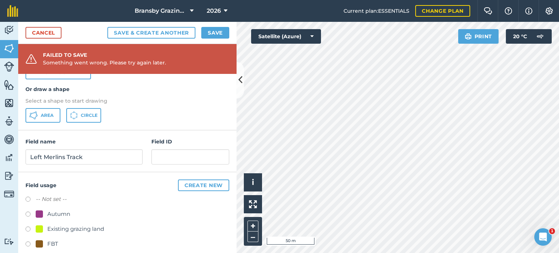
scroll to position [17, 0]
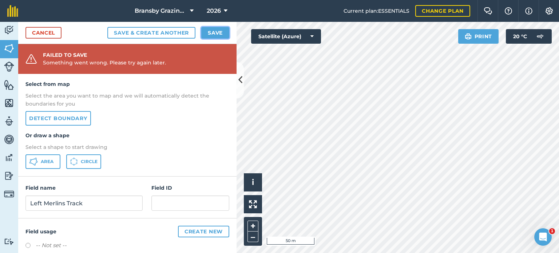
click at [224, 30] on button "Save" at bounding box center [215, 33] width 28 height 12
click at [212, 30] on button "Save" at bounding box center [215, 33] width 28 height 12
click at [212, 32] on button "Save" at bounding box center [215, 33] width 28 height 12
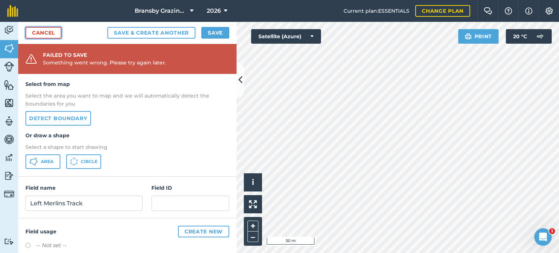
click at [40, 33] on link "Cancel" at bounding box center [43, 33] width 36 height 12
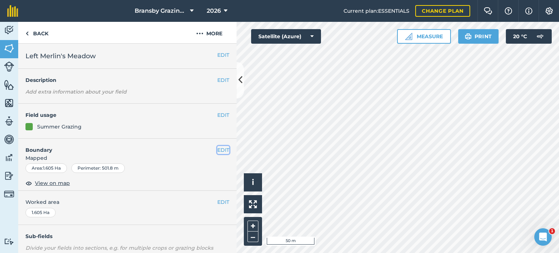
click at [217, 148] on button "EDIT" at bounding box center [223, 150] width 12 height 8
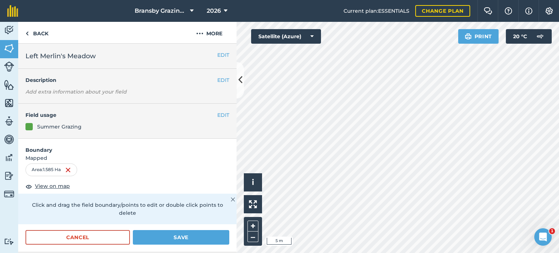
click at [297, 252] on html "Bransby Grazing Plans 2026 Current plan : ESSENTIALS Change plan Farm Chat Help…" at bounding box center [279, 126] width 559 height 253
click at [218, 179] on div "Activity Fields Livestock Features Maps Team Vehicles Data Reporting Billing Tu…" at bounding box center [279, 137] width 559 height 231
click at [247, 197] on div "Click to start drawing i © 2025 TomTom, Microsoft 5 m + – Satellite (Azure) Pri…" at bounding box center [397, 137] width 322 height 231
click at [175, 234] on button "Save" at bounding box center [181, 237] width 96 height 15
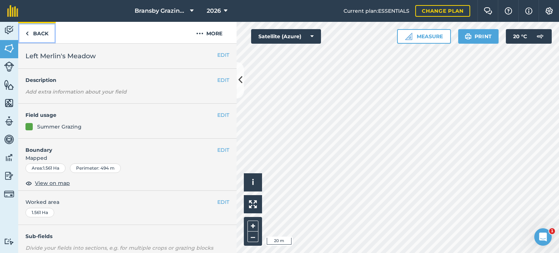
click at [29, 33] on link "Back" at bounding box center [36, 32] width 37 height 21
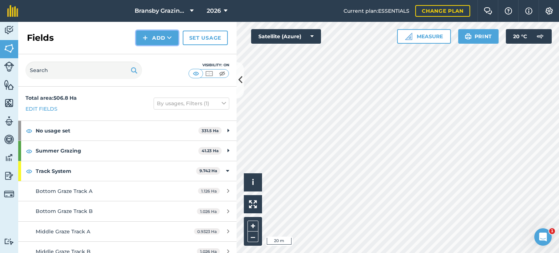
click at [159, 32] on button "Add" at bounding box center [157, 38] width 42 height 15
click at [156, 52] on link "Draw" at bounding box center [157, 54] width 40 height 16
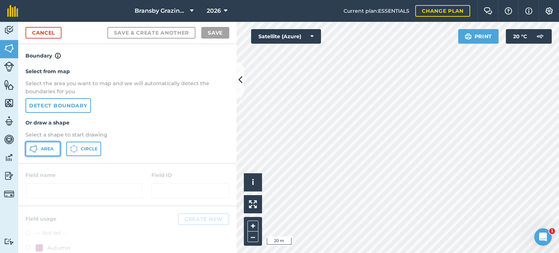
click at [34, 149] on icon at bounding box center [33, 148] width 9 height 9
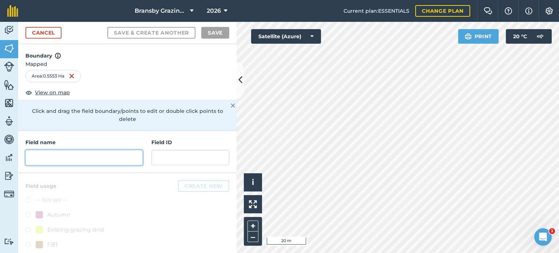
click at [55, 159] on input "text" at bounding box center [83, 157] width 117 height 15
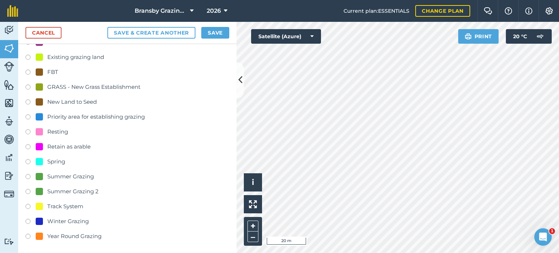
scroll to position [173, 0]
type input "Left Merlins Track"
drag, startPoint x: 26, startPoint y: 205, endPoint x: 29, endPoint y: 203, distance: 3.9
click at [26, 205] on label at bounding box center [30, 206] width 10 height 7
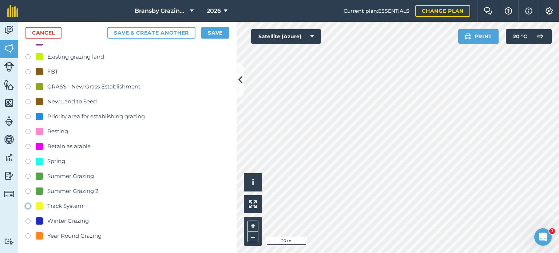
radio input "true"
click at [220, 33] on button "Save" at bounding box center [215, 33] width 28 height 12
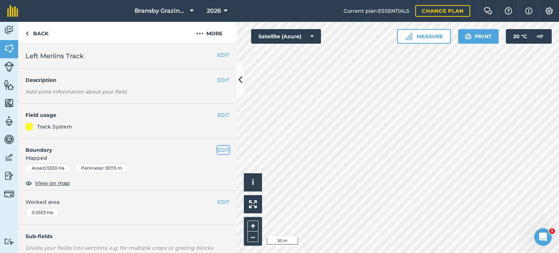
click at [217, 148] on button "EDIT" at bounding box center [223, 150] width 12 height 8
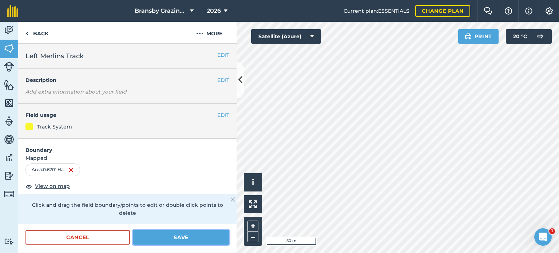
click at [170, 232] on button "Save" at bounding box center [181, 237] width 96 height 15
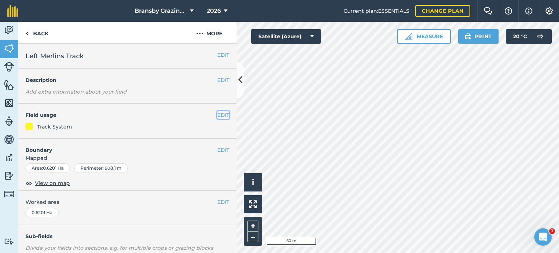
click at [217, 113] on button "EDIT" at bounding box center [223, 115] width 12 height 8
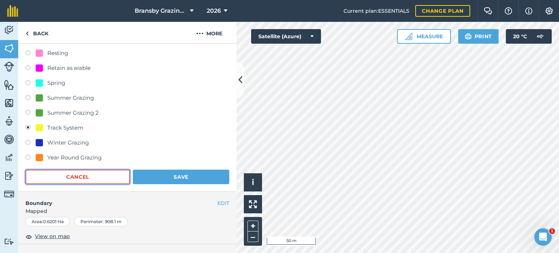
click at [89, 174] on button "Cancel" at bounding box center [77, 177] width 104 height 15
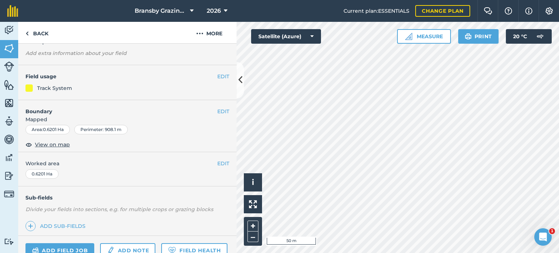
scroll to position [36, 0]
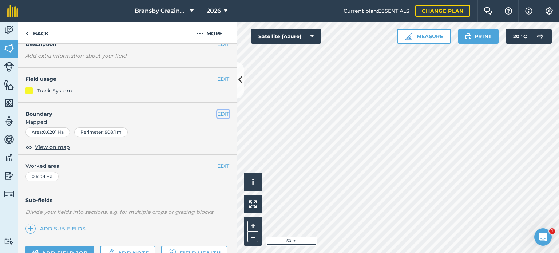
click at [217, 113] on button "EDIT" at bounding box center [223, 114] width 12 height 8
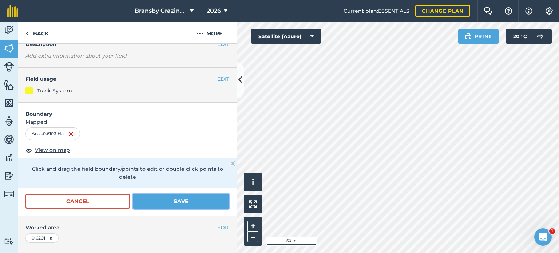
drag, startPoint x: 179, startPoint y: 202, endPoint x: 183, endPoint y: 200, distance: 3.9
click at [179, 202] on button "Save" at bounding box center [181, 201] width 96 height 15
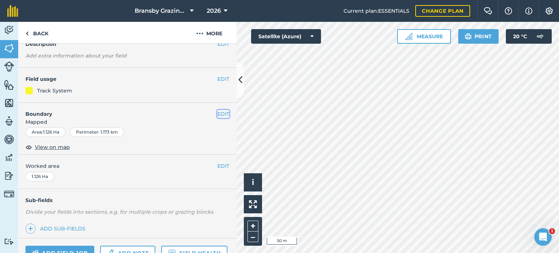
click at [217, 113] on button "EDIT" at bounding box center [223, 114] width 12 height 8
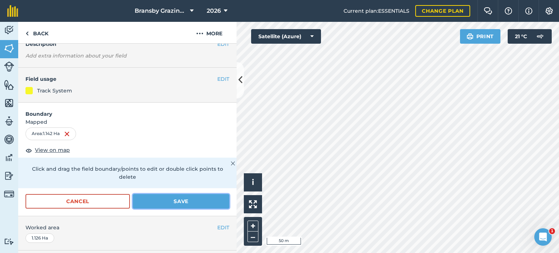
click at [172, 200] on button "Save" at bounding box center [181, 201] width 96 height 15
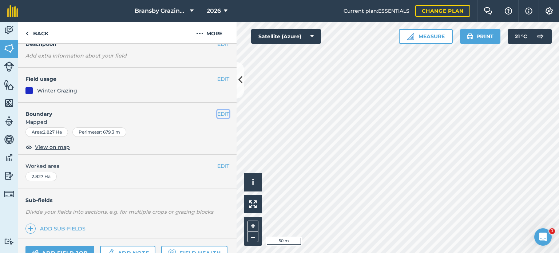
click at [220, 113] on button "EDIT" at bounding box center [223, 114] width 12 height 8
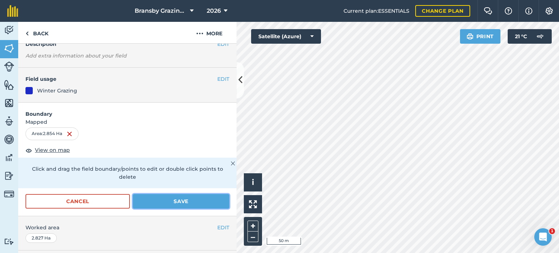
click at [150, 202] on button "Save" at bounding box center [181, 201] width 96 height 15
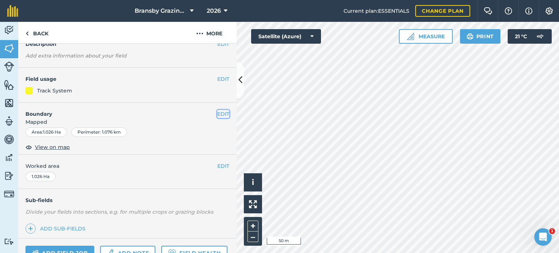
click at [218, 112] on button "EDIT" at bounding box center [223, 114] width 12 height 8
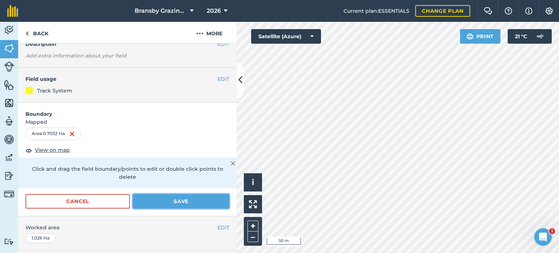
click at [160, 200] on button "Save" at bounding box center [181, 201] width 96 height 15
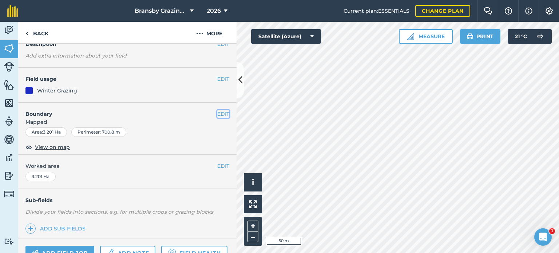
click at [217, 112] on button "EDIT" at bounding box center [223, 114] width 12 height 8
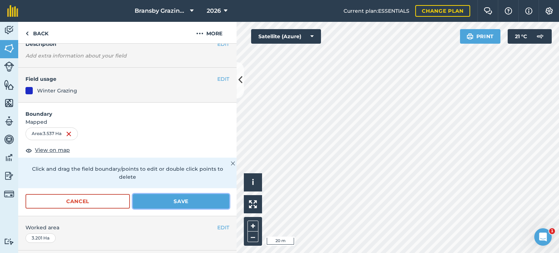
click at [179, 201] on button "Save" at bounding box center [181, 201] width 96 height 15
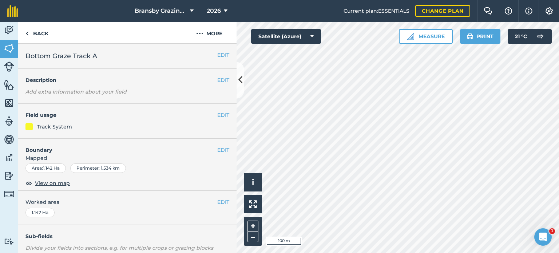
click at [211, 79] on h4 "Description" at bounding box center [127, 80] width 204 height 8
click at [221, 79] on button "EDIT" at bounding box center [223, 80] width 12 height 8
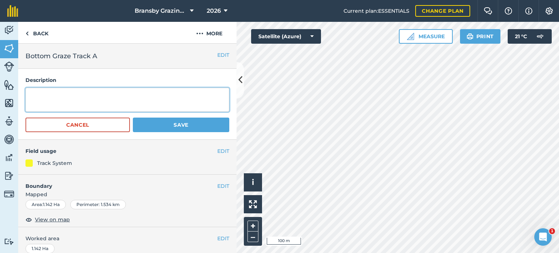
click at [64, 97] on textarea at bounding box center [127, 100] width 204 height 24
type textarea "2.81 acres = 7-9 bigger horses at 0.3/0.4 acres/horse."
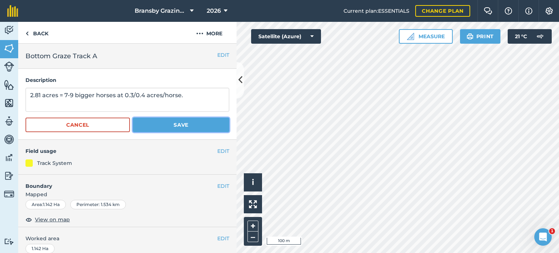
click at [176, 123] on button "Save" at bounding box center [181, 124] width 96 height 15
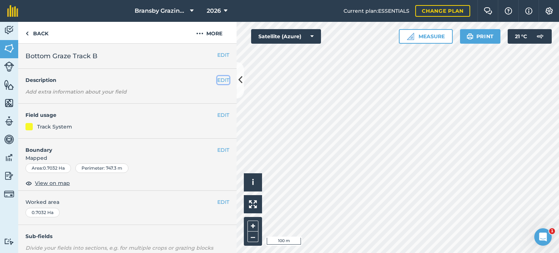
click at [219, 80] on button "EDIT" at bounding box center [223, 80] width 12 height 8
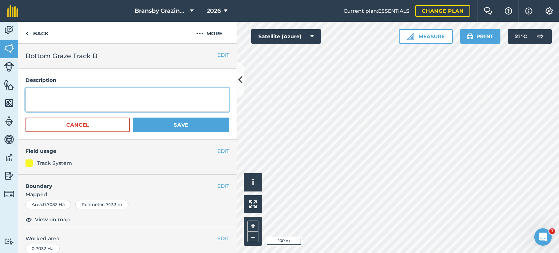
click at [136, 98] on textarea at bounding box center [127, 100] width 204 height 24
type textarea "1.7 acres = 4-6 horses at 0.3-0.4 ac/horse"
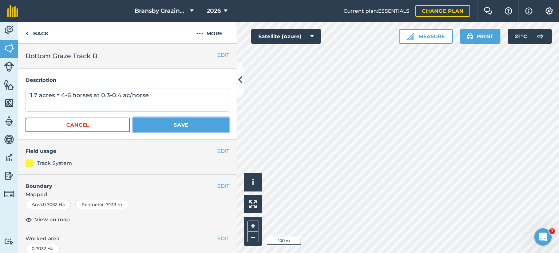
click at [169, 123] on button "Save" at bounding box center [181, 124] width 96 height 15
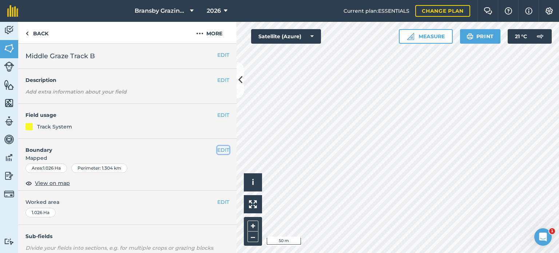
click at [217, 150] on button "EDIT" at bounding box center [223, 150] width 12 height 8
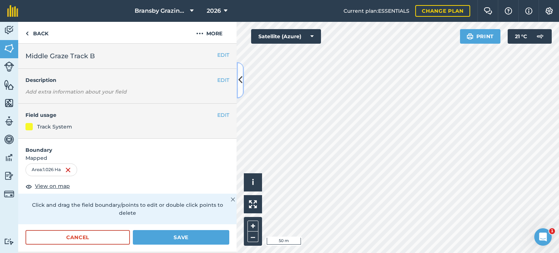
click at [240, 76] on icon at bounding box center [240, 80] width 4 height 13
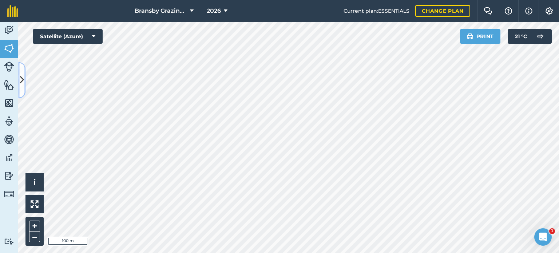
click at [23, 77] on icon at bounding box center [22, 80] width 4 height 13
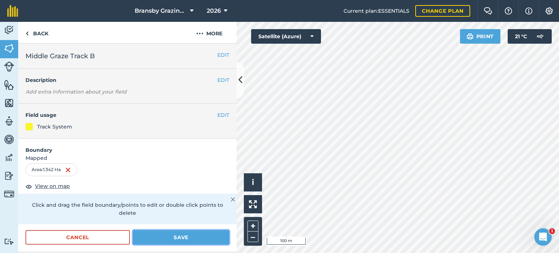
click at [170, 240] on button "Save" at bounding box center [181, 237] width 96 height 15
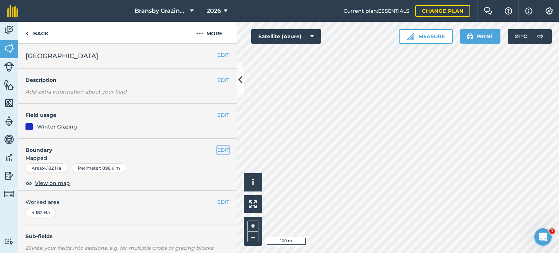
click at [217, 147] on button "EDIT" at bounding box center [223, 150] width 12 height 8
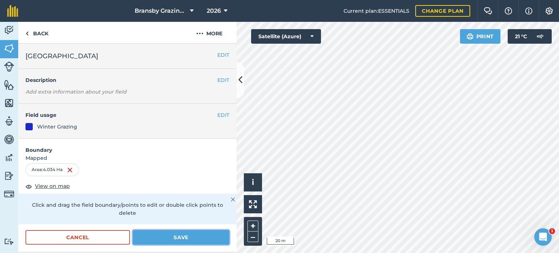
click at [168, 235] on button "Save" at bounding box center [181, 237] width 96 height 15
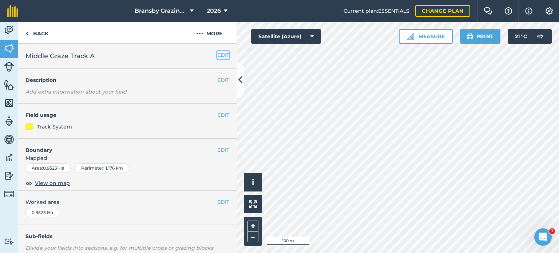
click at [218, 53] on button "EDIT" at bounding box center [223, 55] width 12 height 8
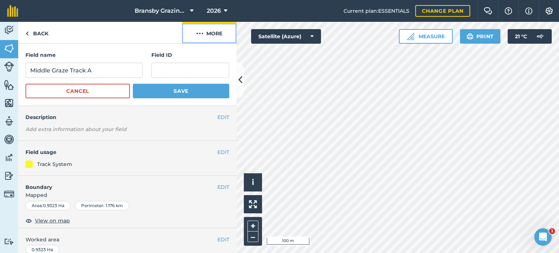
click at [196, 28] on button "More" at bounding box center [209, 32] width 55 height 21
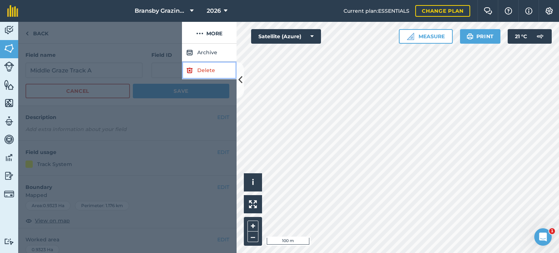
click at [205, 67] on link "Delete" at bounding box center [209, 70] width 55 height 18
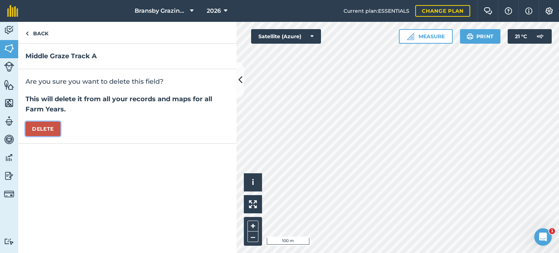
click at [44, 128] on button "Delete" at bounding box center [42, 128] width 35 height 15
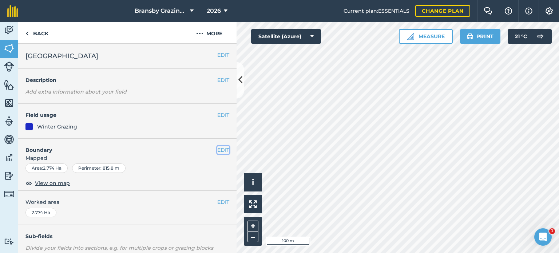
click at [217, 149] on button "EDIT" at bounding box center [223, 150] width 12 height 8
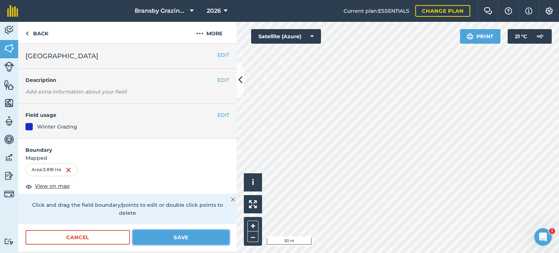
click at [174, 234] on button "Save" at bounding box center [181, 237] width 96 height 15
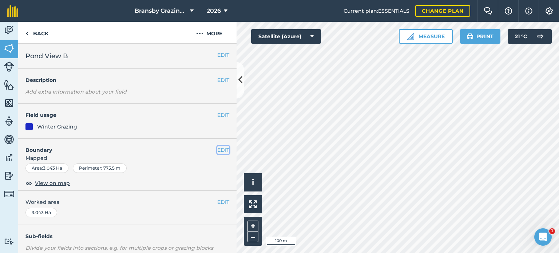
click at [217, 147] on button "EDIT" at bounding box center [223, 150] width 12 height 8
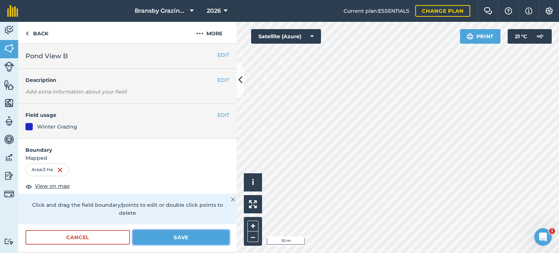
click at [183, 237] on button "Save" at bounding box center [181, 237] width 96 height 15
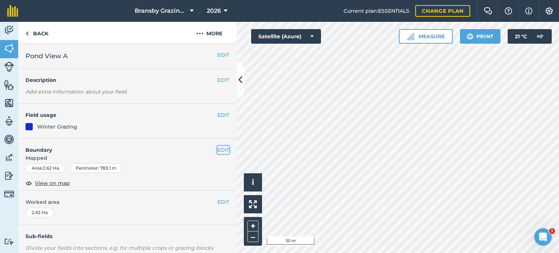
click at [217, 148] on button "EDIT" at bounding box center [223, 150] width 12 height 8
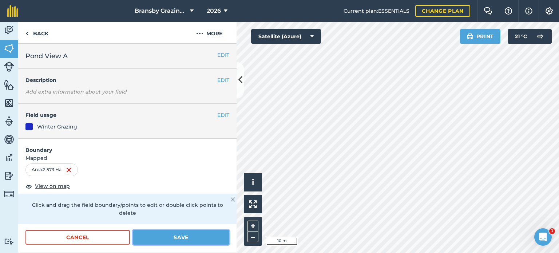
click at [159, 234] on button "Save" at bounding box center [181, 237] width 96 height 15
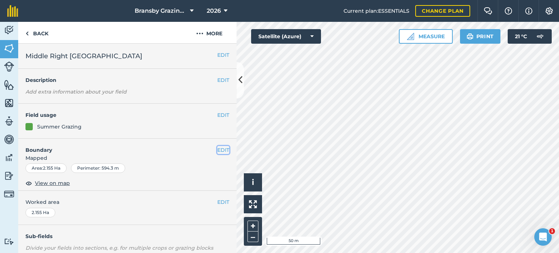
click at [221, 150] on button "EDIT" at bounding box center [223, 150] width 12 height 8
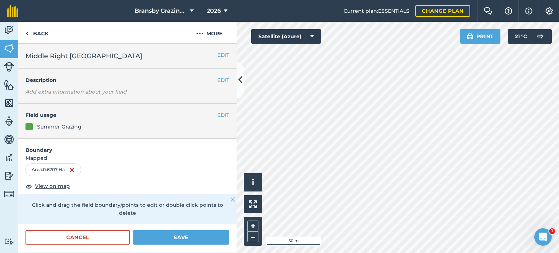
drag, startPoint x: 185, startPoint y: 143, endPoint x: 166, endPoint y: 152, distance: 21.2
click at [166, 152] on h4 "Boundary" at bounding box center [127, 146] width 218 height 15
click at [178, 236] on button "Save" at bounding box center [181, 237] width 96 height 15
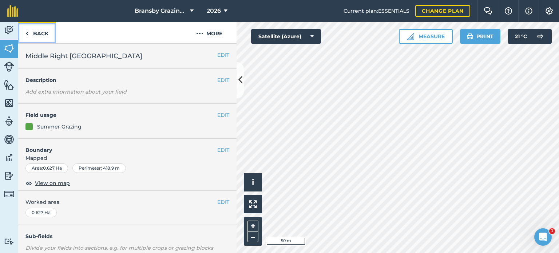
click at [36, 34] on link "Back" at bounding box center [36, 32] width 37 height 21
click at [31, 40] on link "Back" at bounding box center [36, 32] width 37 height 21
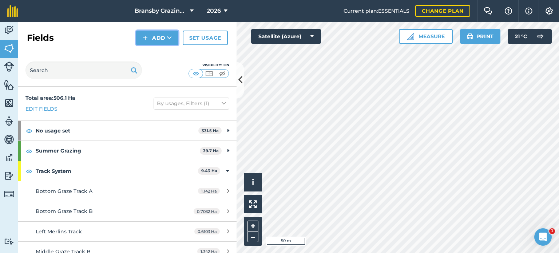
click at [152, 43] on button "Add" at bounding box center [157, 38] width 42 height 15
click at [154, 60] on link "Draw" at bounding box center [157, 54] width 40 height 16
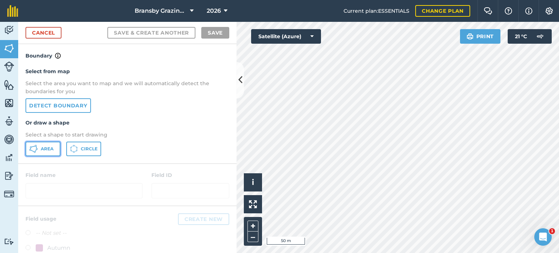
click at [44, 154] on button "Area" at bounding box center [42, 149] width 35 height 15
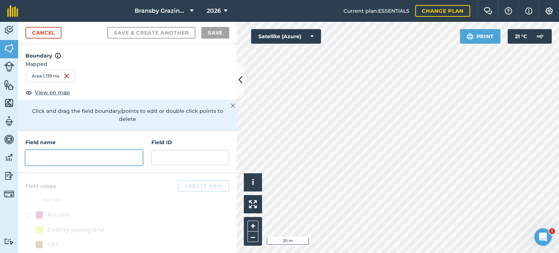
click at [101, 157] on input "text" at bounding box center [83, 157] width 117 height 15
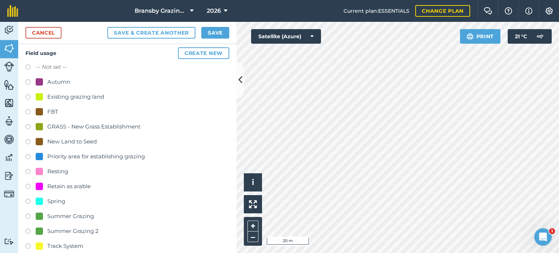
scroll to position [146, 0]
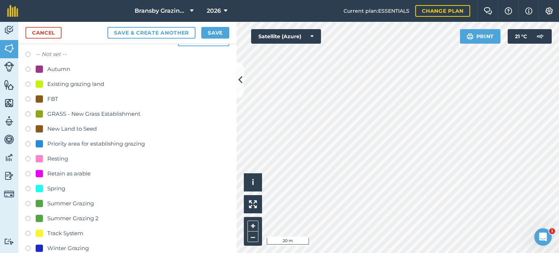
type input "Middle Right New Ley B"
click at [31, 202] on label at bounding box center [30, 204] width 10 height 7
radio input "true"
click at [223, 33] on button "Save" at bounding box center [215, 33] width 28 height 12
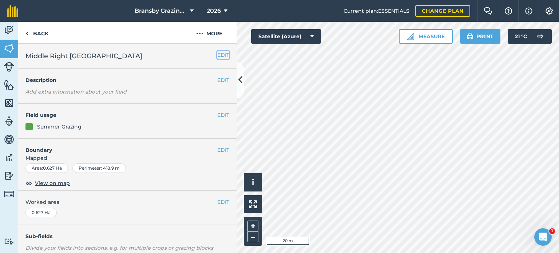
click at [221, 55] on button "EDIT" at bounding box center [223, 55] width 12 height 8
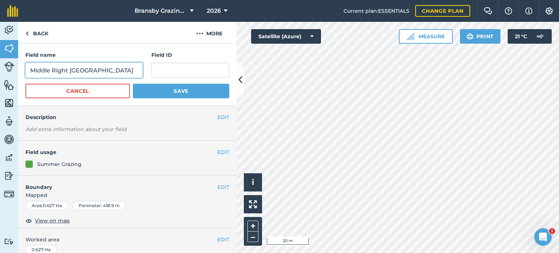
click at [113, 72] on input "Middle Right [GEOGRAPHIC_DATA]" at bounding box center [83, 70] width 117 height 15
type input "Middle Right New Ley A"
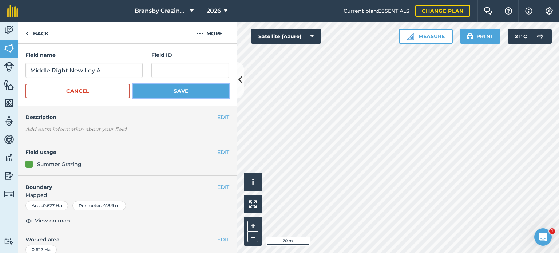
click at [152, 96] on button "Save" at bounding box center [181, 91] width 96 height 15
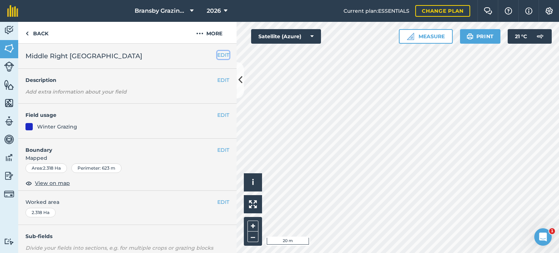
click at [217, 53] on button "EDIT" at bounding box center [223, 55] width 12 height 8
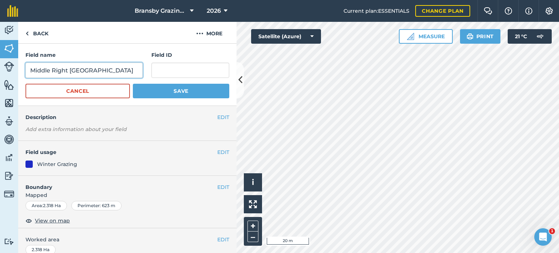
click at [121, 74] on input "Middle Right [GEOGRAPHIC_DATA]" at bounding box center [83, 70] width 117 height 15
type input "Middle Right New Ley C"
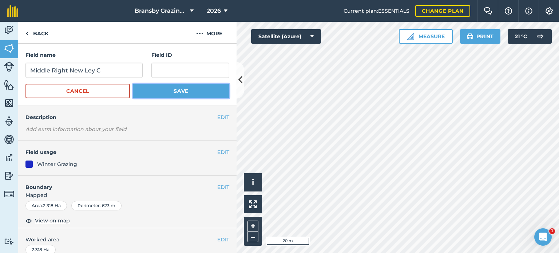
click at [145, 95] on button "Save" at bounding box center [181, 91] width 96 height 15
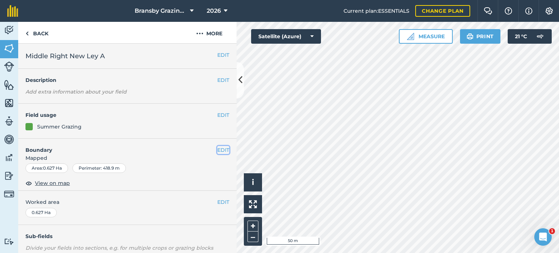
click at [217, 148] on button "EDIT" at bounding box center [223, 150] width 12 height 8
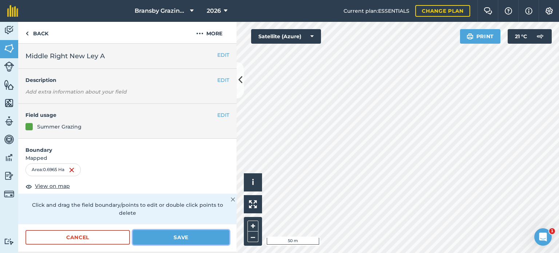
click at [152, 239] on button "Save" at bounding box center [181, 237] width 96 height 15
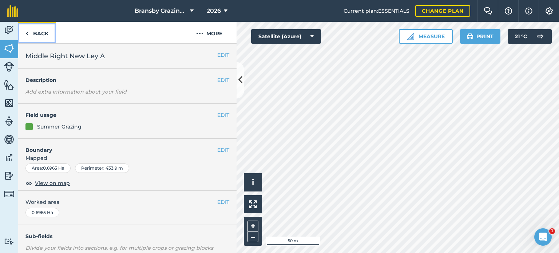
click at [40, 37] on link "Back" at bounding box center [36, 32] width 37 height 21
click at [38, 36] on link "Back" at bounding box center [36, 32] width 37 height 21
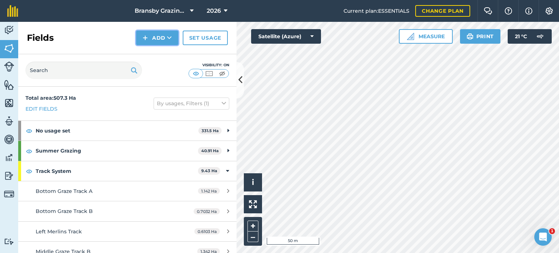
click at [157, 39] on button "Add" at bounding box center [157, 38] width 42 height 15
click at [156, 55] on link "Draw" at bounding box center [157, 54] width 40 height 16
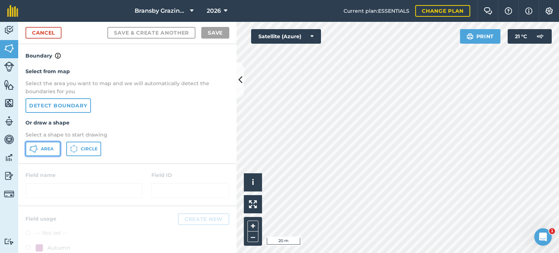
click at [53, 148] on span "Area" at bounding box center [47, 149] width 13 height 6
click at [334, 18] on div "Bransby Grazing Plans 2026 Current plan : ESSENTIALS Change plan Farm Chat Help…" at bounding box center [279, 126] width 559 height 253
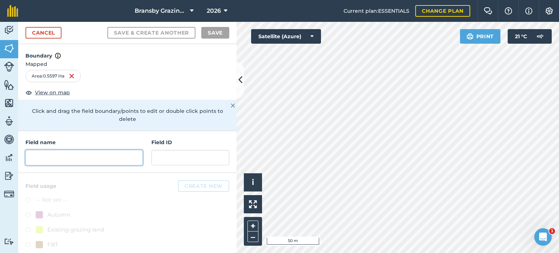
click at [63, 155] on input "text" at bounding box center [83, 157] width 117 height 15
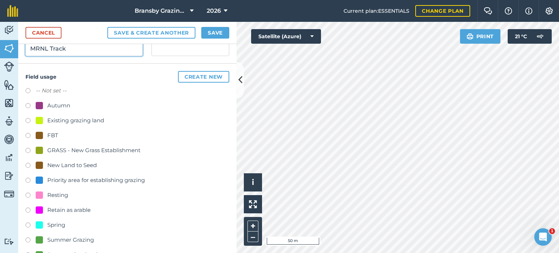
scroll to position [173, 0]
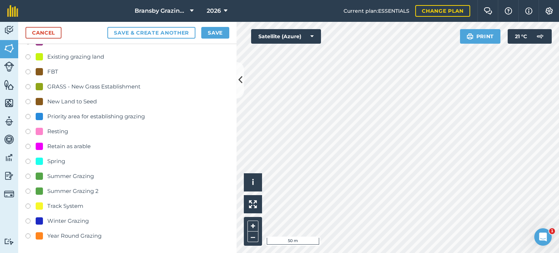
type input "MRNL Track"
click at [26, 205] on label at bounding box center [30, 206] width 10 height 7
radio input "true"
click at [212, 36] on button "Save" at bounding box center [215, 33] width 28 height 12
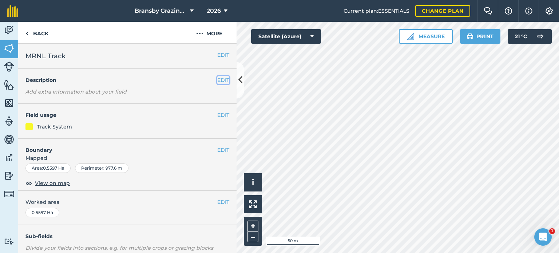
click at [217, 80] on button "EDIT" at bounding box center [223, 80] width 12 height 8
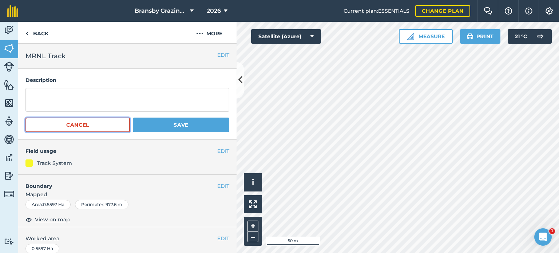
click at [117, 121] on button "Cancel" at bounding box center [77, 124] width 104 height 15
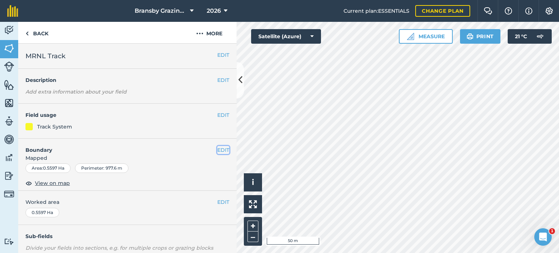
click at [221, 149] on button "EDIT" at bounding box center [223, 150] width 12 height 8
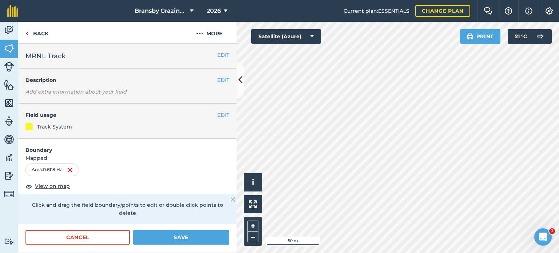
click at [155, 244] on div "Cancel Save" at bounding box center [127, 241] width 218 height 22
click at [155, 239] on button "Save" at bounding box center [181, 237] width 96 height 15
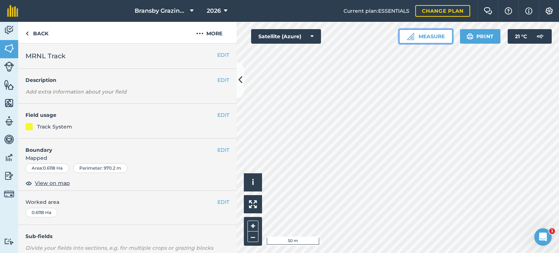
click at [433, 34] on button "Measure" at bounding box center [426, 36] width 54 height 15
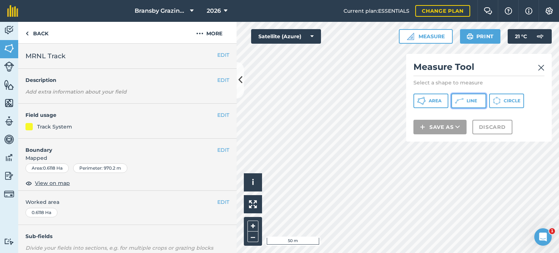
click at [469, 103] on span "Line" at bounding box center [471, 101] width 11 height 6
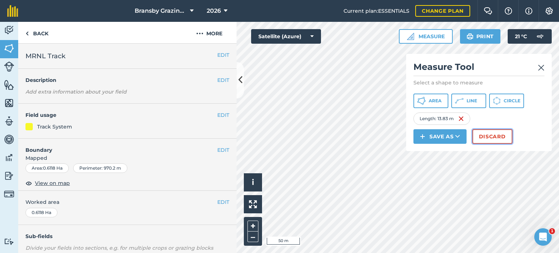
click at [480, 134] on button "Discard" at bounding box center [492, 136] width 40 height 15
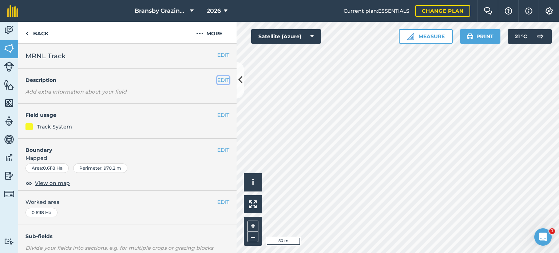
click at [217, 77] on button "EDIT" at bounding box center [223, 80] width 12 height 8
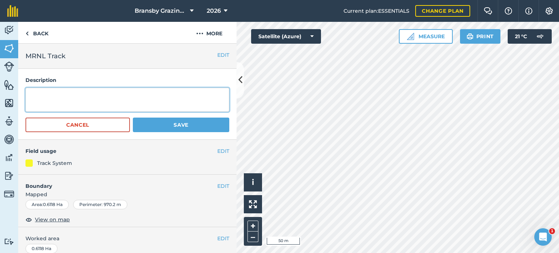
click at [99, 93] on textarea at bounding box center [127, 100] width 204 height 24
type textarea "1.4 ac = 5-6 horses at .25/.3 acres/horse"
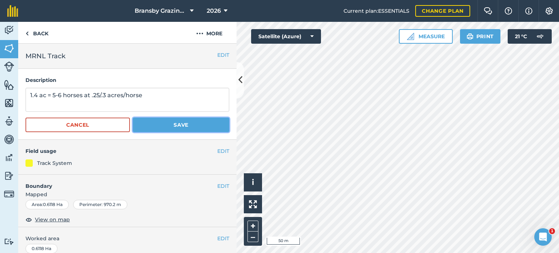
click at [183, 129] on button "Save" at bounding box center [181, 124] width 96 height 15
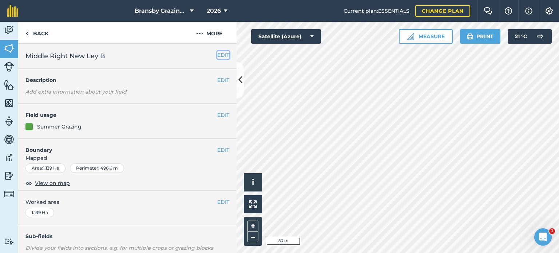
click at [218, 53] on button "EDIT" at bounding box center [223, 55] width 12 height 8
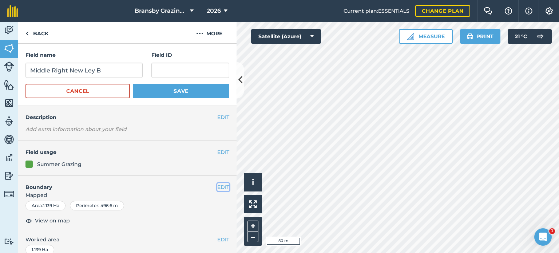
click at [222, 186] on button "EDIT" at bounding box center [223, 187] width 12 height 8
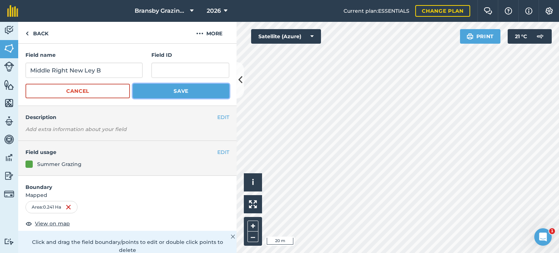
click at [148, 92] on button "Save" at bounding box center [181, 91] width 96 height 15
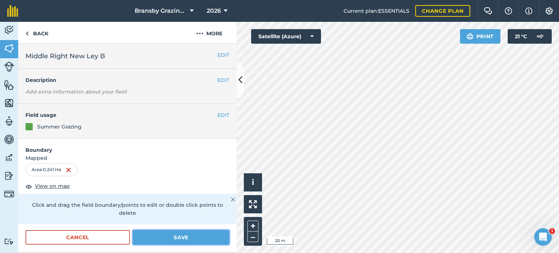
click at [167, 235] on button "Save" at bounding box center [181, 237] width 96 height 15
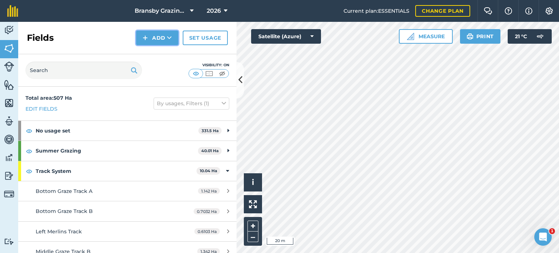
click at [162, 41] on button "Add" at bounding box center [157, 38] width 42 height 15
click at [159, 56] on link "Draw" at bounding box center [157, 54] width 40 height 16
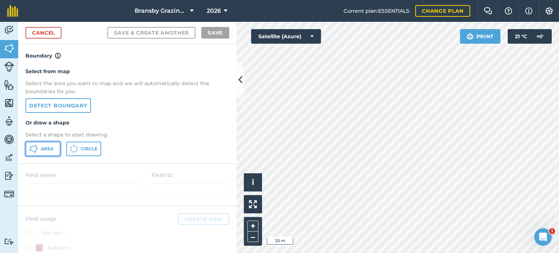
click at [46, 147] on span "Area" at bounding box center [47, 149] width 13 height 6
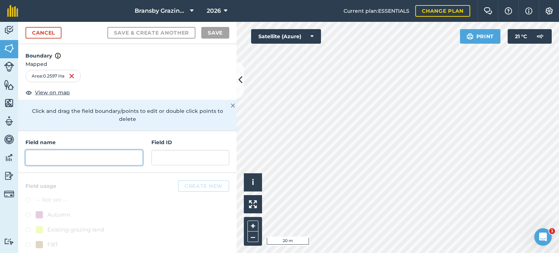
click at [79, 154] on input "text" at bounding box center [83, 157] width 117 height 15
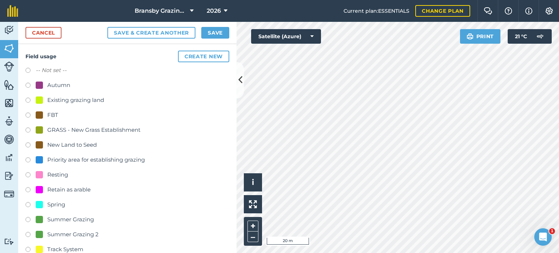
scroll to position [146, 0]
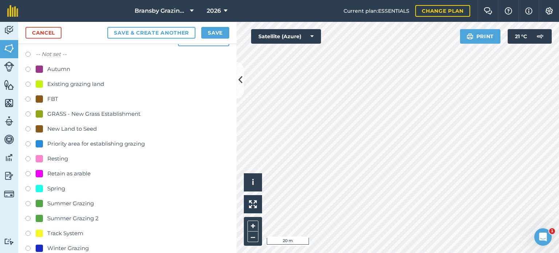
type input "Middle Right New Ley C"
click at [27, 203] on label at bounding box center [30, 204] width 10 height 7
radio input "true"
click at [215, 32] on button "Save" at bounding box center [215, 33] width 28 height 12
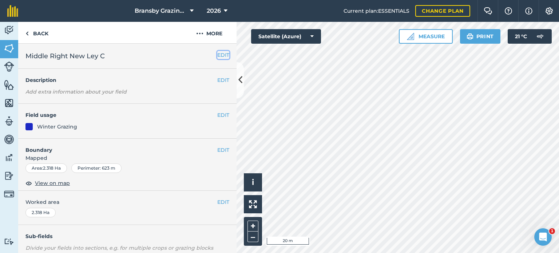
click at [217, 53] on button "EDIT" at bounding box center [223, 55] width 12 height 8
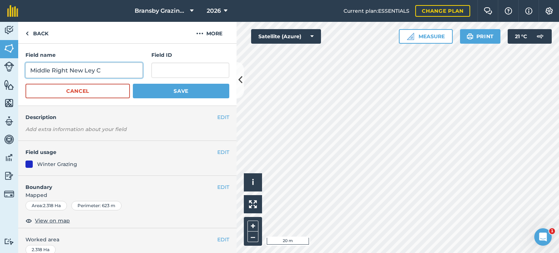
click at [126, 70] on input "Middle Right New Ley C" at bounding box center [83, 70] width 117 height 15
type input "Middle Right New Ley D"
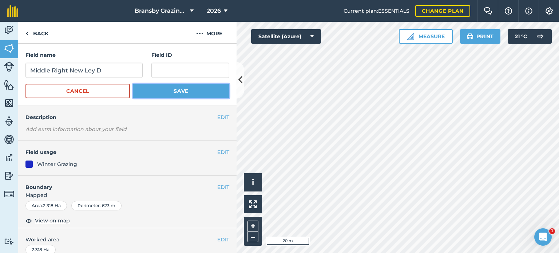
click at [167, 90] on button "Save" at bounding box center [181, 91] width 96 height 15
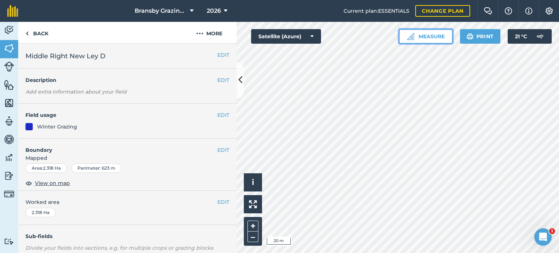
click at [415, 35] on button "Measure" at bounding box center [426, 36] width 54 height 15
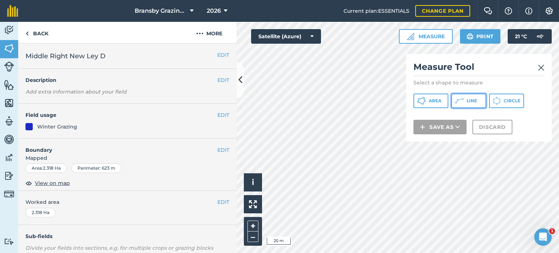
click at [466, 99] on button "Line" at bounding box center [468, 100] width 35 height 15
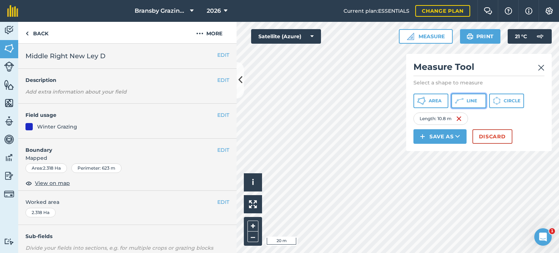
click at [463, 97] on button "Line" at bounding box center [468, 100] width 35 height 15
click at [479, 134] on button "Discard" at bounding box center [492, 136] width 40 height 15
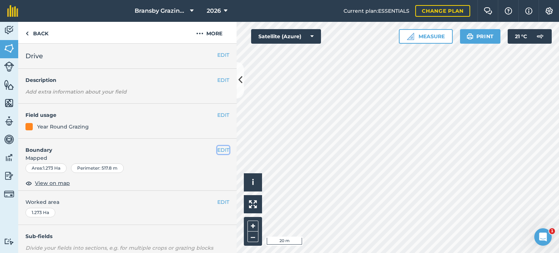
click at [221, 147] on button "EDIT" at bounding box center [223, 150] width 12 height 8
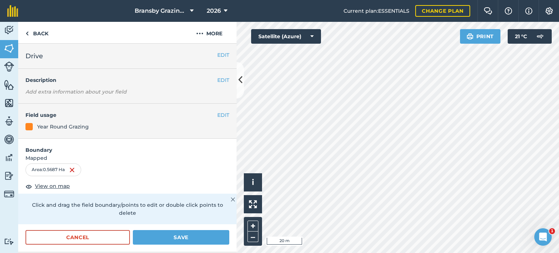
click at [210, 59] on h2 "Drive" at bounding box center [121, 56] width 192 height 10
click at [220, 54] on button "EDIT" at bounding box center [223, 55] width 12 height 8
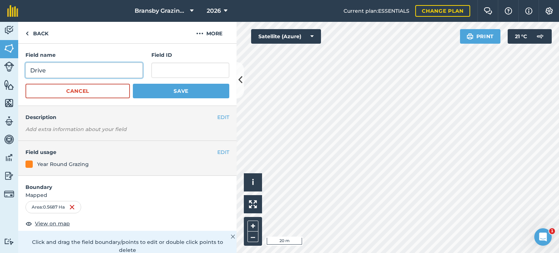
click at [62, 66] on input "Drive" at bounding box center [83, 70] width 117 height 15
type input "Drive D"
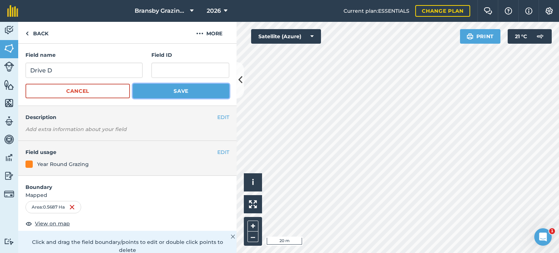
click at [151, 93] on button "Save" at bounding box center [181, 91] width 96 height 15
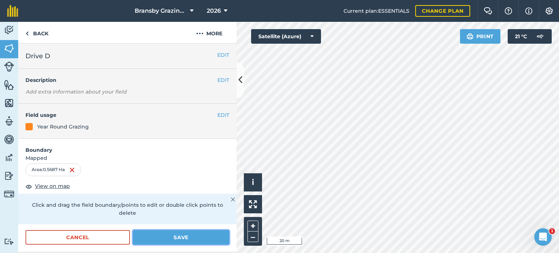
click at [173, 234] on button "Save" at bounding box center [181, 237] width 96 height 15
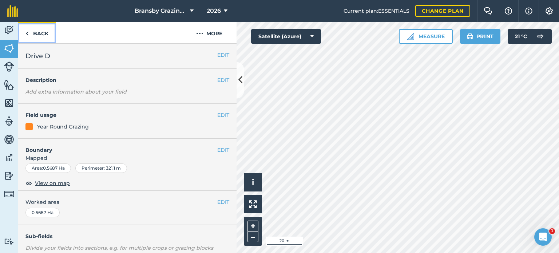
click at [39, 32] on link "Back" at bounding box center [36, 32] width 37 height 21
click at [41, 27] on link "Back" at bounding box center [36, 32] width 37 height 21
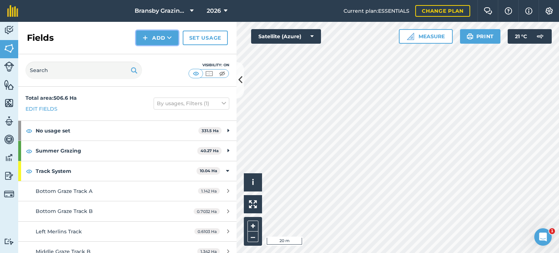
click at [157, 34] on button "Add" at bounding box center [157, 38] width 42 height 15
click at [156, 58] on link "Draw" at bounding box center [157, 54] width 40 height 16
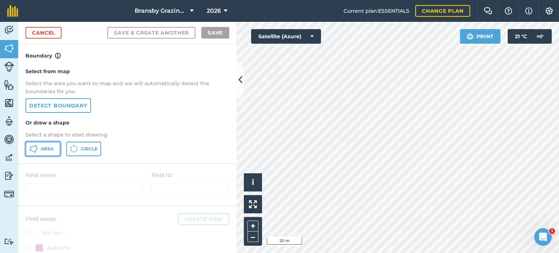
click at [43, 152] on button "Area" at bounding box center [42, 149] width 35 height 15
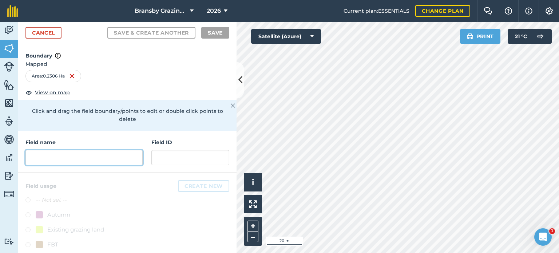
click at [96, 151] on input "text" at bounding box center [83, 157] width 117 height 15
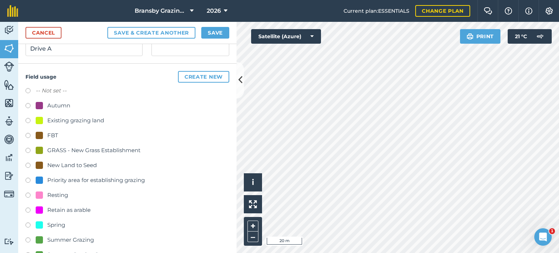
scroll to position [173, 0]
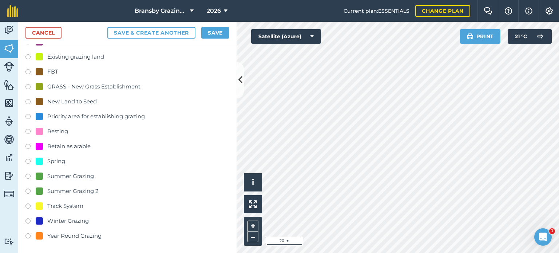
click at [28, 233] on label at bounding box center [30, 236] width 10 height 7
click at [218, 33] on button "Save" at bounding box center [215, 33] width 28 height 12
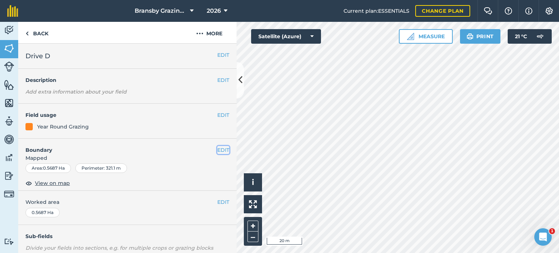
click at [219, 149] on button "EDIT" at bounding box center [223, 150] width 12 height 8
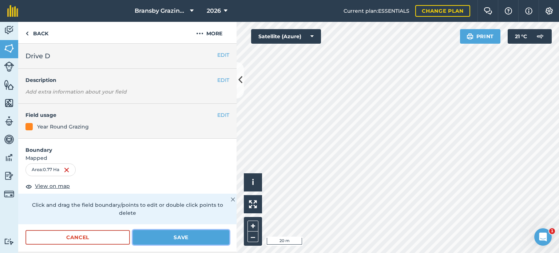
click at [174, 234] on button "Save" at bounding box center [181, 237] width 96 height 15
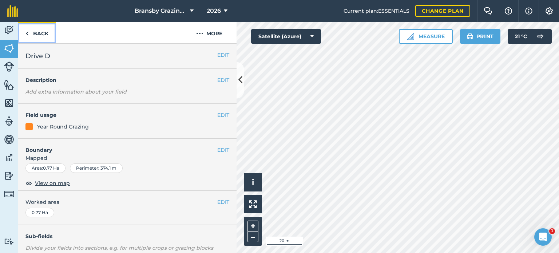
click at [40, 31] on link "Back" at bounding box center [36, 32] width 37 height 21
click at [35, 38] on link "Back" at bounding box center [36, 32] width 37 height 21
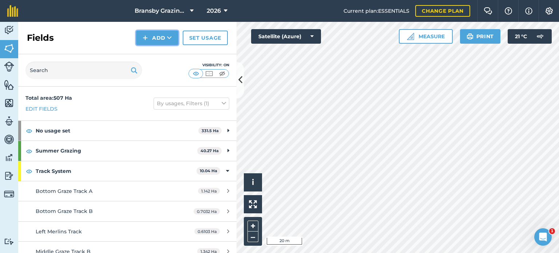
click at [162, 37] on button "Add" at bounding box center [157, 38] width 42 height 15
click at [151, 56] on link "Draw" at bounding box center [157, 54] width 40 height 16
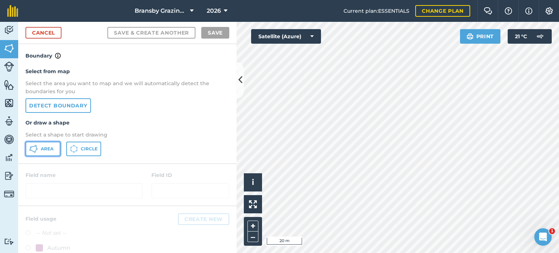
click at [47, 148] on span "Area" at bounding box center [47, 149] width 13 height 6
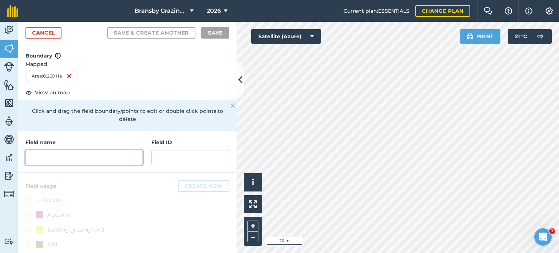
click at [92, 159] on input "text" at bounding box center [83, 157] width 117 height 15
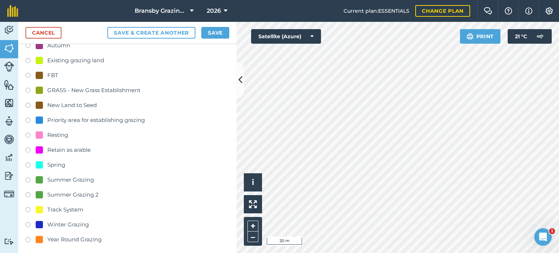
scroll to position [173, 0]
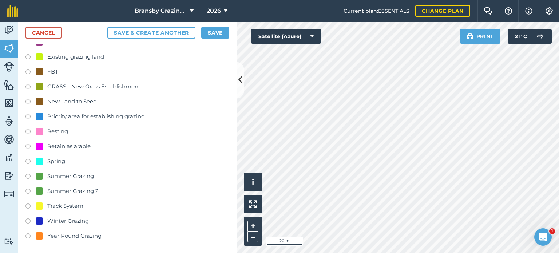
click at [28, 233] on label at bounding box center [30, 236] width 10 height 7
click at [216, 29] on button "Save" at bounding box center [215, 33] width 28 height 12
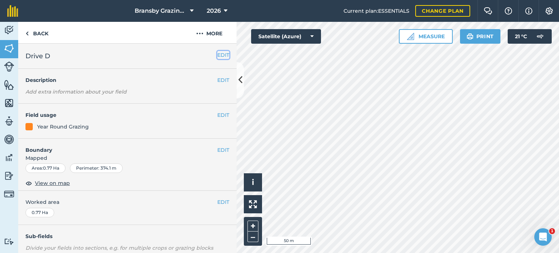
click at [217, 55] on button "EDIT" at bounding box center [223, 55] width 12 height 8
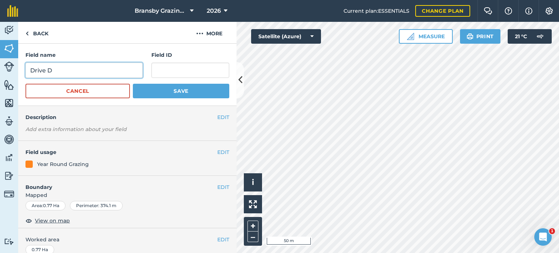
click at [58, 71] on input "Drive D" at bounding box center [83, 70] width 117 height 15
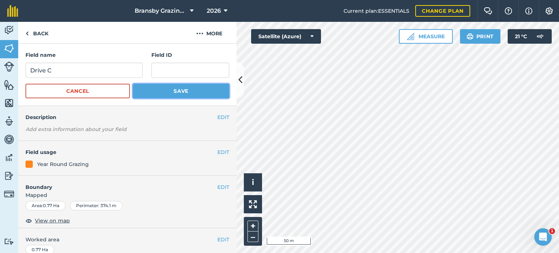
click at [201, 91] on button "Save" at bounding box center [181, 91] width 96 height 15
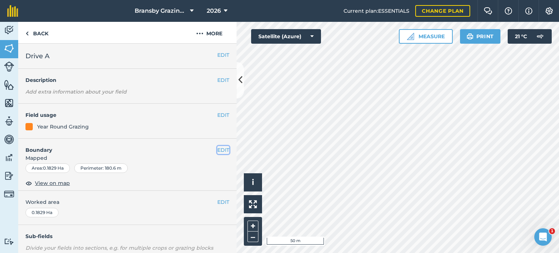
click at [217, 146] on button "EDIT" at bounding box center [223, 150] width 12 height 8
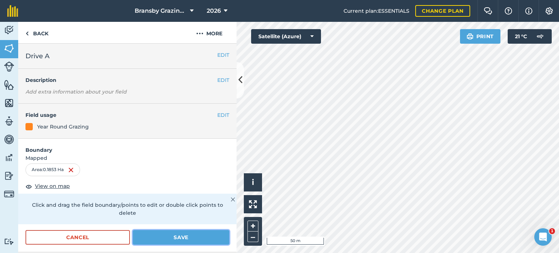
click at [164, 234] on button "Save" at bounding box center [181, 237] width 96 height 15
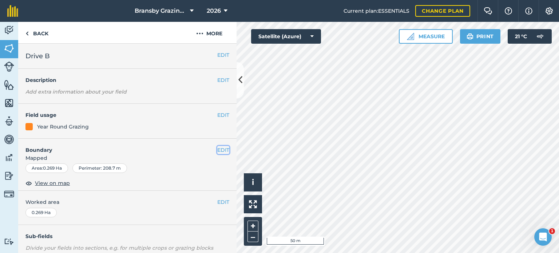
click at [223, 148] on button "EDIT" at bounding box center [223, 150] width 12 height 8
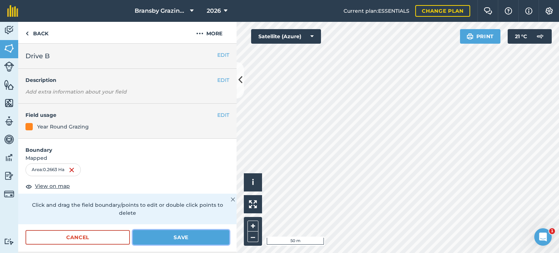
click at [166, 238] on button "Save" at bounding box center [181, 237] width 96 height 15
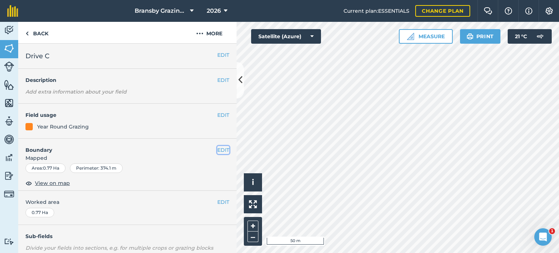
click at [217, 147] on button "EDIT" at bounding box center [223, 150] width 12 height 8
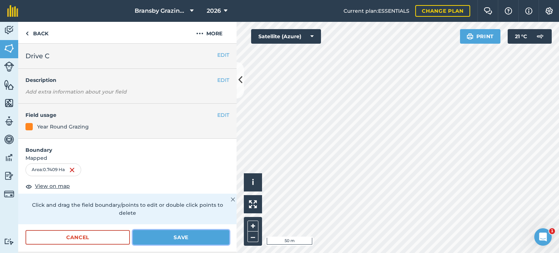
click at [175, 235] on button "Save" at bounding box center [181, 237] width 96 height 15
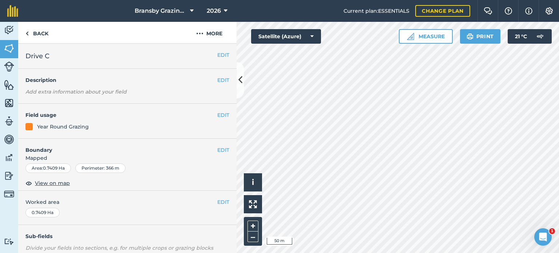
click at [329, 252] on html "Bransby Grazing Plans 2026 Current plan : ESSENTIALS Change plan Farm Chat Help…" at bounding box center [279, 126] width 559 height 253
click at [217, 56] on button "EDIT" at bounding box center [223, 55] width 12 height 8
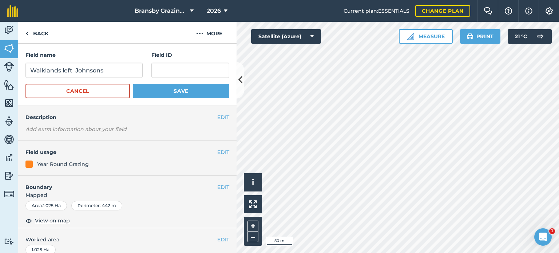
click at [117, 62] on div "Field name [PERSON_NAME] left Johnsons" at bounding box center [83, 64] width 117 height 27
click at [119, 75] on input "Walklands left Johnsons" at bounding box center [83, 70] width 117 height 15
click at [222, 183] on button "EDIT" at bounding box center [223, 187] width 12 height 8
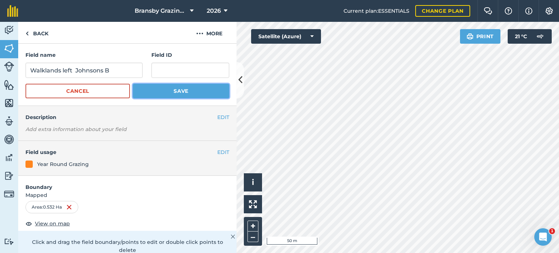
click at [180, 95] on button "Save" at bounding box center [181, 91] width 96 height 15
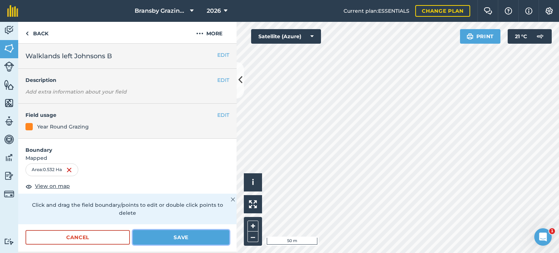
click at [186, 234] on button "Save" at bounding box center [181, 237] width 96 height 15
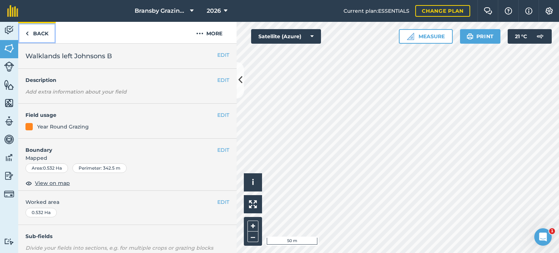
click at [51, 37] on link "Back" at bounding box center [36, 32] width 37 height 21
click at [39, 32] on link "Back" at bounding box center [36, 32] width 37 height 21
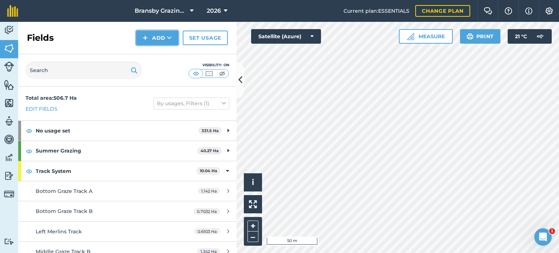
click at [154, 43] on button "Add" at bounding box center [157, 38] width 42 height 15
click at [156, 55] on link "Draw" at bounding box center [157, 54] width 40 height 16
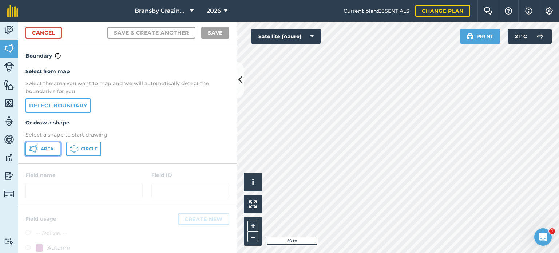
click at [49, 148] on span "Area" at bounding box center [47, 149] width 13 height 6
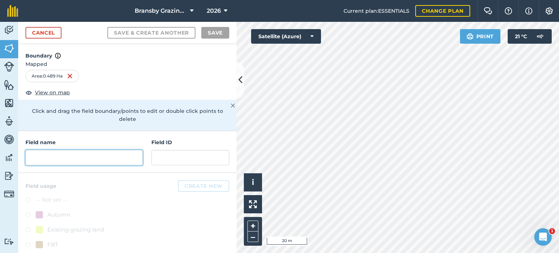
click at [42, 162] on input "text" at bounding box center [83, 157] width 117 height 15
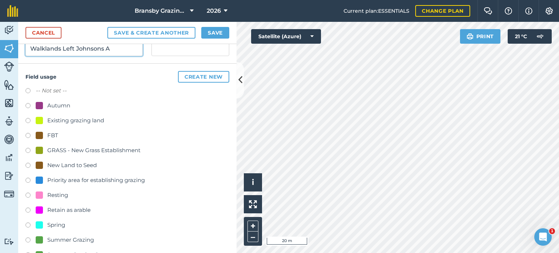
scroll to position [173, 0]
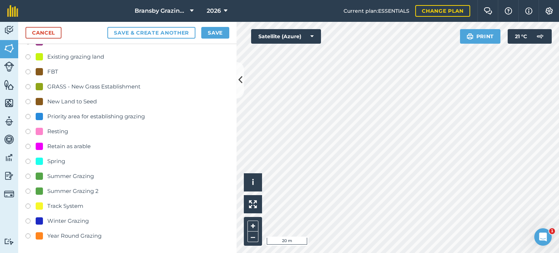
click at [26, 235] on label at bounding box center [30, 236] width 10 height 7
click at [217, 33] on button "Save" at bounding box center [215, 33] width 28 height 12
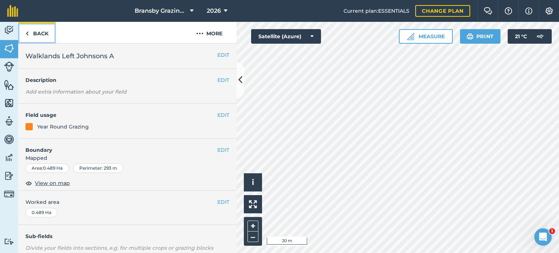
click at [38, 31] on link "Back" at bounding box center [36, 32] width 37 height 21
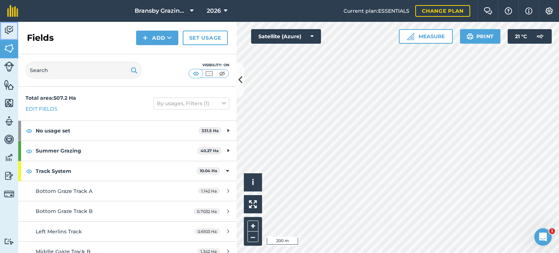
click at [7, 31] on img at bounding box center [9, 30] width 10 height 11
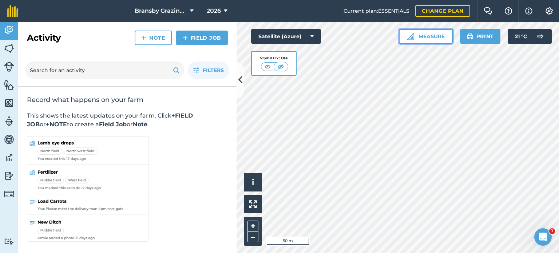
click at [415, 40] on button "Measure" at bounding box center [426, 36] width 54 height 15
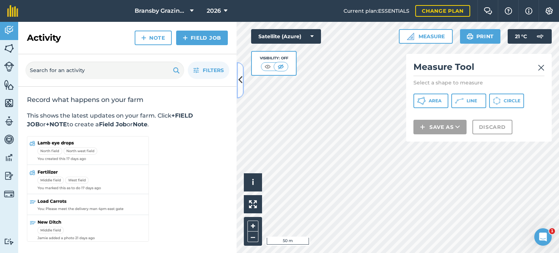
click at [236, 75] on button at bounding box center [239, 80] width 7 height 36
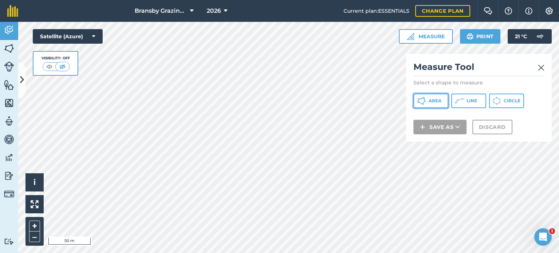
click at [431, 104] on button "Area" at bounding box center [430, 100] width 35 height 15
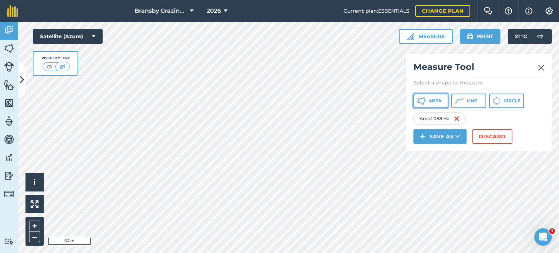
click at [431, 100] on span "Area" at bounding box center [435, 101] width 13 height 6
click at [440, 104] on button "Area" at bounding box center [430, 100] width 35 height 15
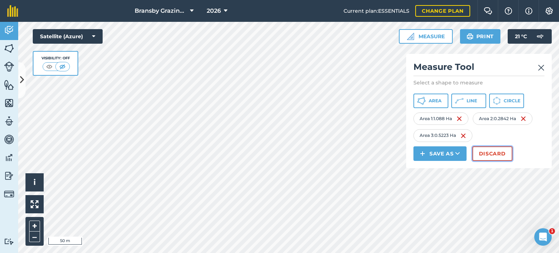
click at [495, 151] on button "Discard" at bounding box center [492, 153] width 40 height 15
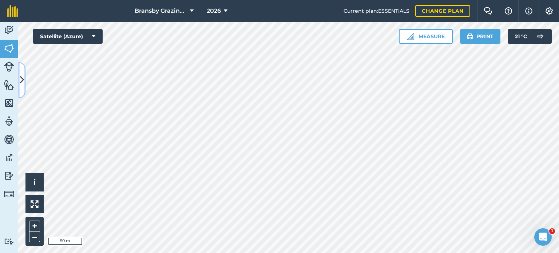
click at [21, 75] on icon at bounding box center [22, 80] width 4 height 13
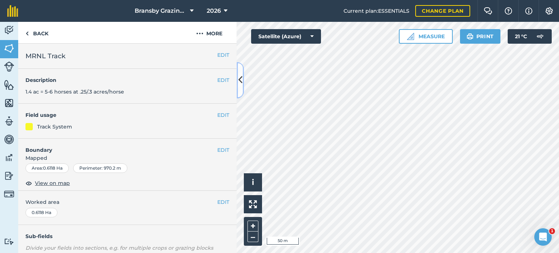
click at [237, 87] on button at bounding box center [239, 80] width 7 height 36
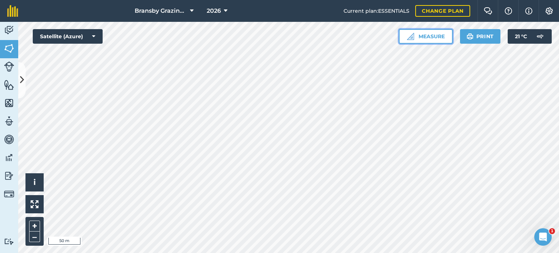
click at [410, 35] on img at bounding box center [410, 36] width 7 height 7
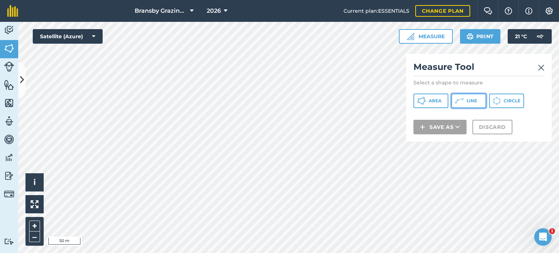
click at [465, 103] on button "Line" at bounding box center [468, 100] width 35 height 15
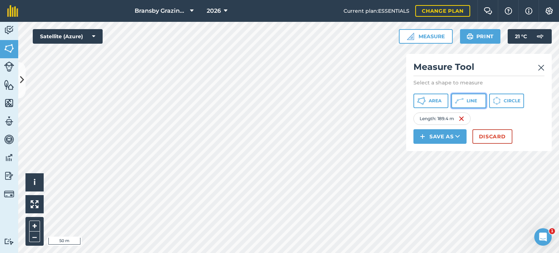
click at [479, 99] on button "Line" at bounding box center [468, 100] width 35 height 15
click at [460, 103] on icon at bounding box center [459, 100] width 9 height 9
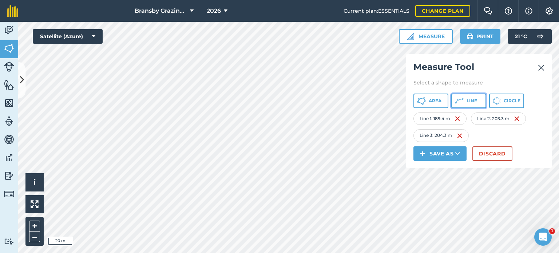
click at [456, 100] on icon at bounding box center [459, 100] width 9 height 9
click at [480, 100] on button "Line" at bounding box center [468, 100] width 35 height 15
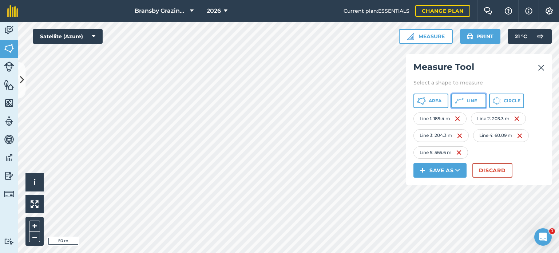
click at [469, 97] on button "Line" at bounding box center [468, 100] width 35 height 15
click at [482, 98] on button "Line" at bounding box center [468, 100] width 35 height 15
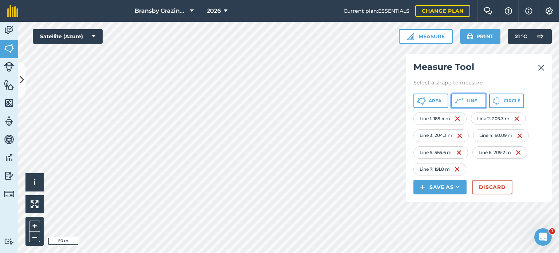
click at [466, 99] on button "Line" at bounding box center [468, 100] width 35 height 15
click at [457, 101] on icon at bounding box center [459, 100] width 9 height 9
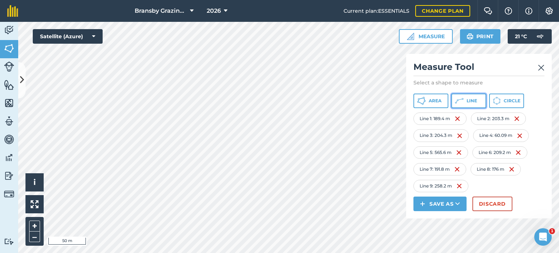
click at [458, 100] on icon at bounding box center [460, 99] width 4 height 1
click at [461, 98] on icon at bounding box center [459, 100] width 9 height 9
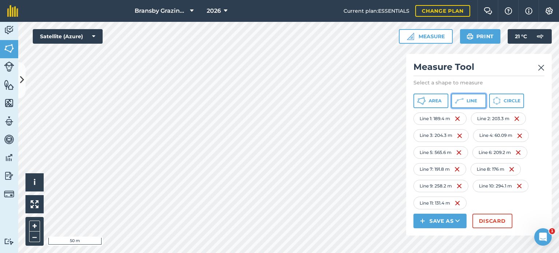
click at [471, 99] on span "Line" at bounding box center [471, 101] width 11 height 6
click at [423, 157] on div "Click to start drawing i © 2025 TomTom, Microsoft 100 m + – Satellite (Azure) M…" at bounding box center [288, 137] width 541 height 231
click at [6, 79] on img at bounding box center [9, 84] width 10 height 11
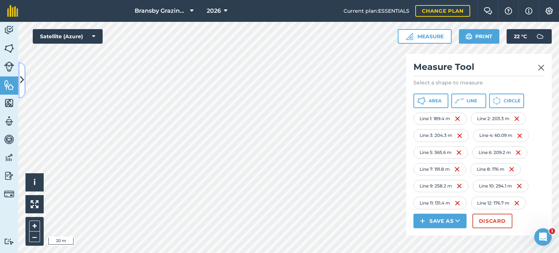
click at [19, 74] on button at bounding box center [21, 80] width 7 height 36
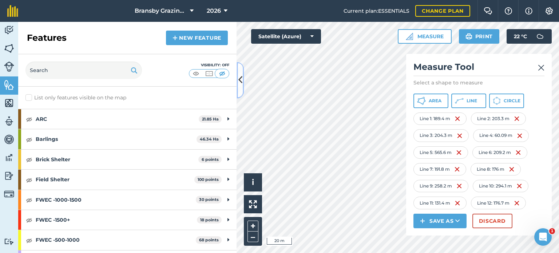
scroll to position [36, 0]
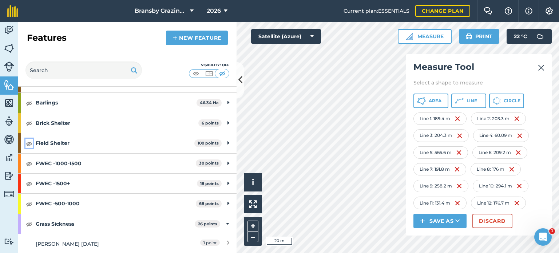
click at [30, 142] on img at bounding box center [29, 143] width 7 height 9
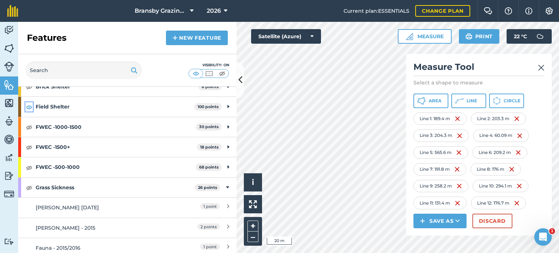
scroll to position [146, 0]
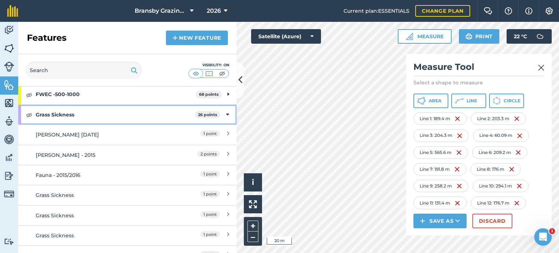
click at [226, 112] on icon at bounding box center [227, 115] width 3 height 8
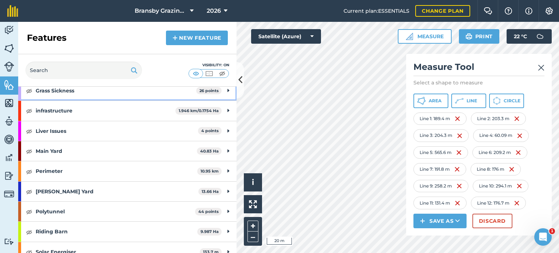
scroll to position [182, 0]
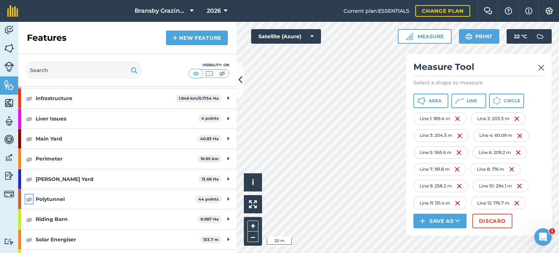
click at [26, 196] on img at bounding box center [29, 199] width 7 height 9
click at [240, 71] on button at bounding box center [239, 80] width 7 height 36
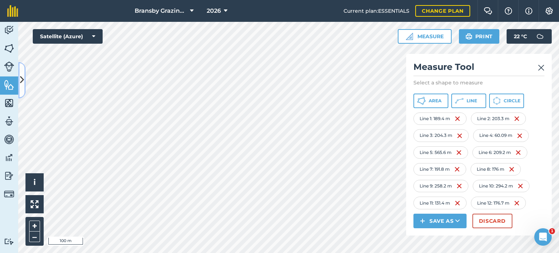
click at [22, 81] on icon at bounding box center [22, 80] width 4 height 13
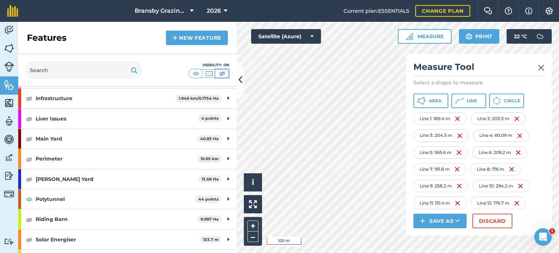
click at [224, 75] on img at bounding box center [222, 73] width 9 height 7
click at [238, 80] on icon at bounding box center [240, 80] width 4 height 13
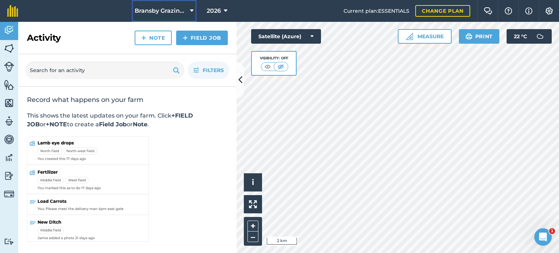
click at [192, 11] on icon at bounding box center [192, 11] width 4 height 9
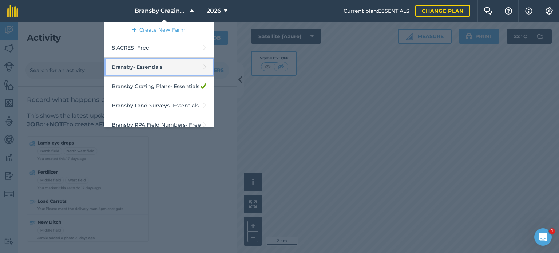
click at [158, 68] on link "Bransby - Essentials" at bounding box center [158, 66] width 109 height 19
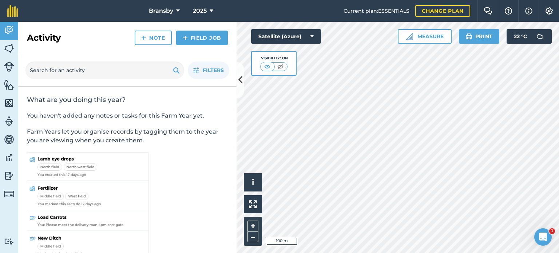
click at [433, 35] on div "Hello i © 2025 TomTom, Microsoft 100 m + – Satellite (Azure) Visibility: On Mea…" at bounding box center [397, 137] width 322 height 231
click at [394, 130] on div "Hello i © 2025 TomTom, Microsoft 100 m + – Satellite (Azure) Visibility: On Mea…" at bounding box center [397, 137] width 322 height 231
click at [6, 86] on img at bounding box center [9, 84] width 10 height 11
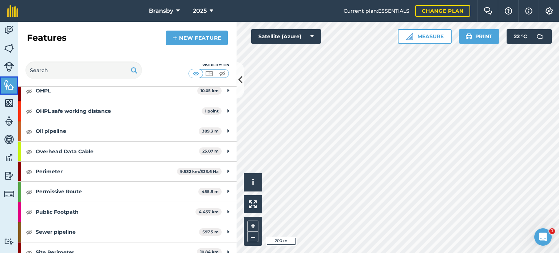
scroll to position [503, 0]
